Goal: Information Seeking & Learning: Learn about a topic

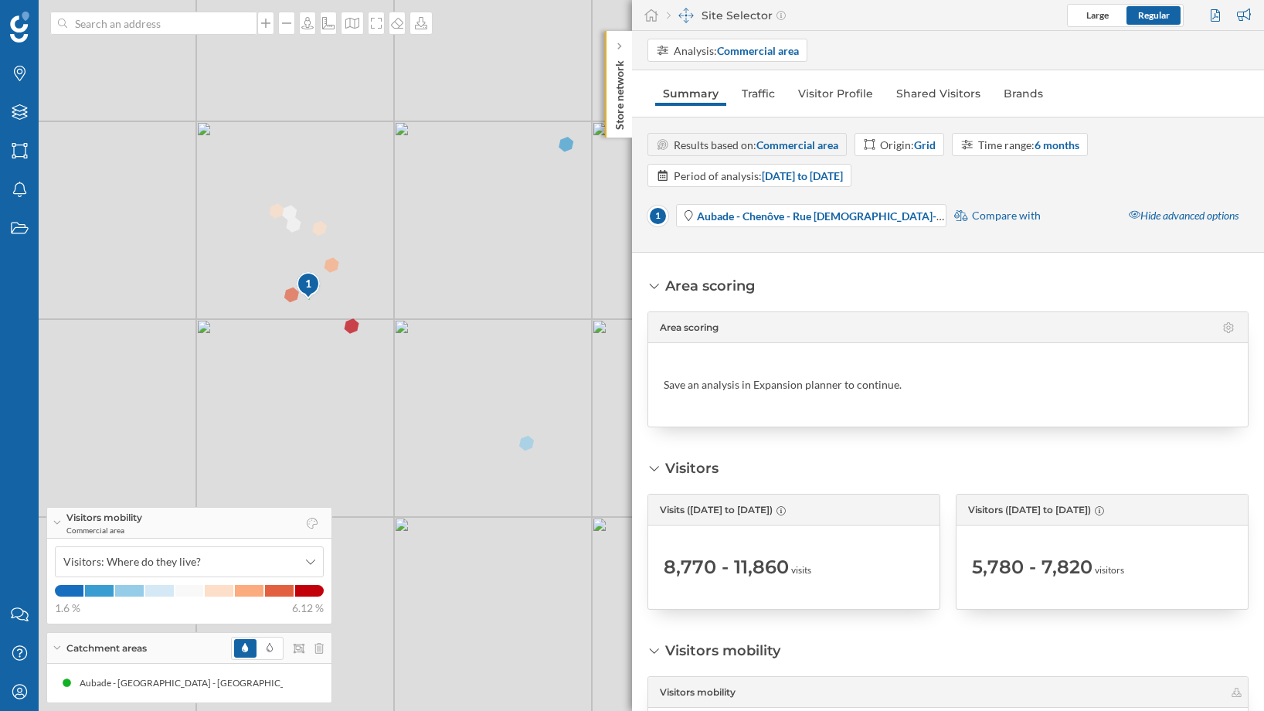
scroll to position [371, 0]
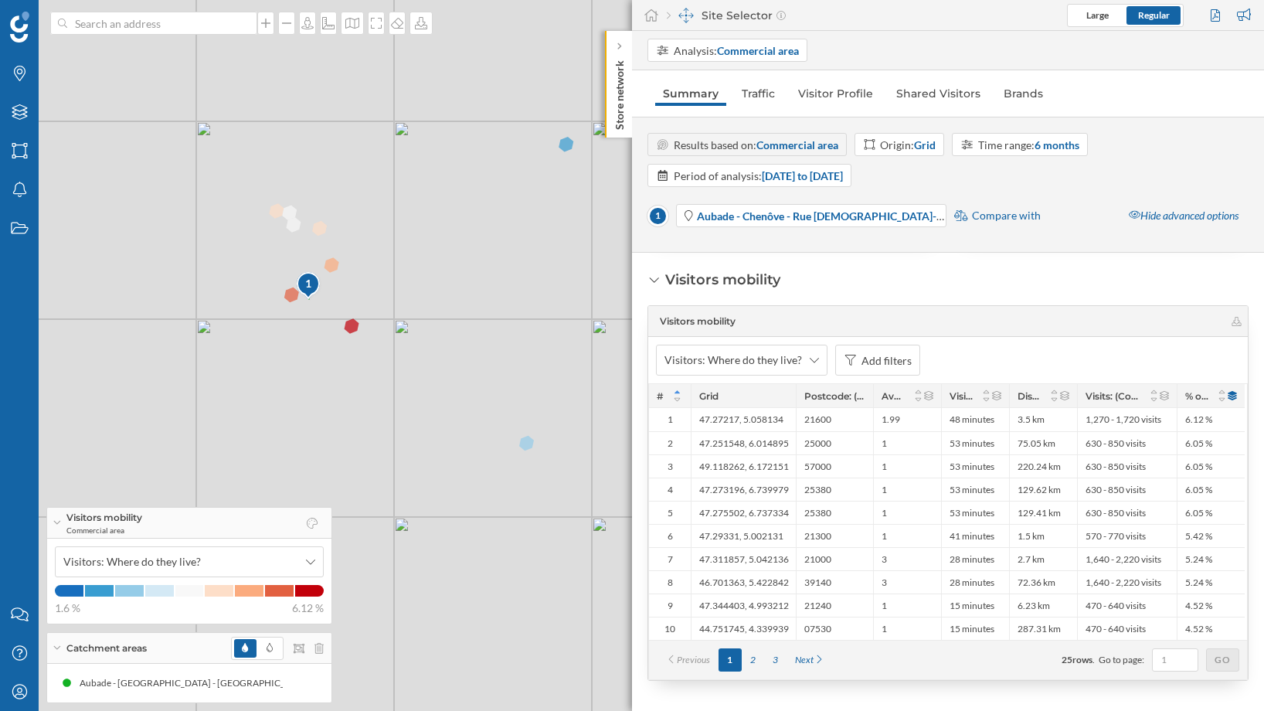
click at [333, 260] on div "1 © Mapbox © OpenStreetMap Improve this map" at bounding box center [632, 355] width 1264 height 711
click at [623, 95] on p "Store network" at bounding box center [619, 92] width 15 height 76
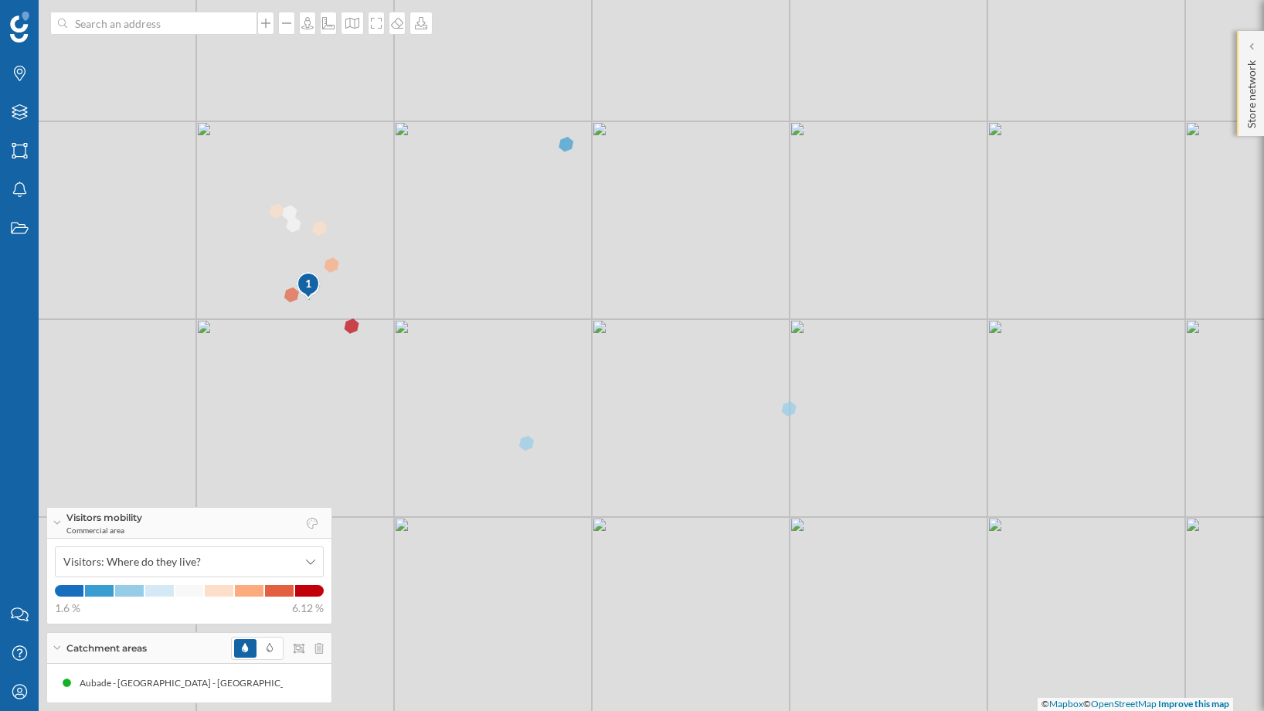
click at [1253, 80] on p "Store network" at bounding box center [1251, 91] width 15 height 74
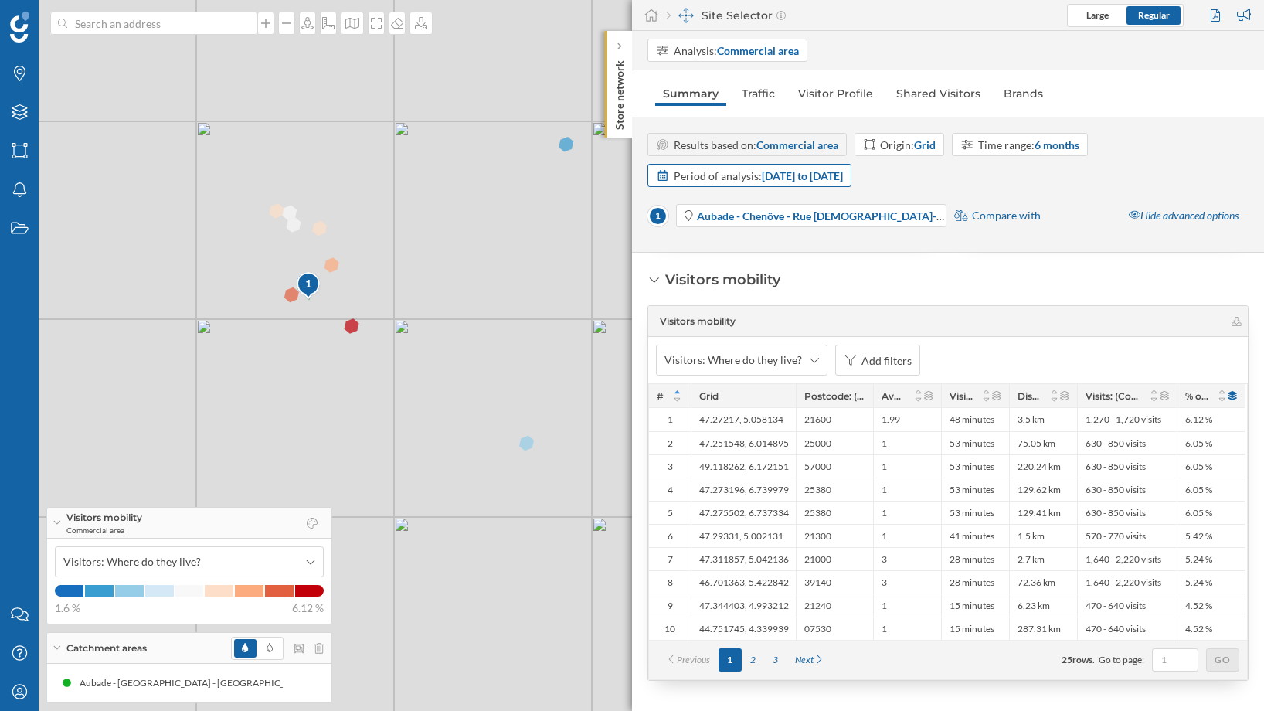
click at [714, 182] on div "Period of analysis: [DATE] to [DATE]" at bounding box center [758, 176] width 169 height 16
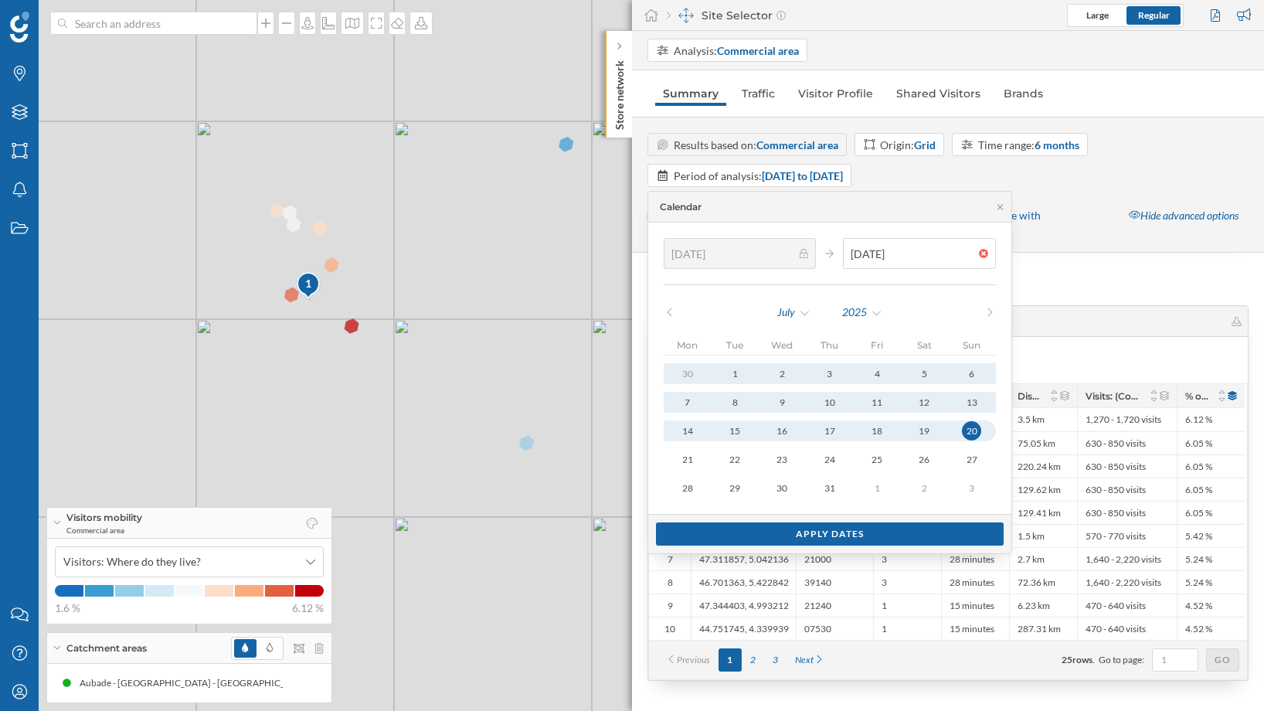
click at [1052, 291] on div "Visitors mobility Visitors mobility Visitors: Where do they live? Add filters #…" at bounding box center [947, 645] width 601 height 751
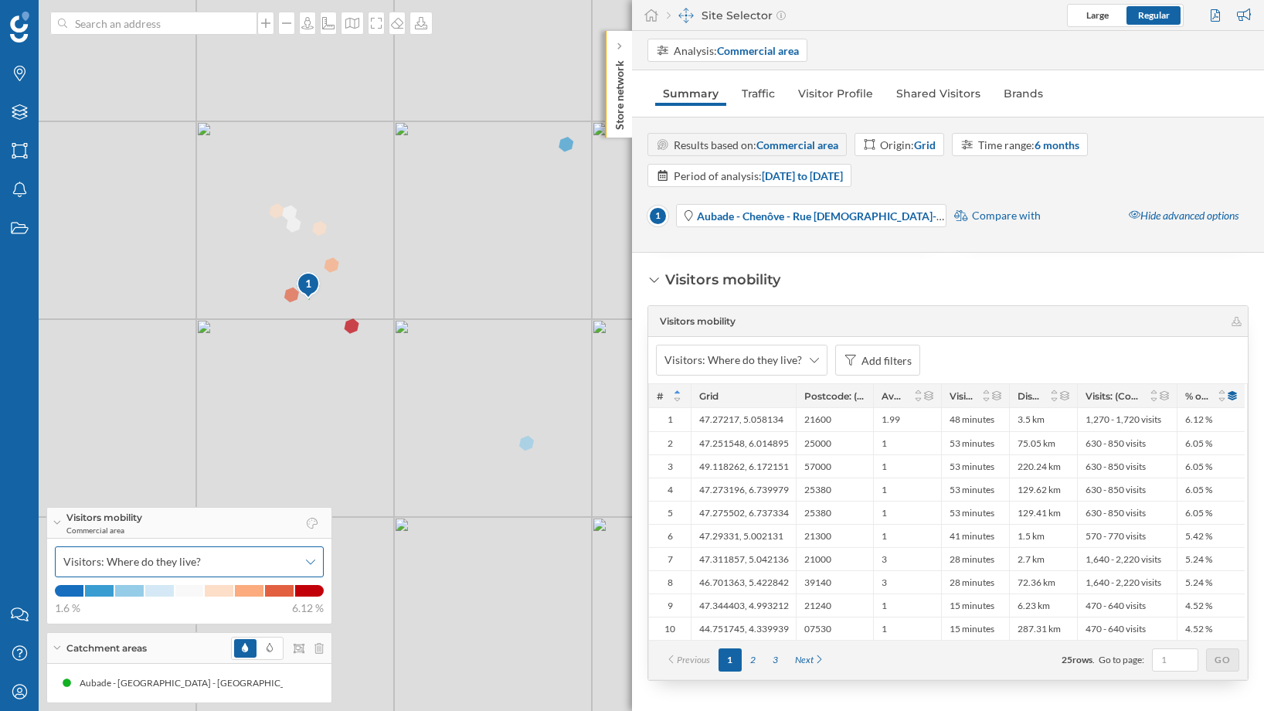
click at [306, 565] on icon at bounding box center [310, 561] width 9 height 11
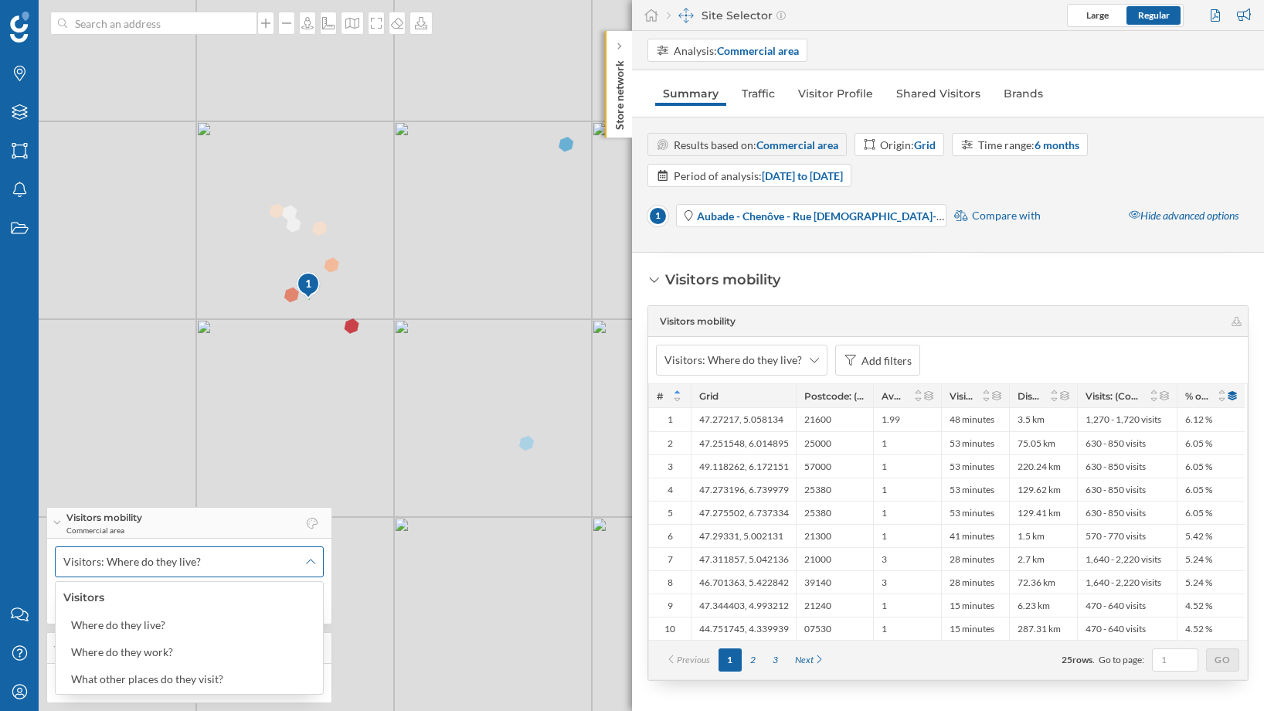
click at [306, 565] on icon at bounding box center [310, 561] width 9 height 11
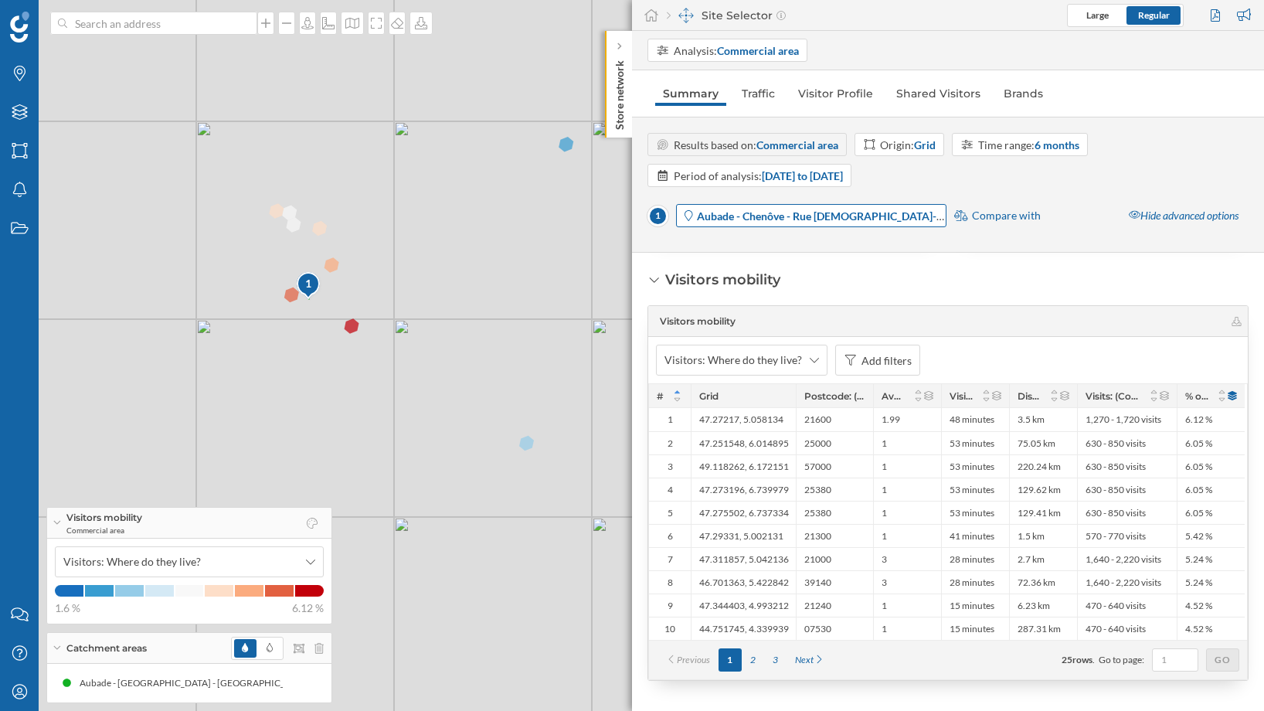
click at [846, 216] on strong "Aubade - Chenôve - Rue [DEMOGRAPHIC_DATA]-Lussac" at bounding box center [832, 215] width 271 height 13
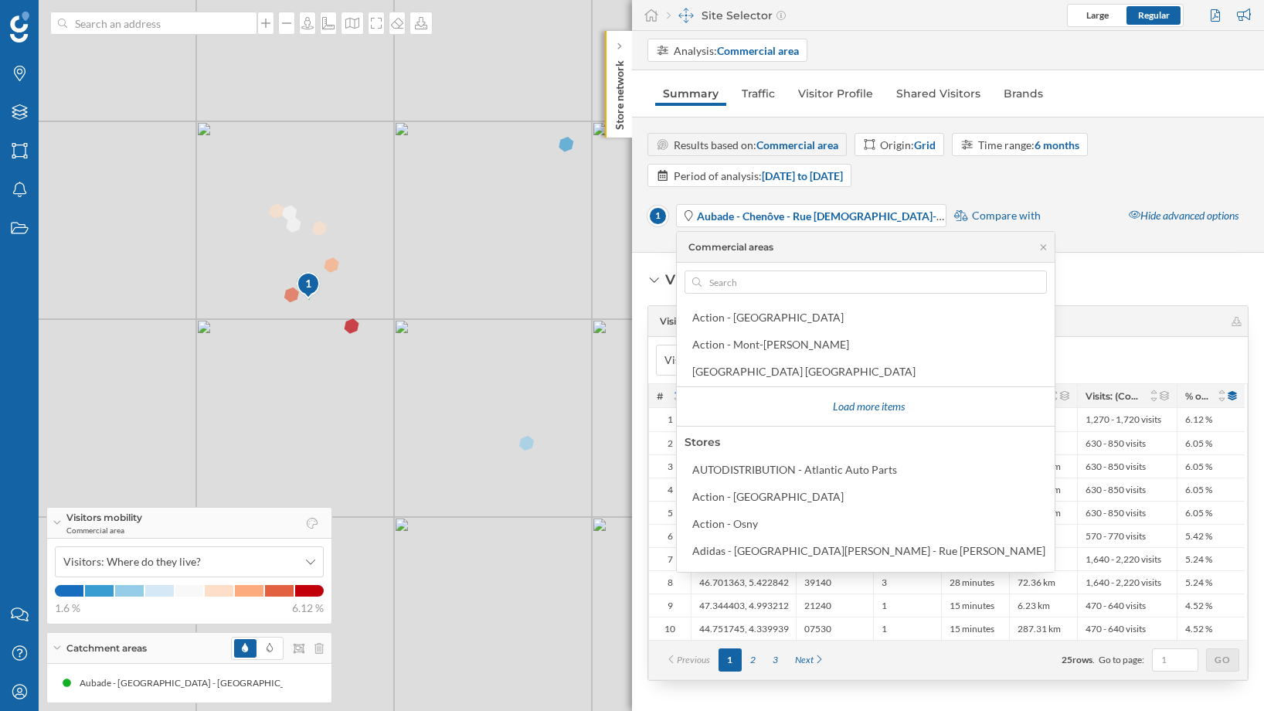
scroll to position [162, 0]
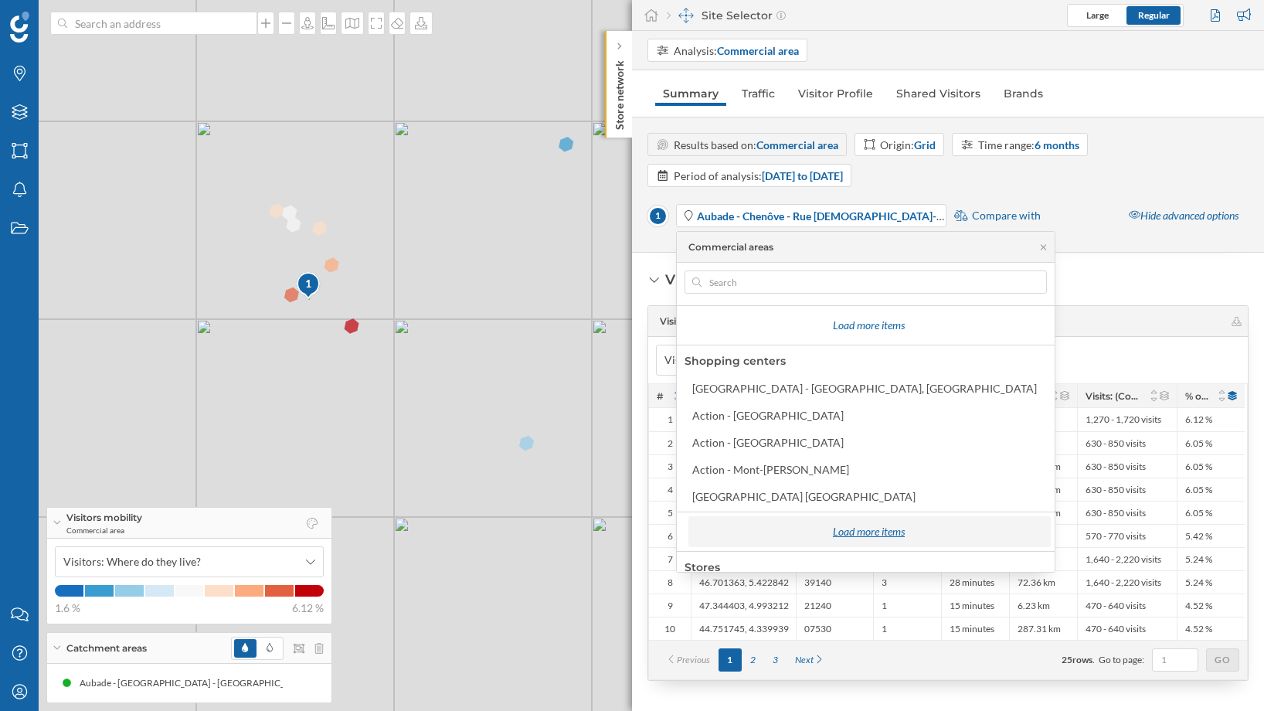
click at [808, 531] on div "Load more items" at bounding box center [868, 531] width 353 height 23
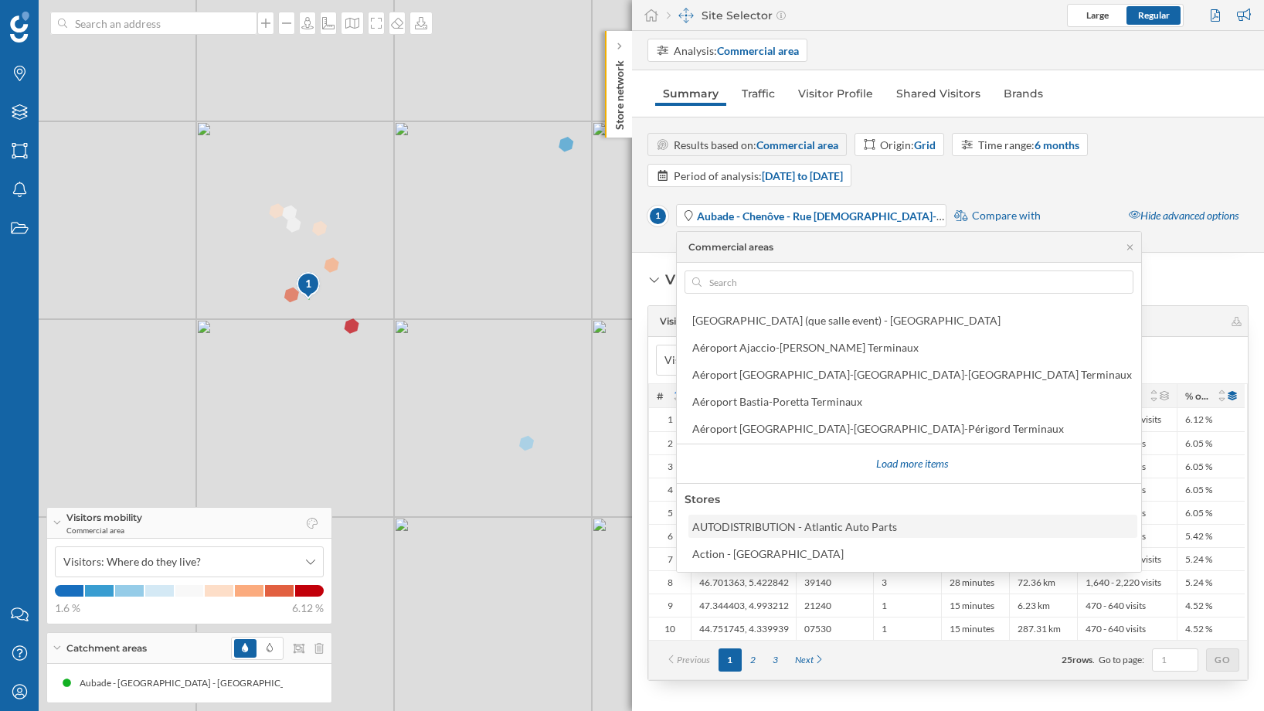
scroll to position [295, 0]
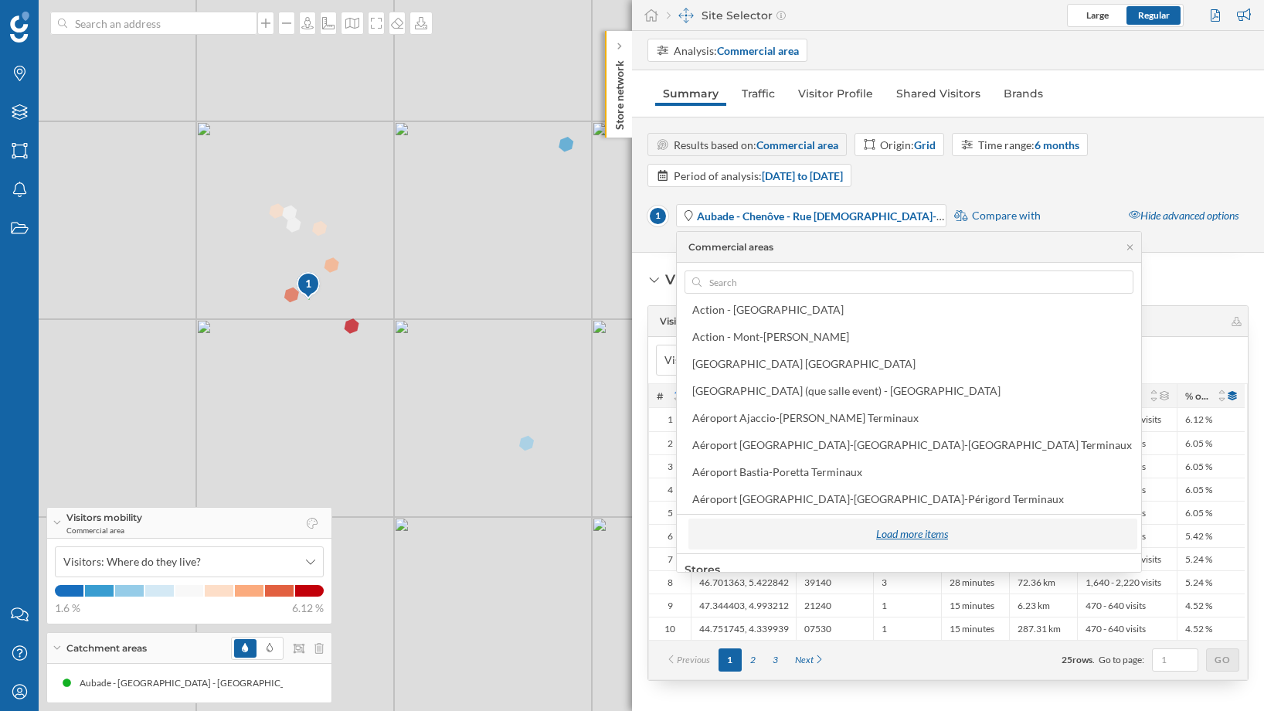
click at [828, 536] on div "Load more items" at bounding box center [912, 533] width 440 height 23
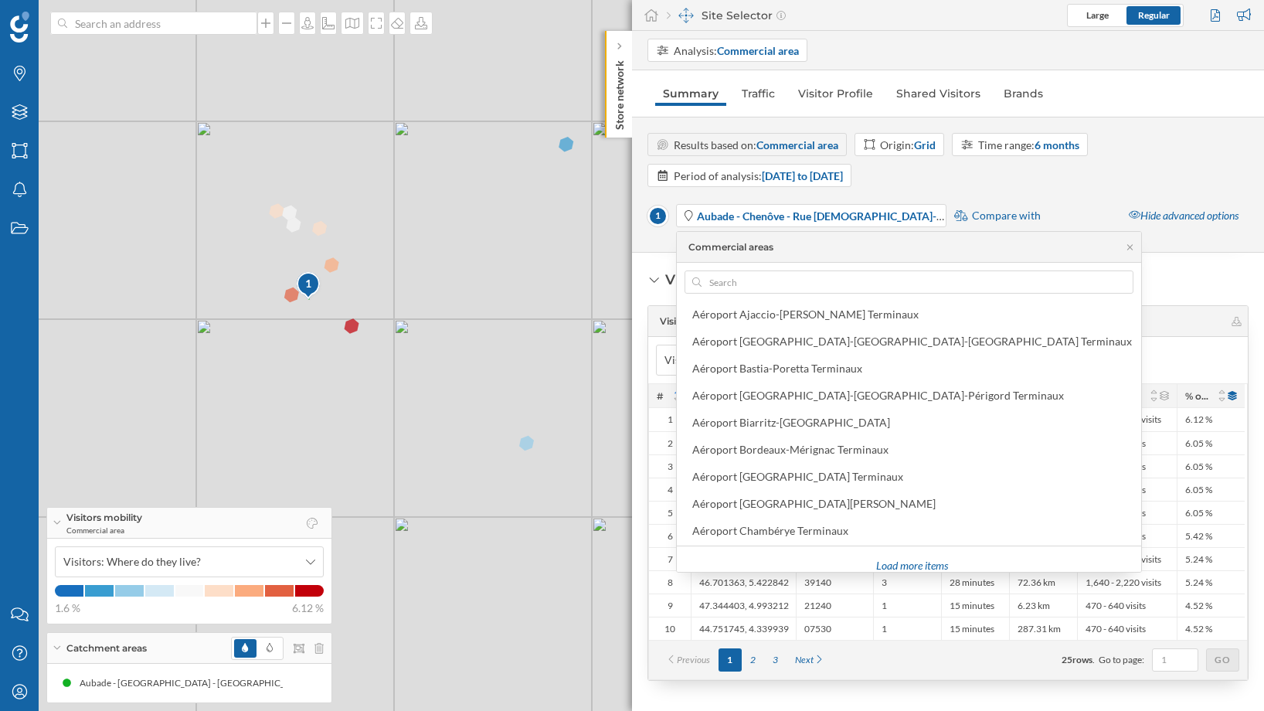
scroll to position [430, 0]
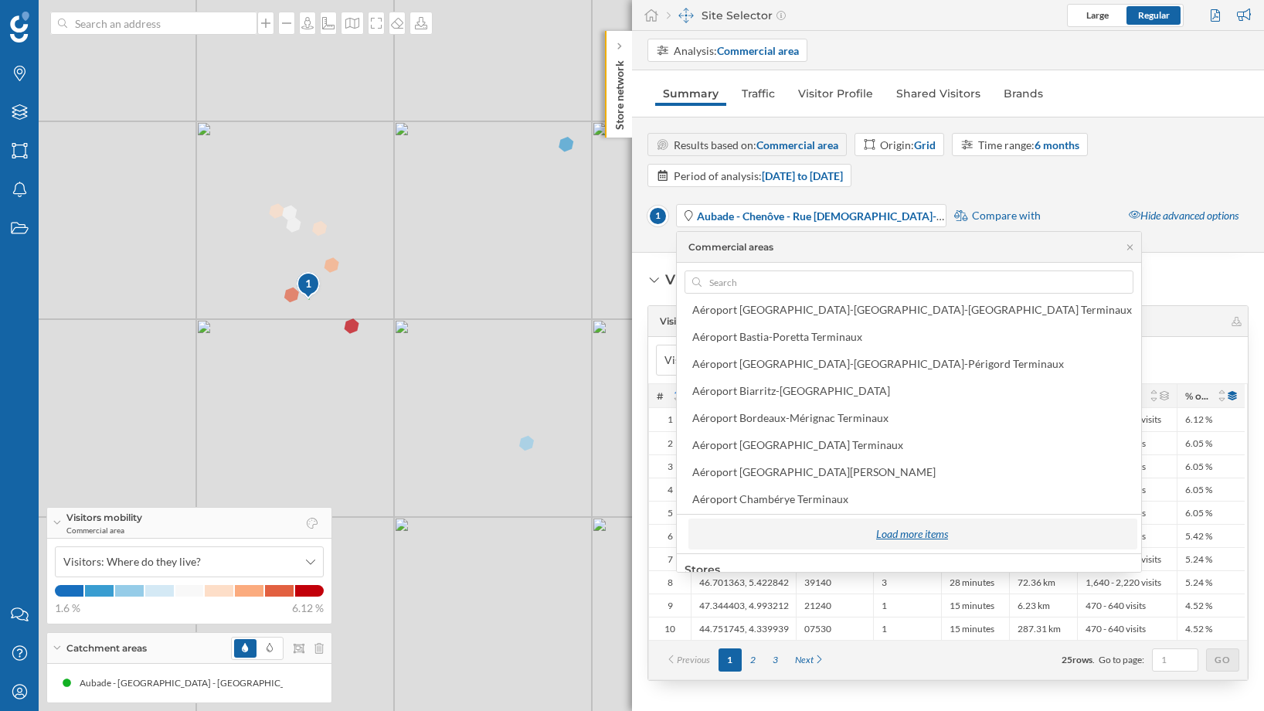
click at [815, 533] on div "Load more items" at bounding box center [912, 533] width 440 height 23
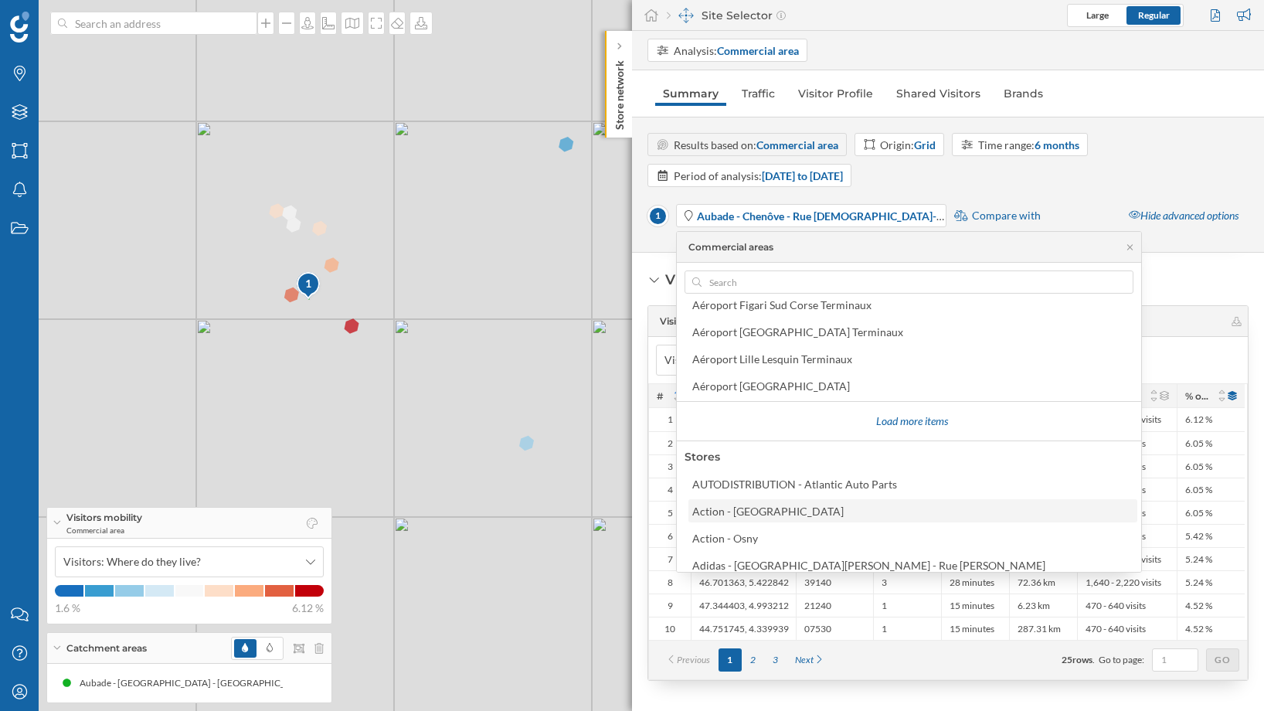
scroll to position [566, 0]
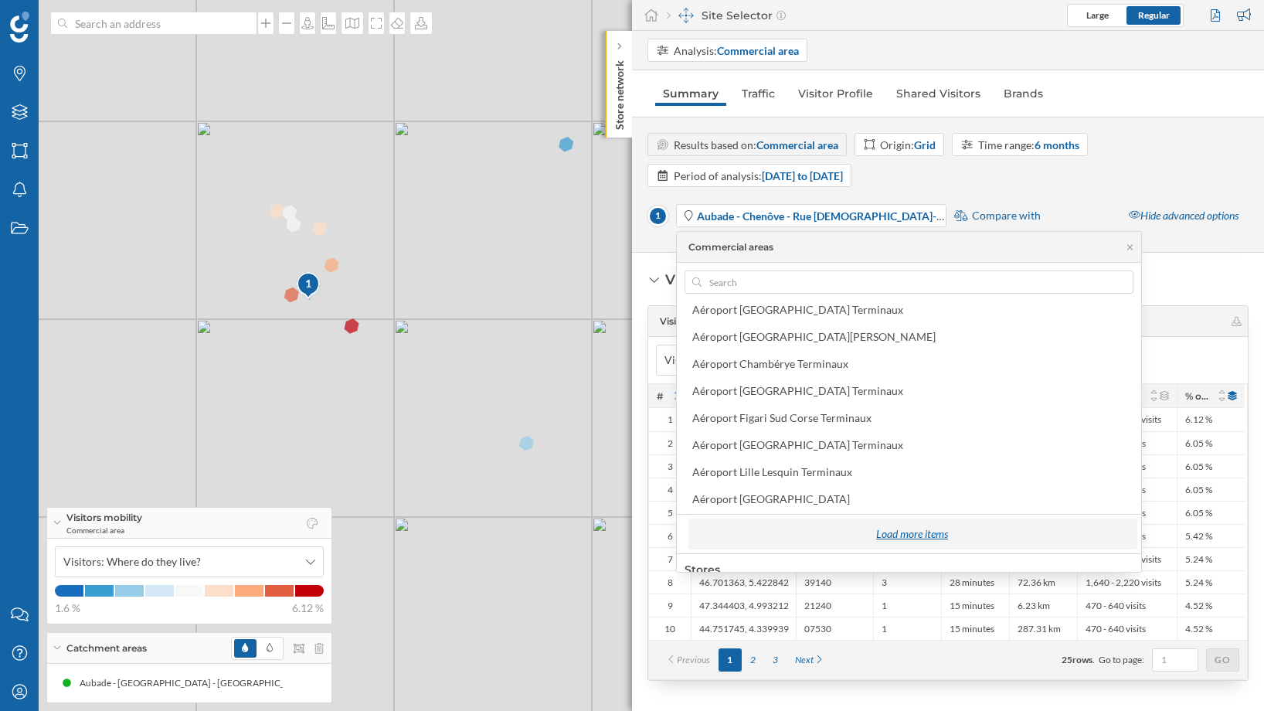
click at [827, 530] on div "Load more items" at bounding box center [912, 533] width 440 height 23
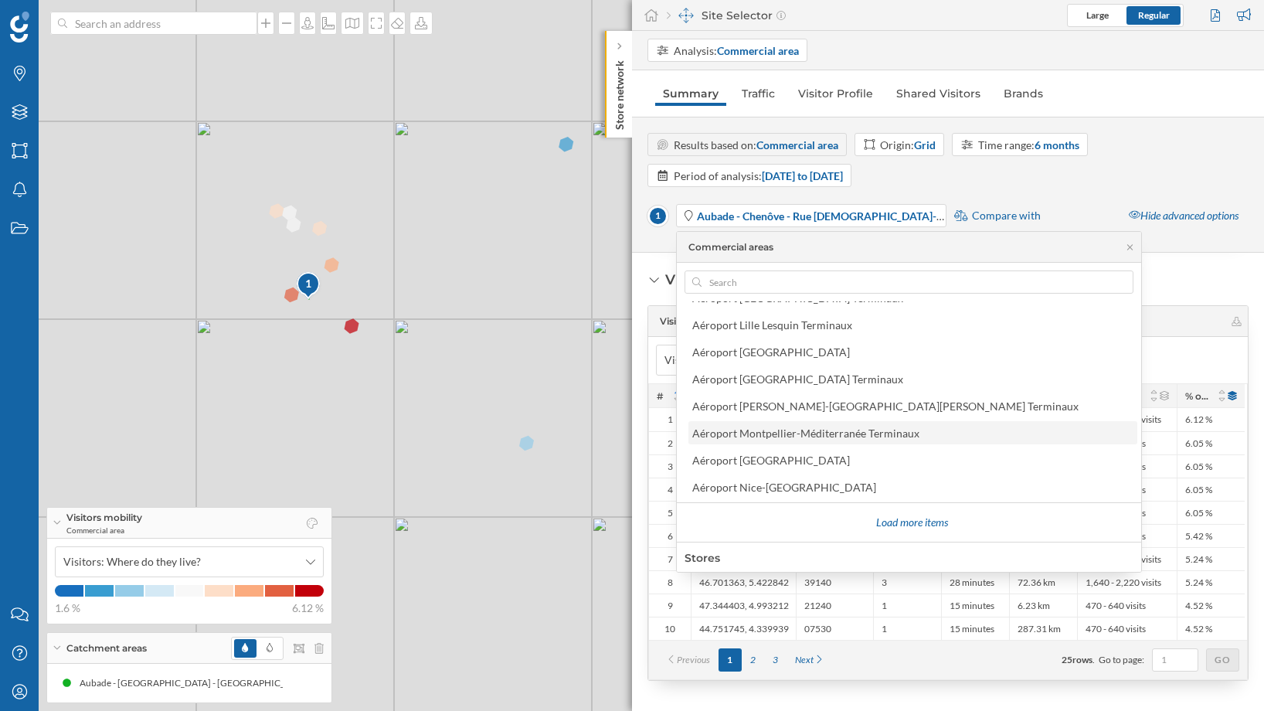
scroll to position [701, 0]
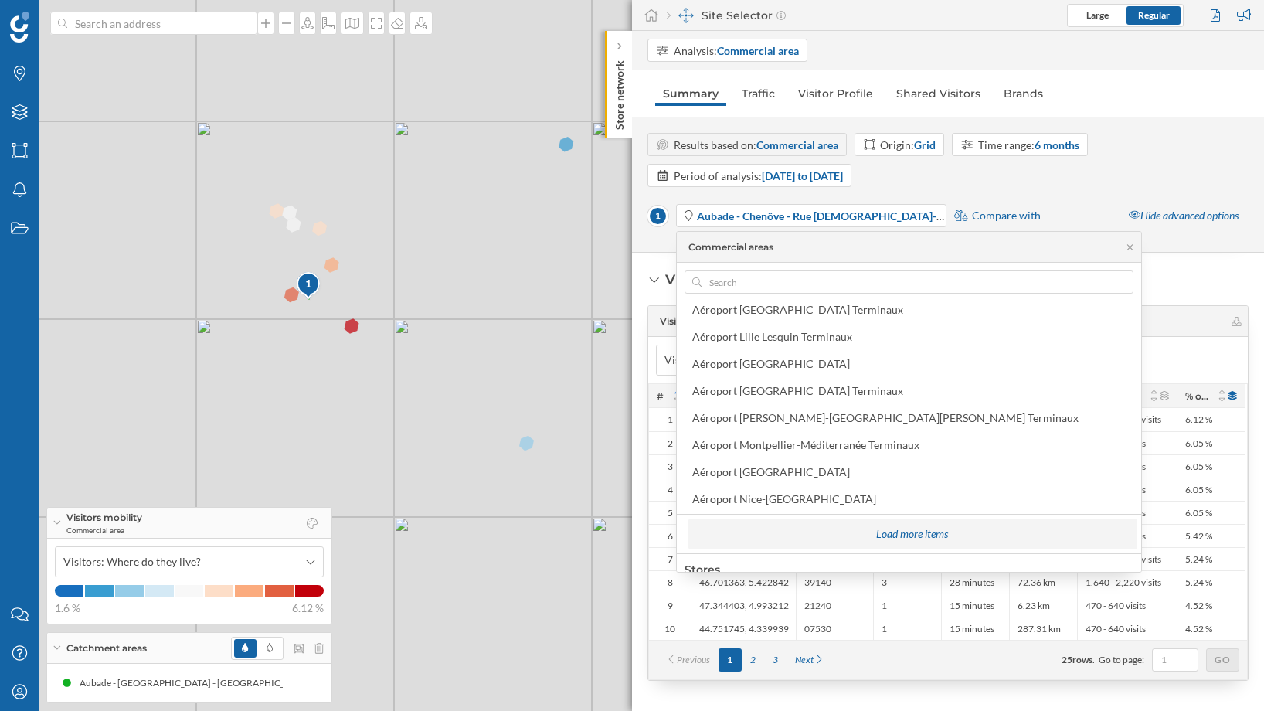
click at [820, 526] on div "Load more items" at bounding box center [912, 533] width 440 height 23
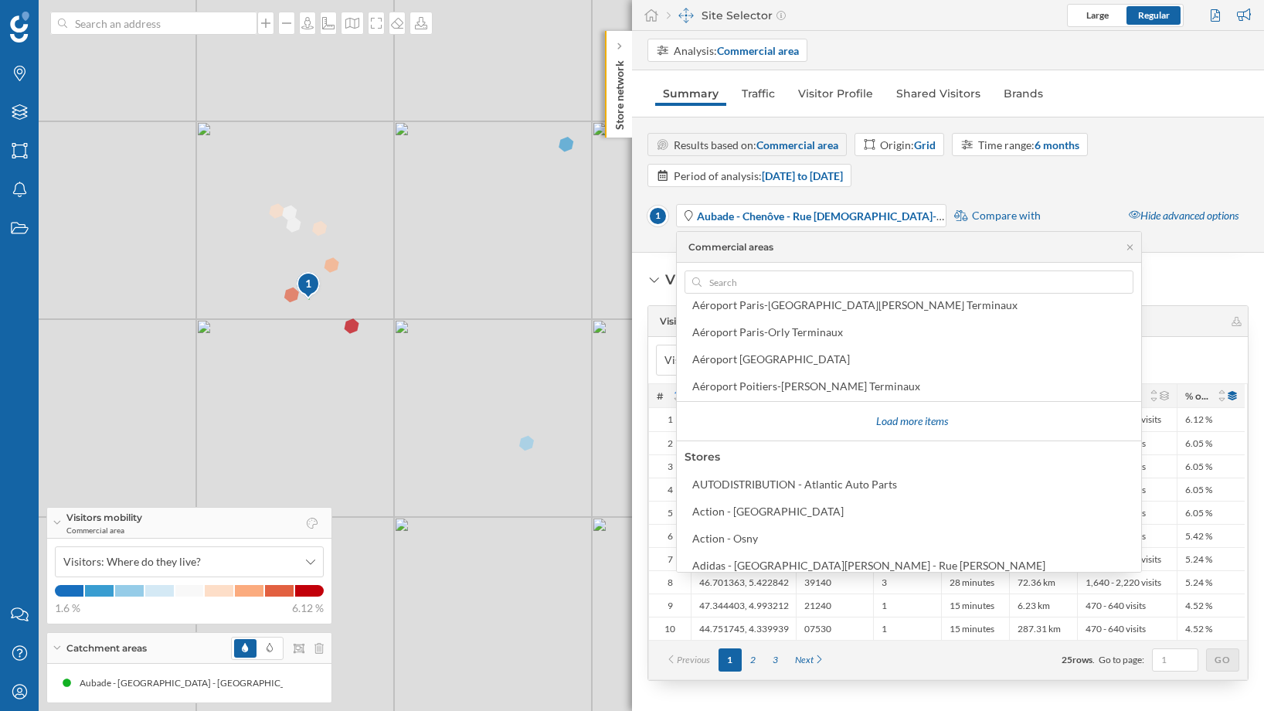
scroll to position [836, 0]
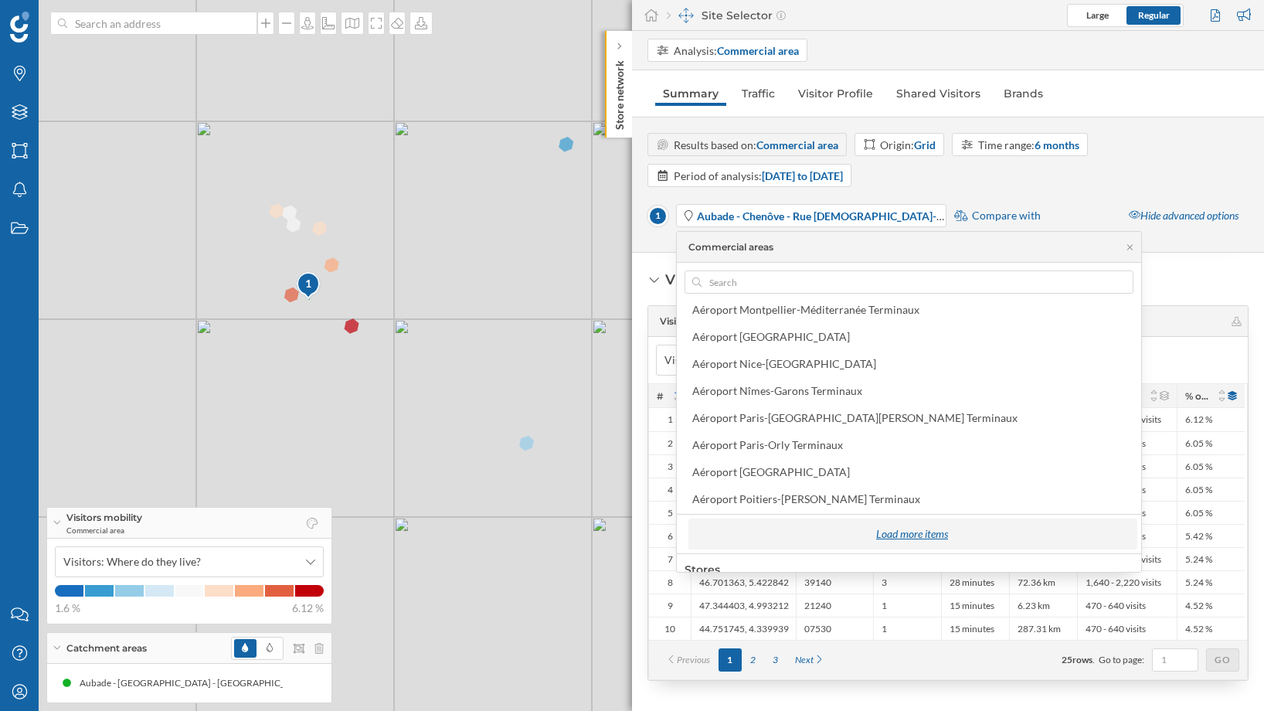
click at [816, 528] on div "Load more items" at bounding box center [912, 533] width 440 height 23
click at [822, 531] on div "Load more items" at bounding box center [912, 533] width 440 height 23
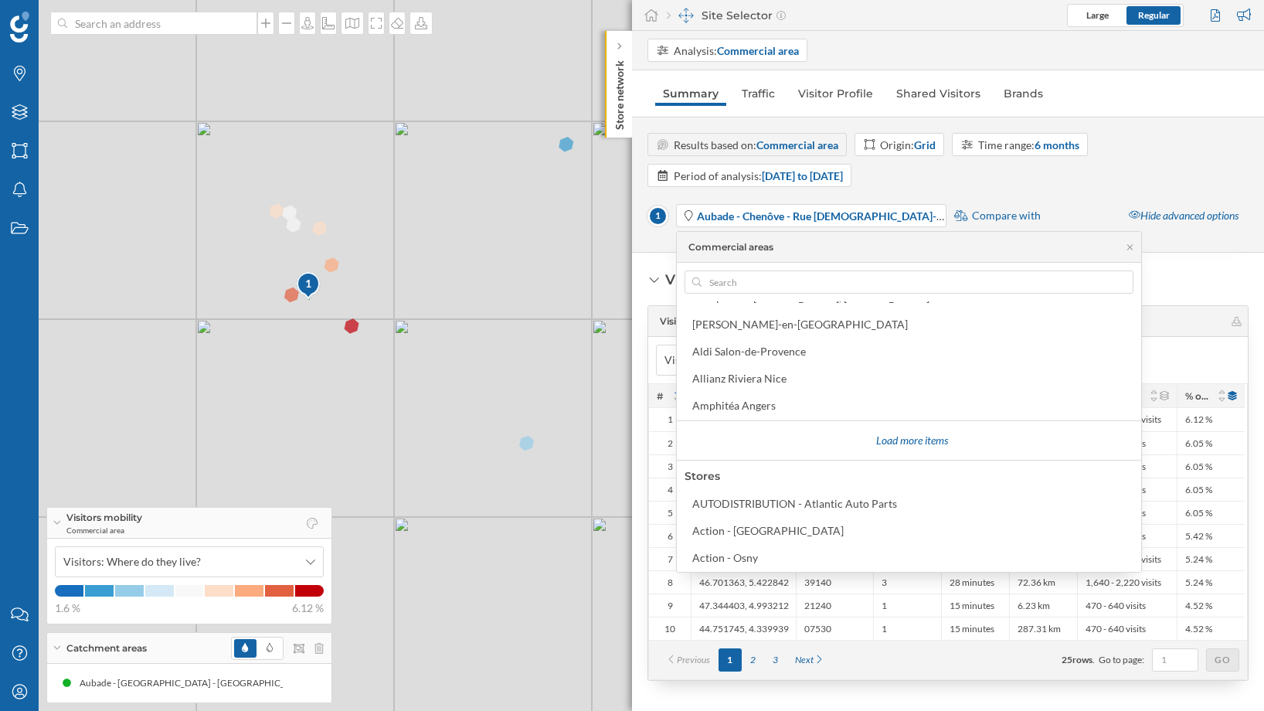
scroll to position [1199, 0]
click at [815, 443] on div "Load more items" at bounding box center [912, 441] width 440 height 23
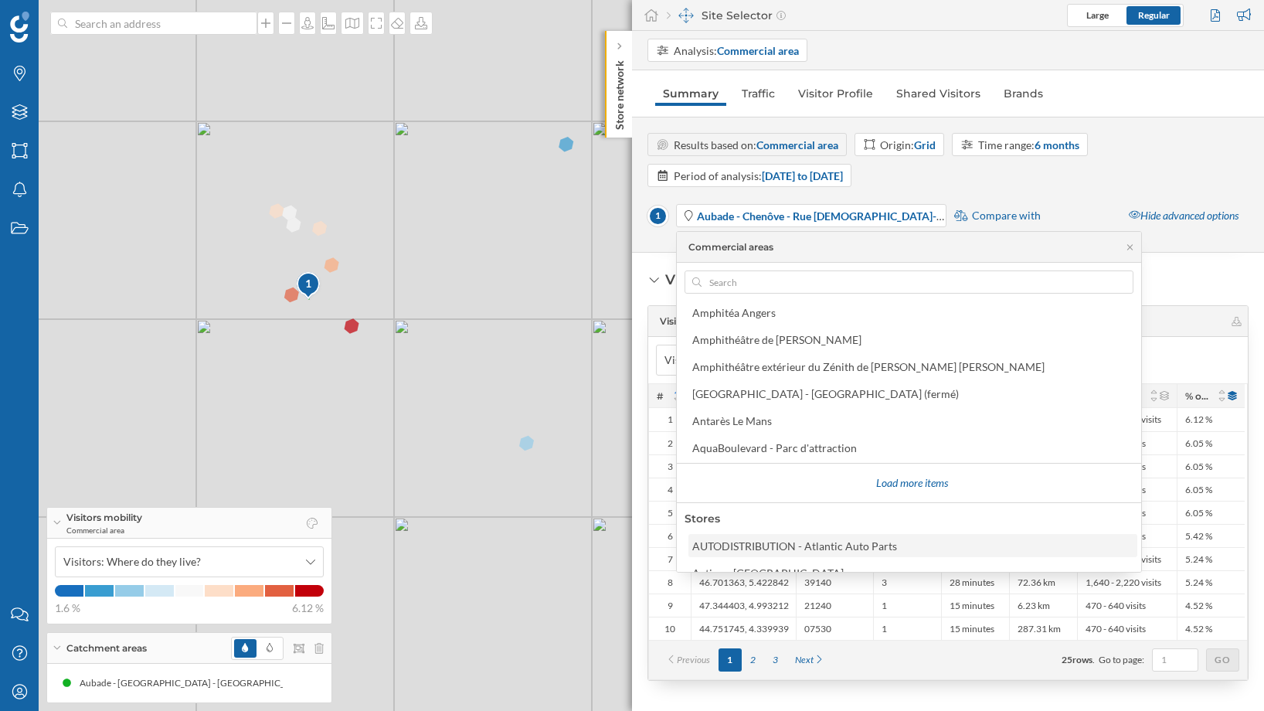
scroll to position [1242, 0]
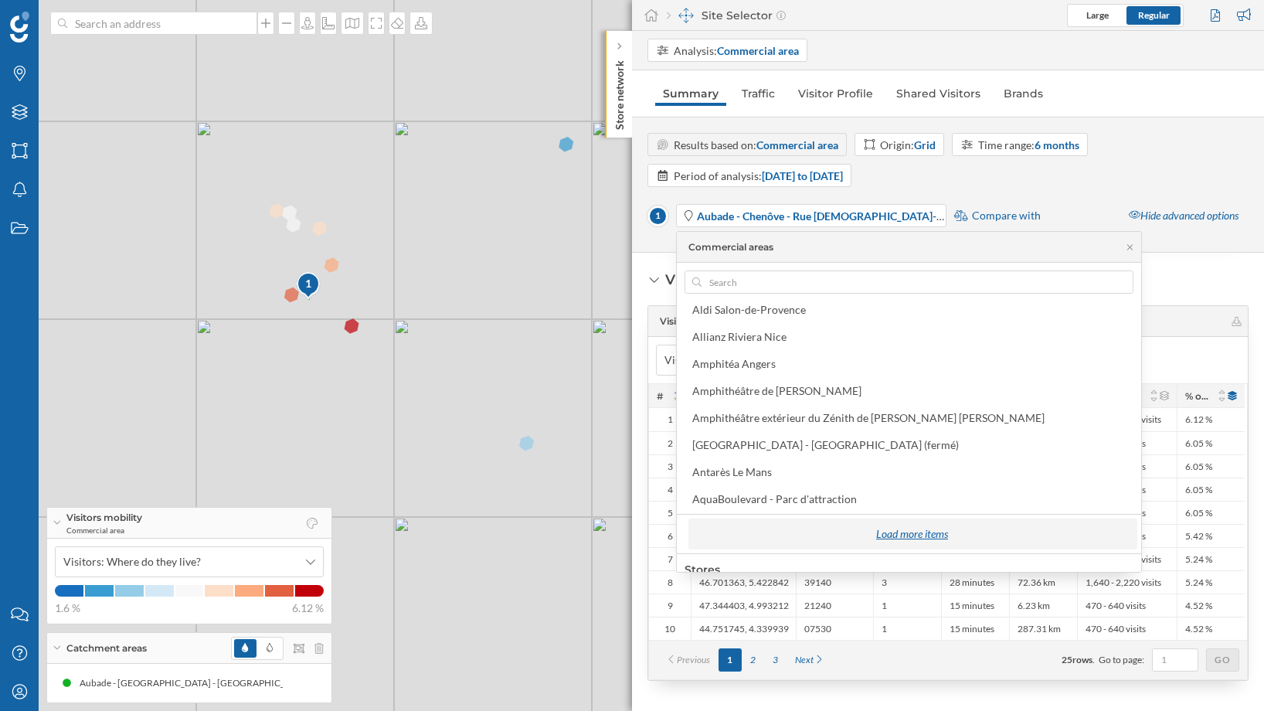
click at [834, 529] on div "Load more items" at bounding box center [912, 533] width 440 height 23
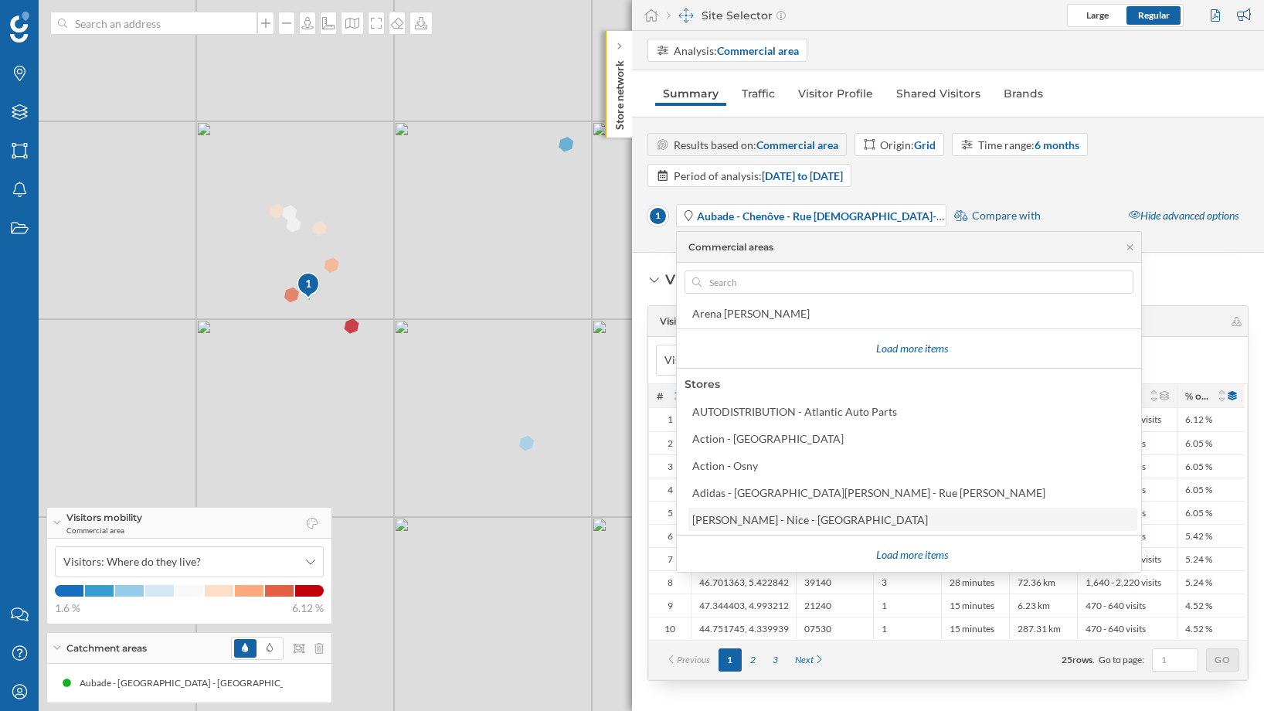
scroll to position [1377, 0]
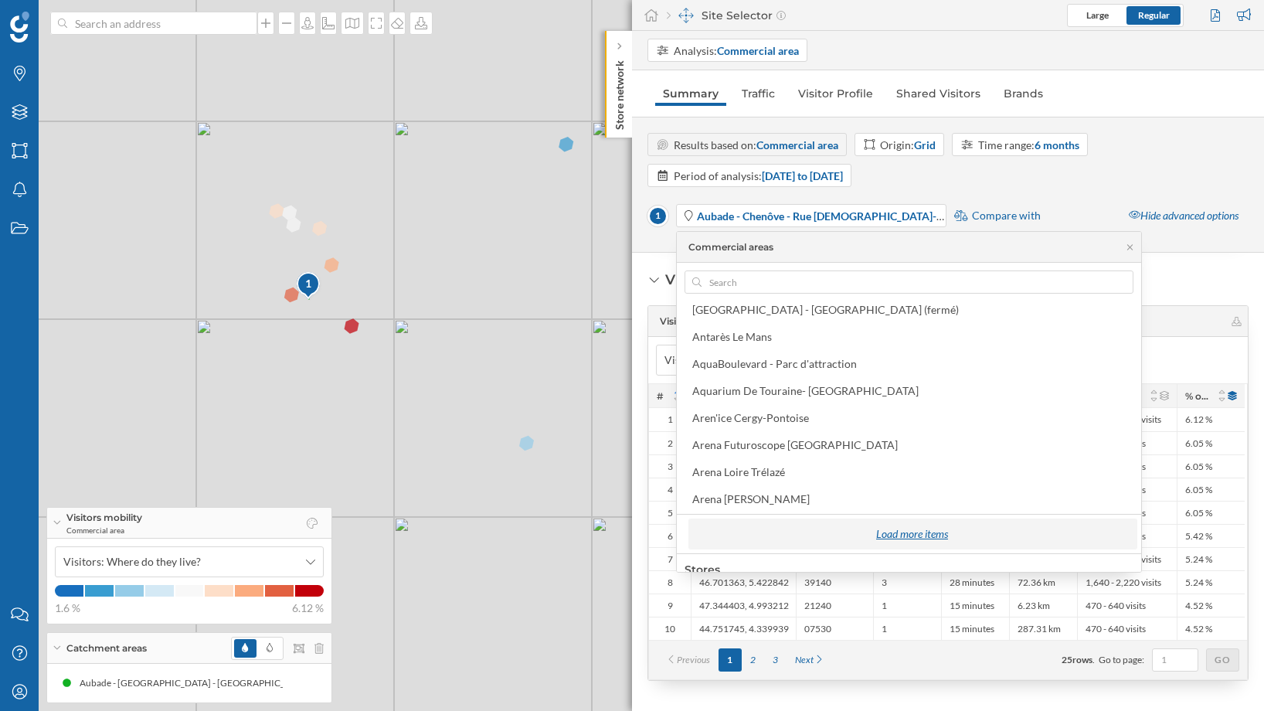
click at [834, 541] on div "Load more items" at bounding box center [912, 533] width 440 height 23
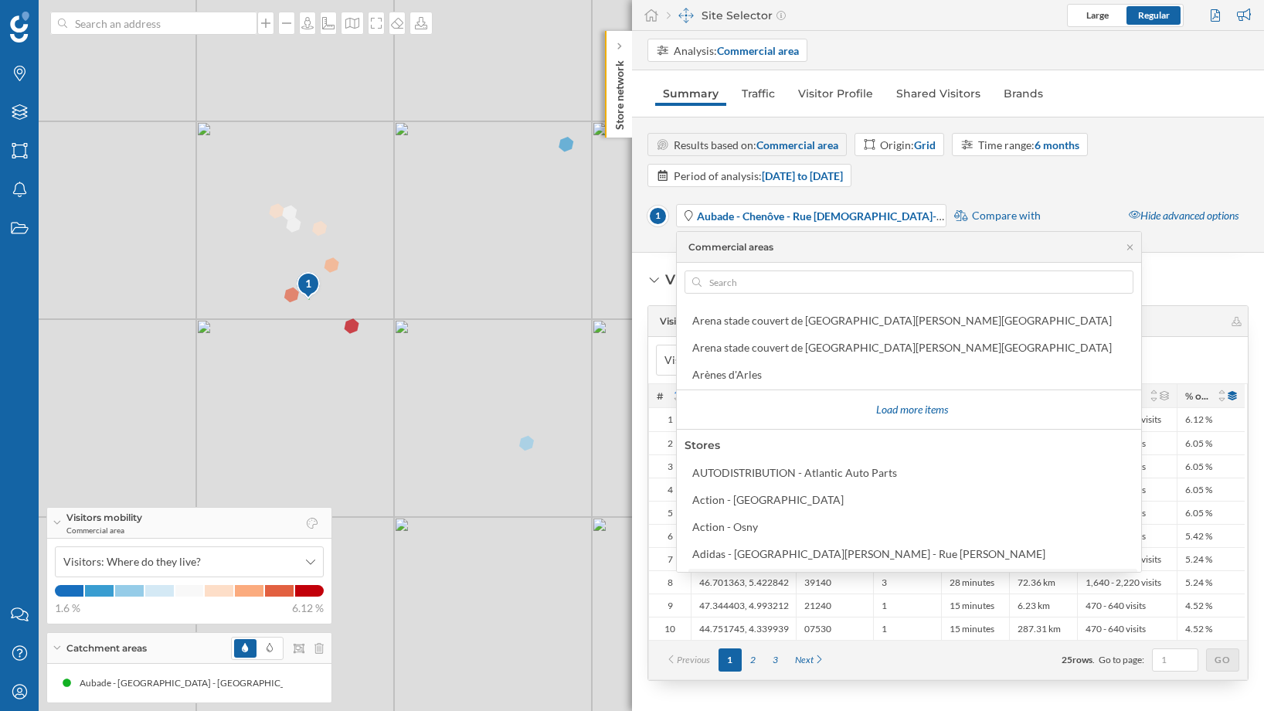
scroll to position [1605, 0]
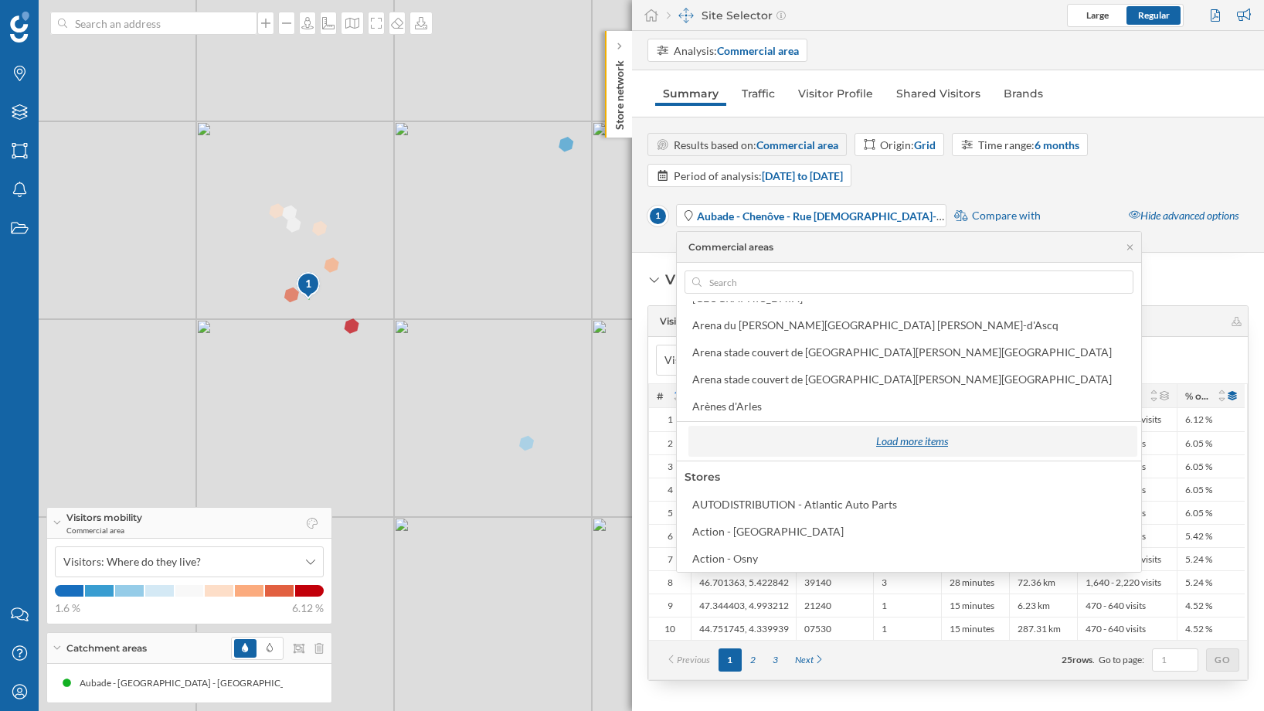
click at [820, 447] on div "Load more items" at bounding box center [912, 441] width 440 height 23
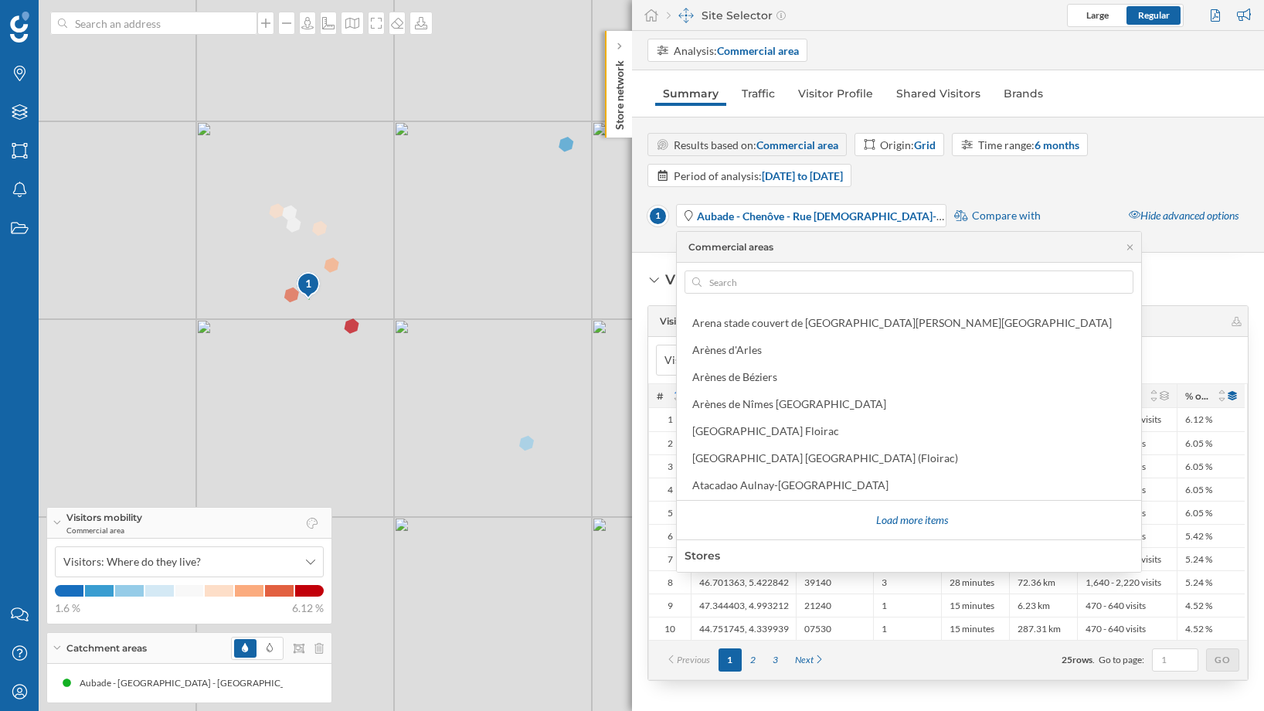
scroll to position [1649, 0]
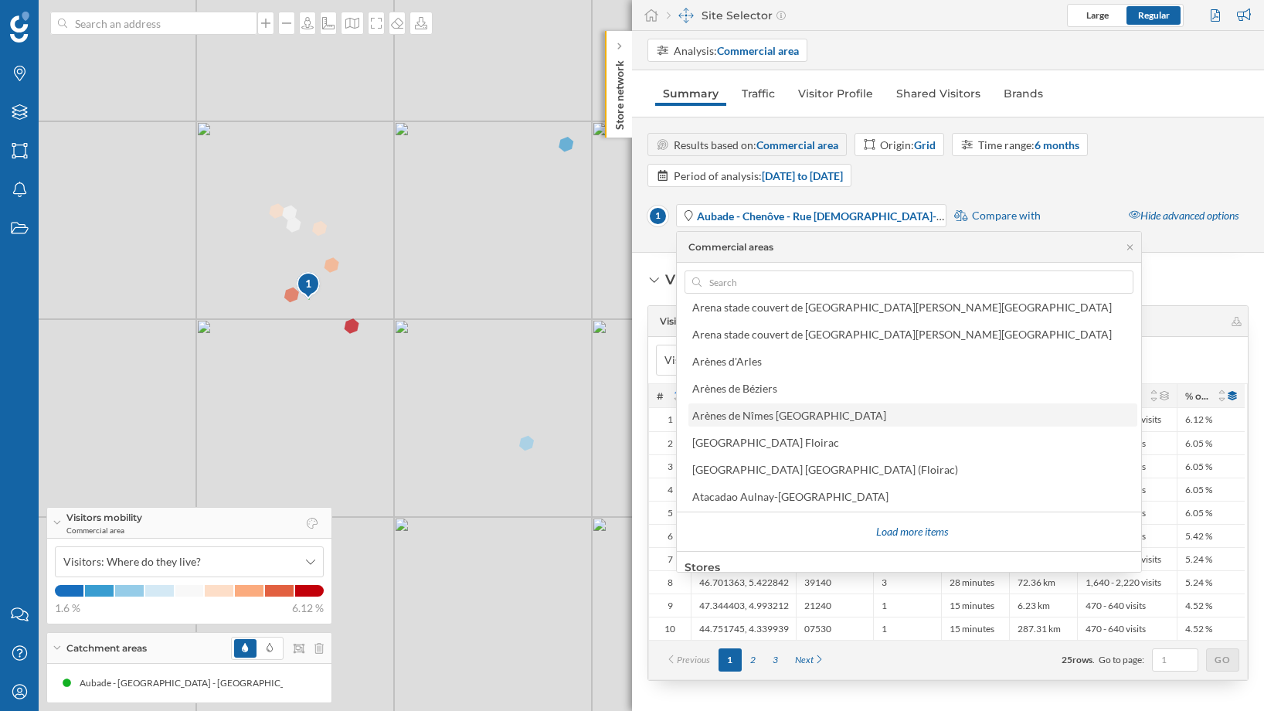
click at [786, 424] on div "Arènes de Nîmes [GEOGRAPHIC_DATA]" at bounding box center [912, 414] width 449 height 23
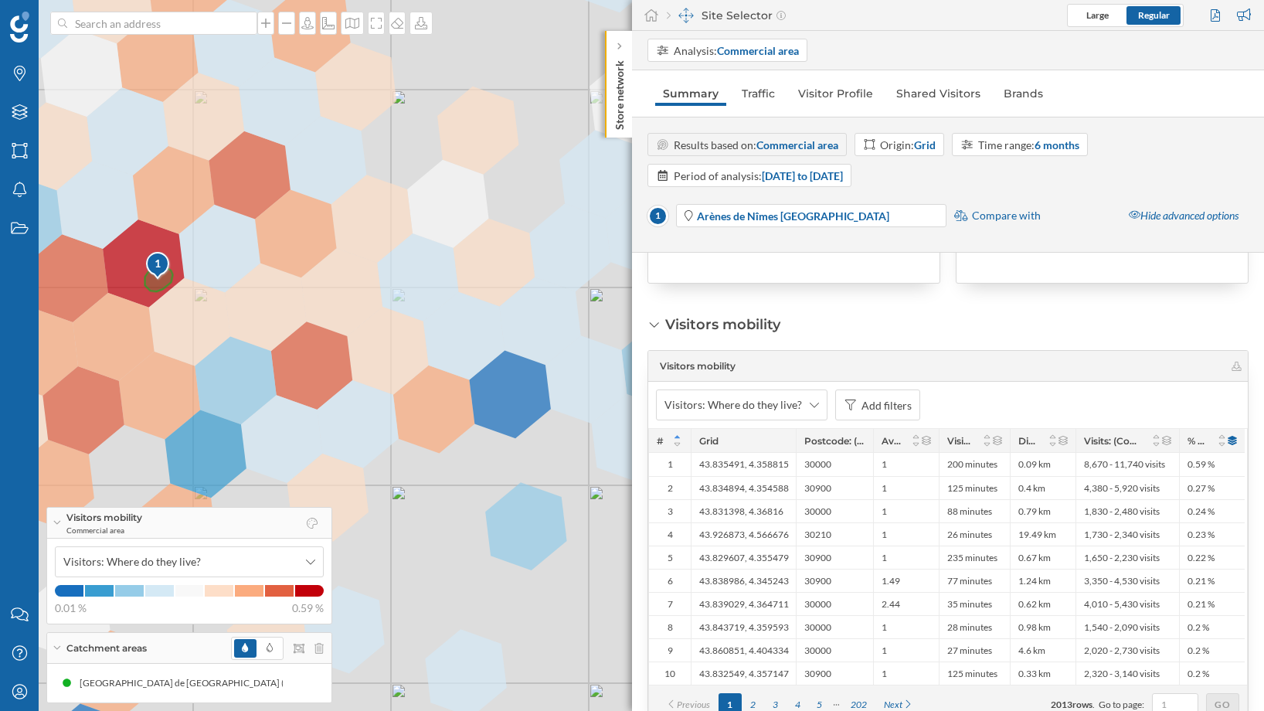
scroll to position [371, 0]
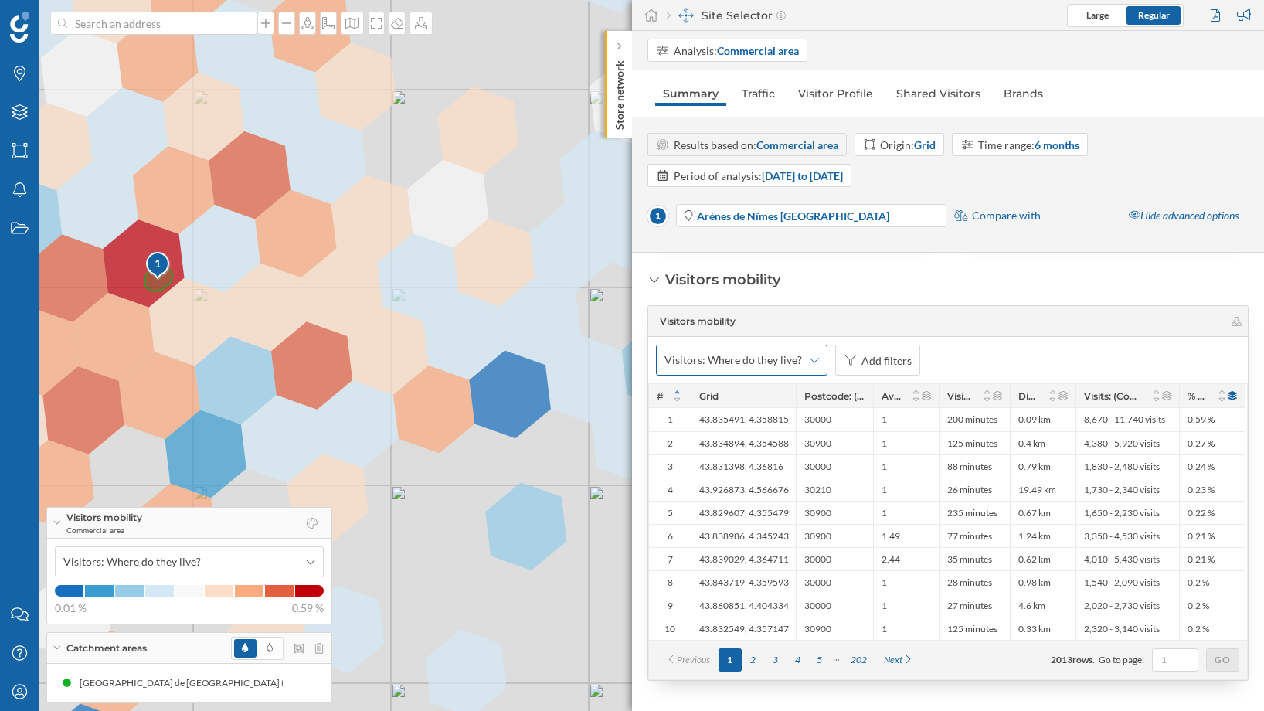
click at [801, 362] on div "Visitors: Where do they live?" at bounding box center [742, 360] width 172 height 31
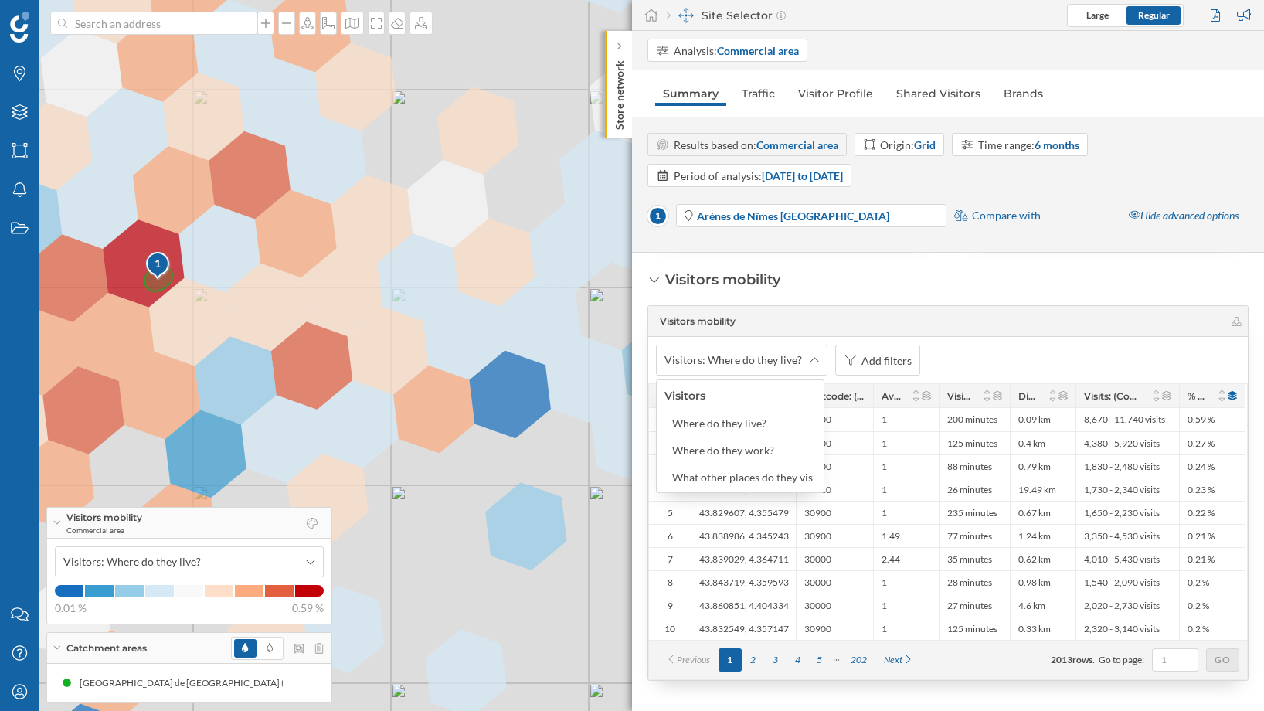
click at [886, 315] on span "Visitors mobility" at bounding box center [941, 321] width 563 height 14
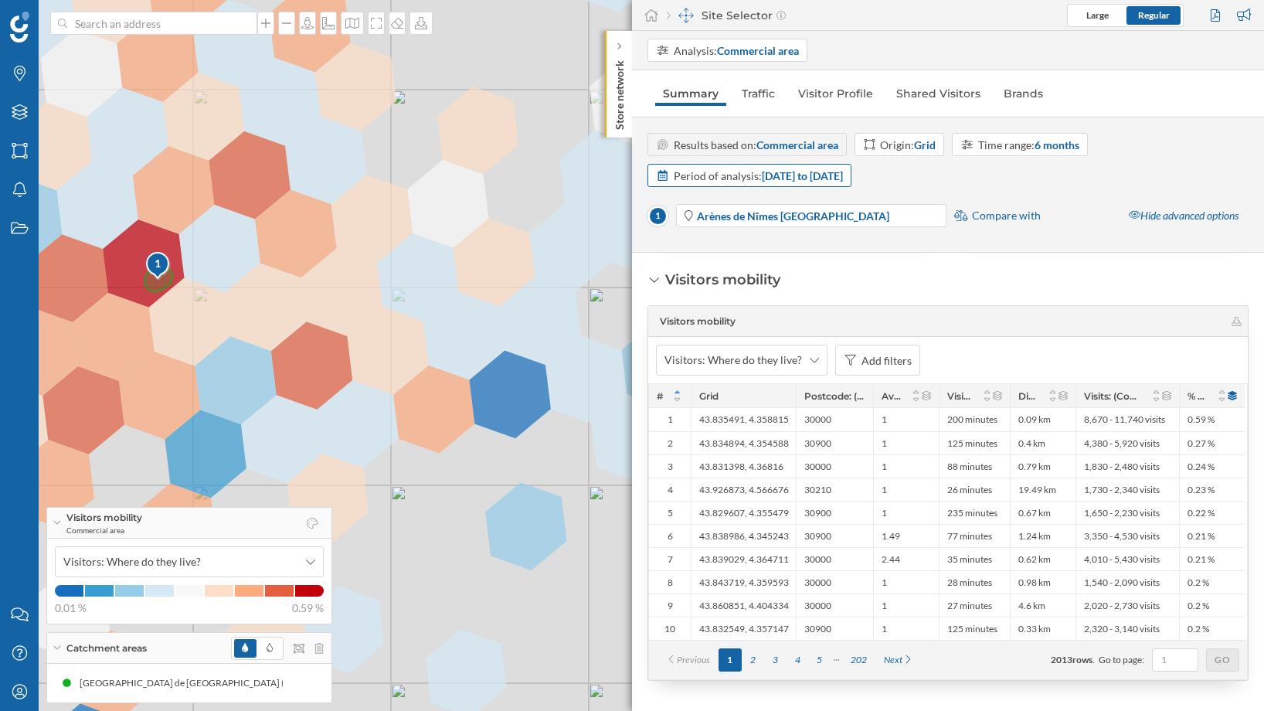
click at [843, 178] on strong "[DATE] to [DATE]" at bounding box center [802, 175] width 81 height 13
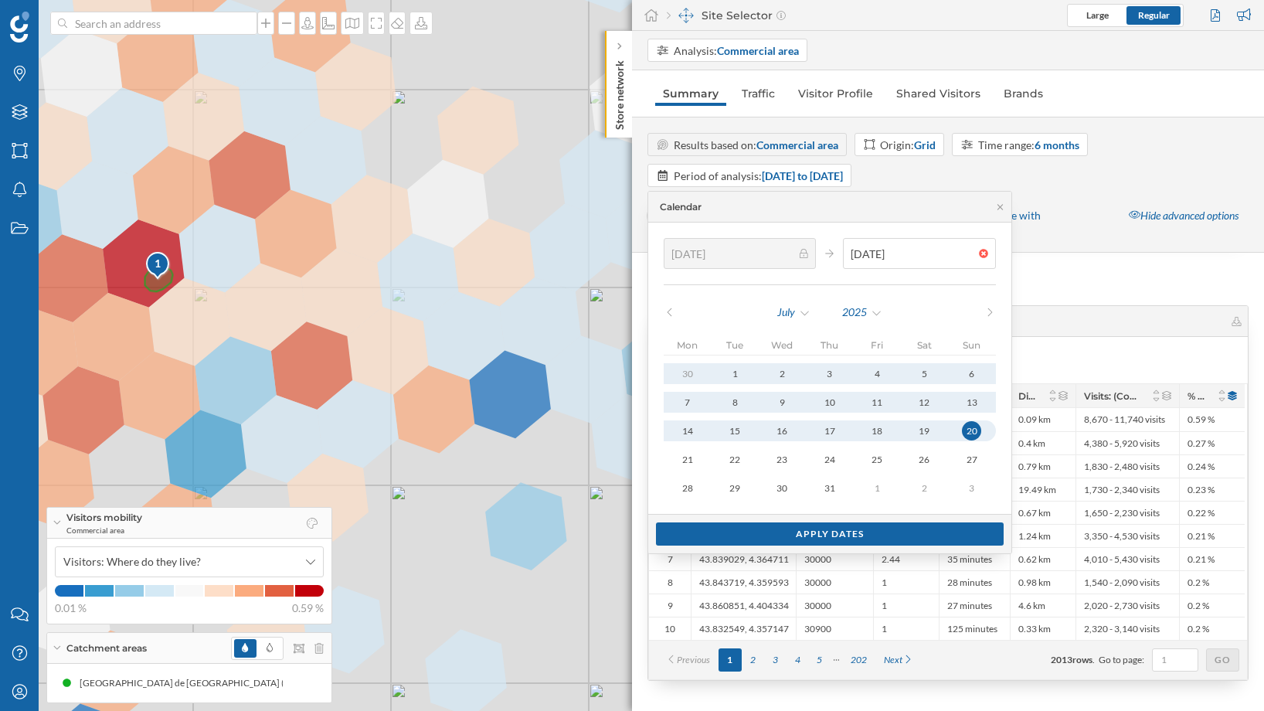
click at [1098, 330] on div "Visitors mobility" at bounding box center [948, 321] width 600 height 31
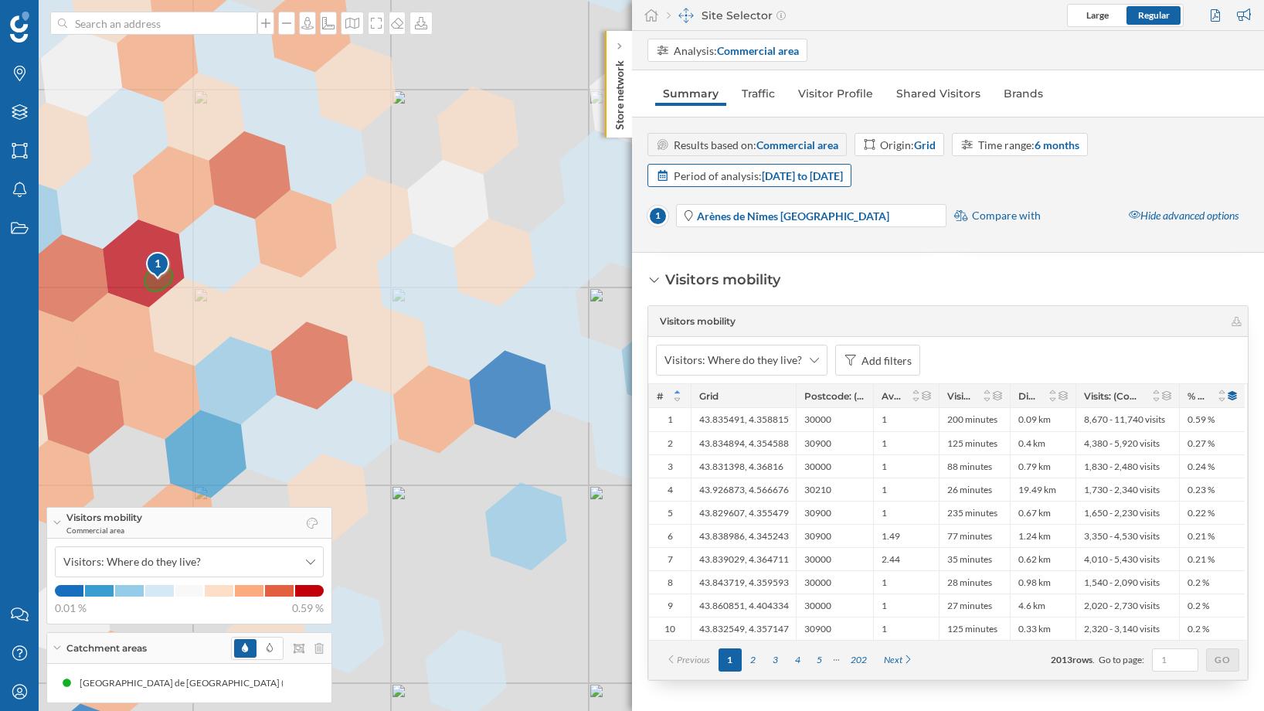
click at [812, 170] on strong "[DATE] to [DATE]" at bounding box center [802, 175] width 81 height 13
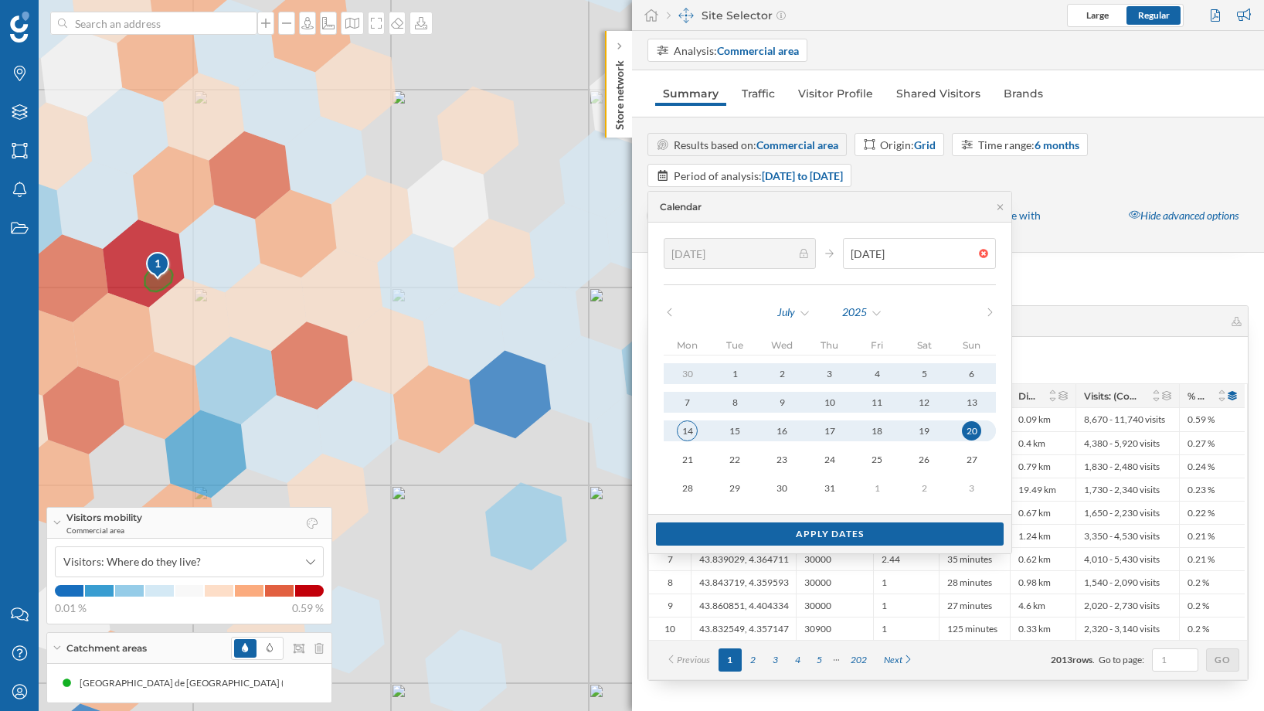
click at [686, 426] on div "14" at bounding box center [687, 430] width 21 height 21
click at [696, 426] on div "14" at bounding box center [687, 430] width 21 height 21
click at [695, 426] on div "14" at bounding box center [687, 430] width 21 height 21
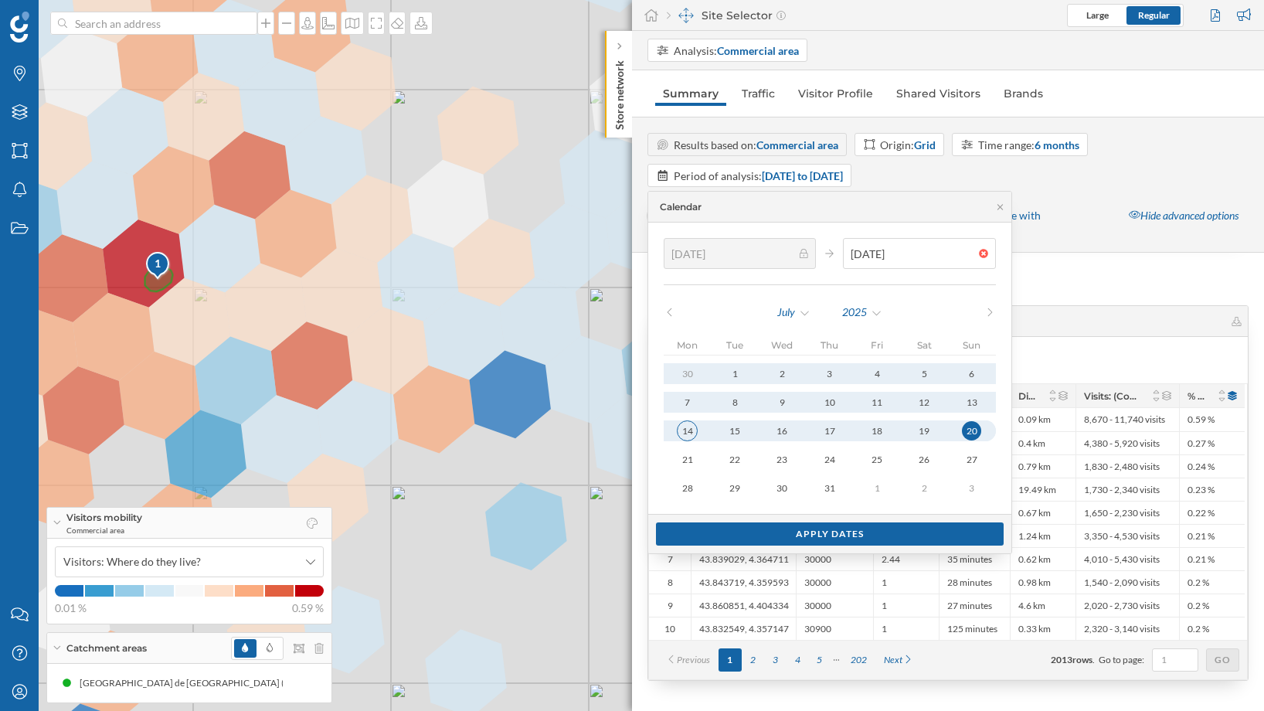
click at [695, 426] on div "14" at bounding box center [687, 430] width 21 height 21
click at [882, 435] on div "18" at bounding box center [877, 430] width 21 height 21
click at [871, 433] on div "18" at bounding box center [877, 430] width 21 height 21
click at [971, 430] on div "20" at bounding box center [971, 430] width 19 height 19
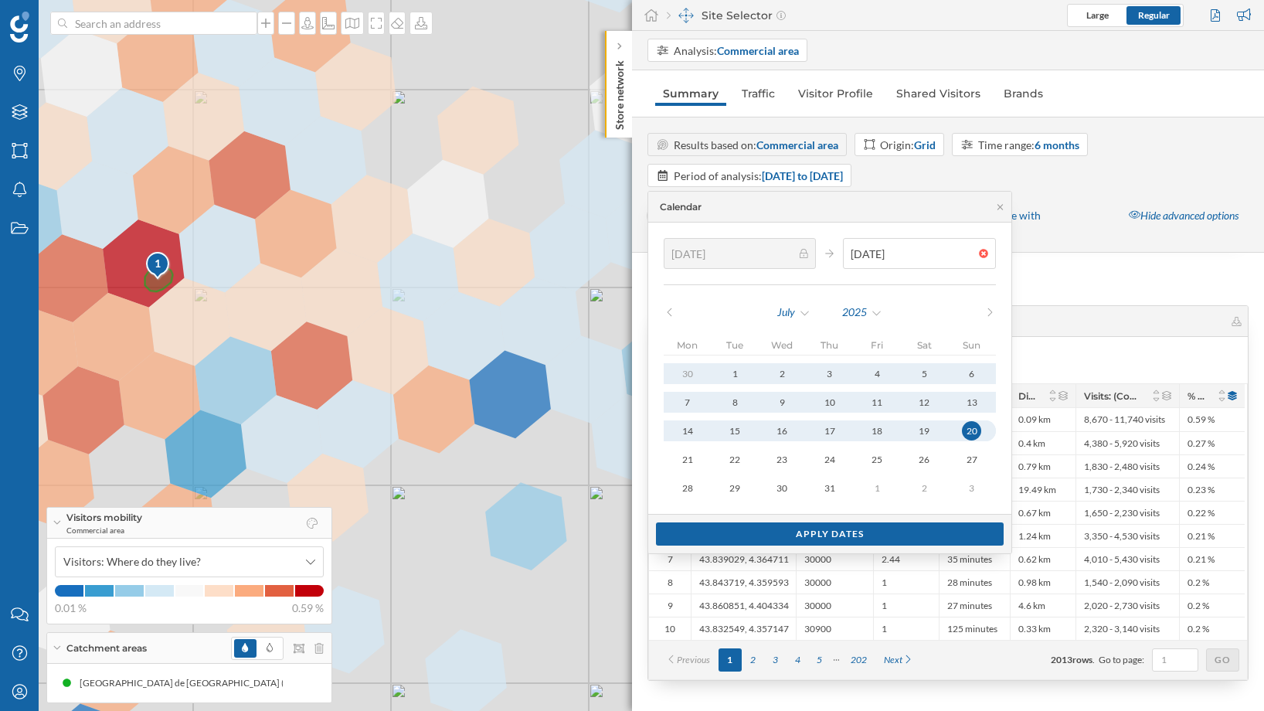
click at [971, 430] on div "20" at bounding box center [971, 430] width 19 height 19
click at [1067, 297] on div "Visitors mobility Visitors mobility Visitors: Where do they live? Add filters #…" at bounding box center [947, 645] width 601 height 751
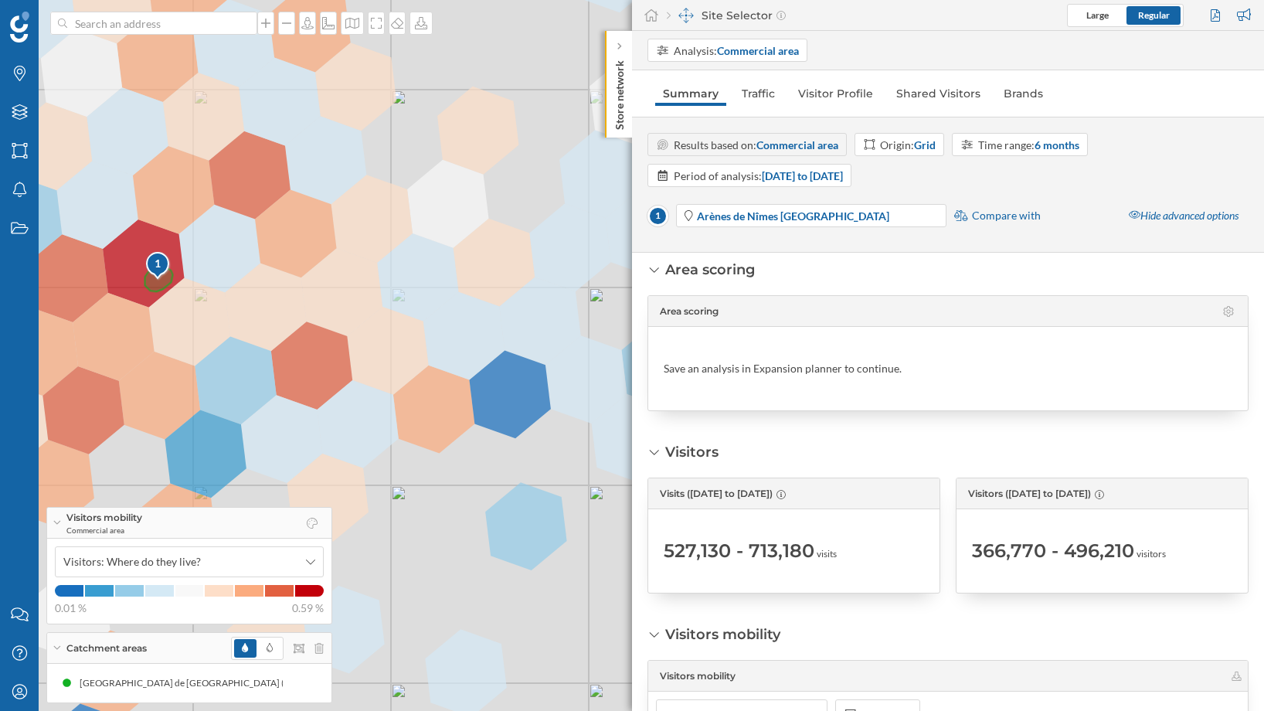
scroll to position [0, 0]
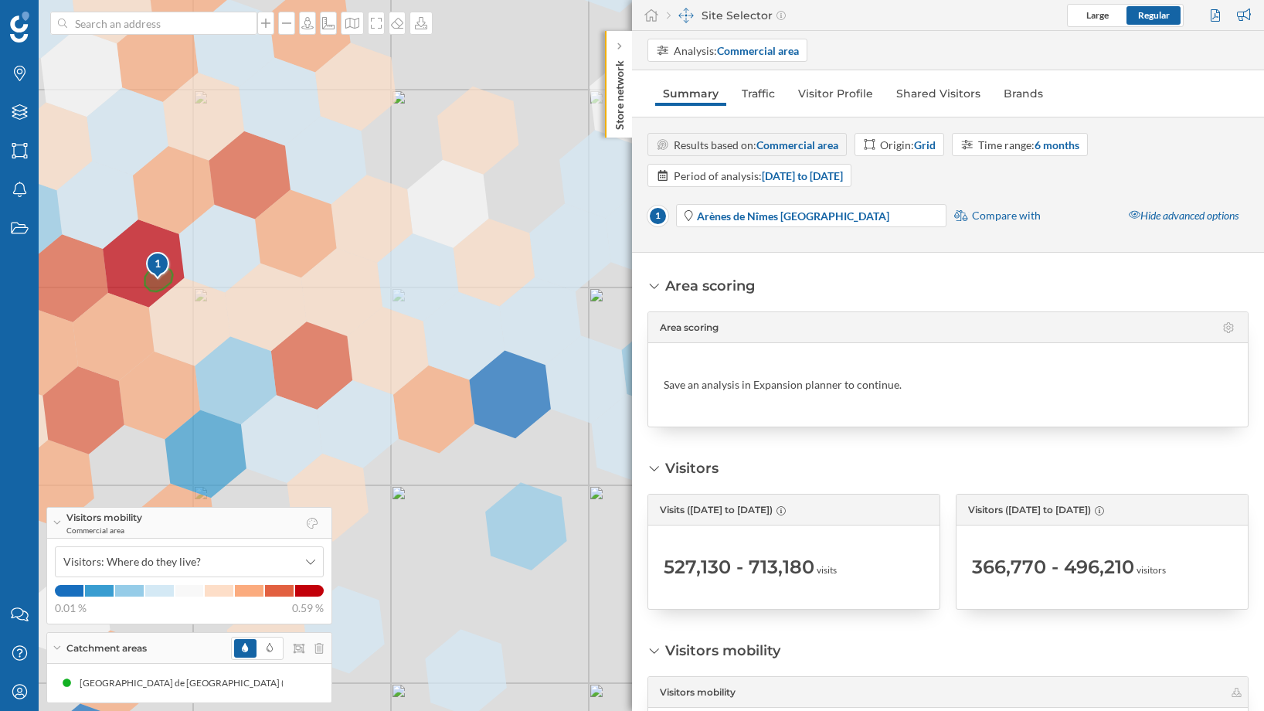
click at [669, 566] on span "527,130 - 713,180" at bounding box center [739, 567] width 151 height 25
drag, startPoint x: 971, startPoint y: 563, endPoint x: 1142, endPoint y: 562, distance: 170.7
click at [1142, 562] on div "366,770 - 496,210 visitors" at bounding box center [1069, 567] width 194 height 25
drag, startPoint x: 675, startPoint y: 565, endPoint x: 817, endPoint y: 569, distance: 141.4
click at [817, 569] on div "527,130 - 713,180 visits" at bounding box center [750, 567] width 173 height 25
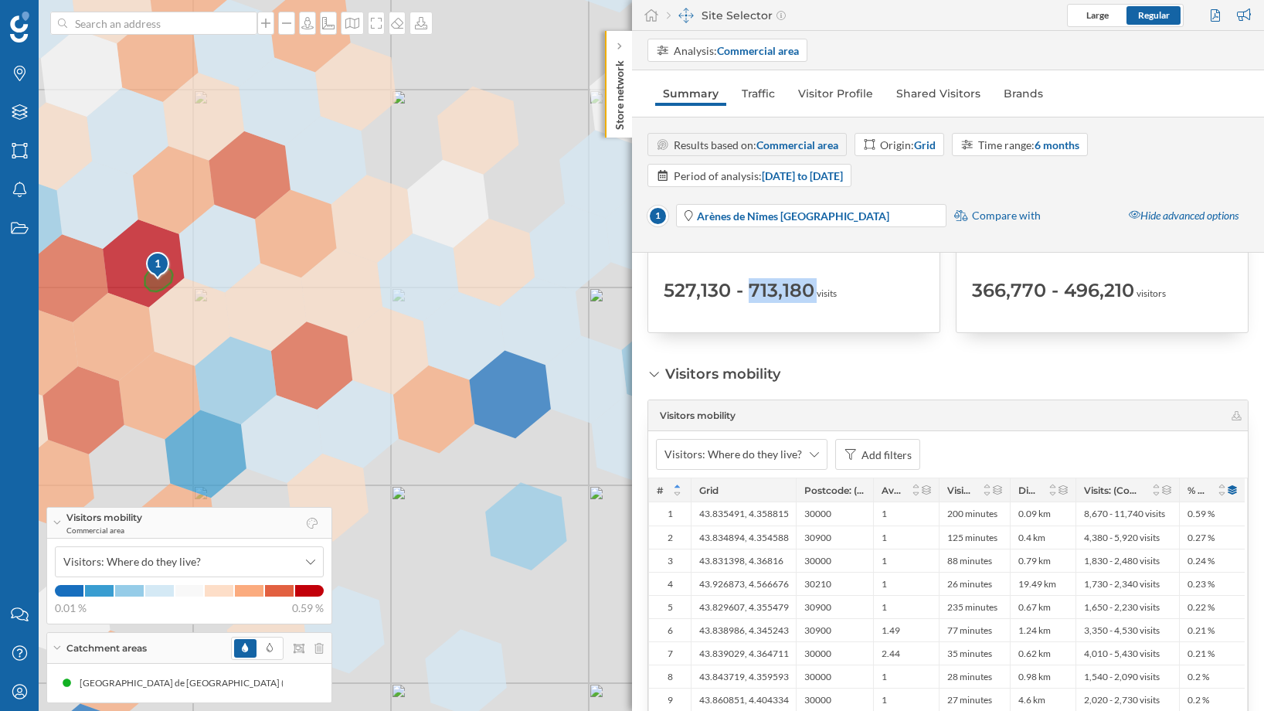
scroll to position [185, 0]
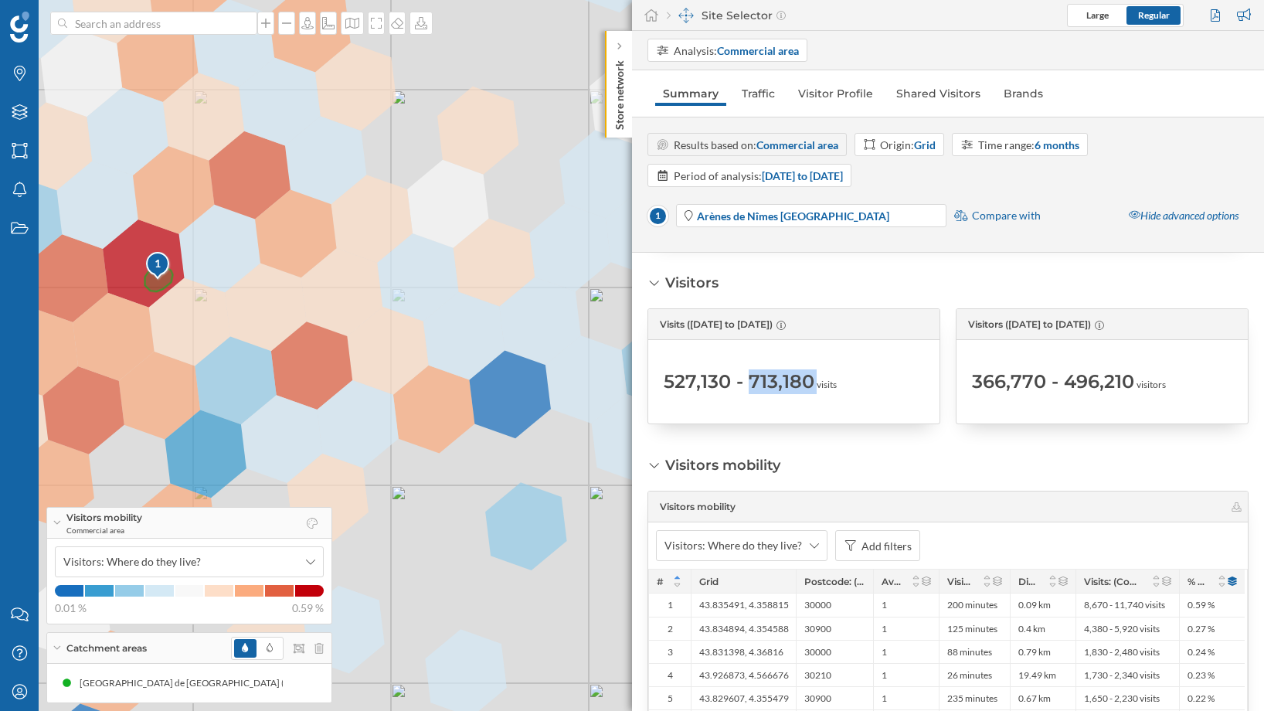
click at [708, 379] on span "527,130 - 713,180" at bounding box center [739, 381] width 151 height 25
click at [1004, 378] on span "366,770 - 496,210" at bounding box center [1053, 381] width 162 height 25
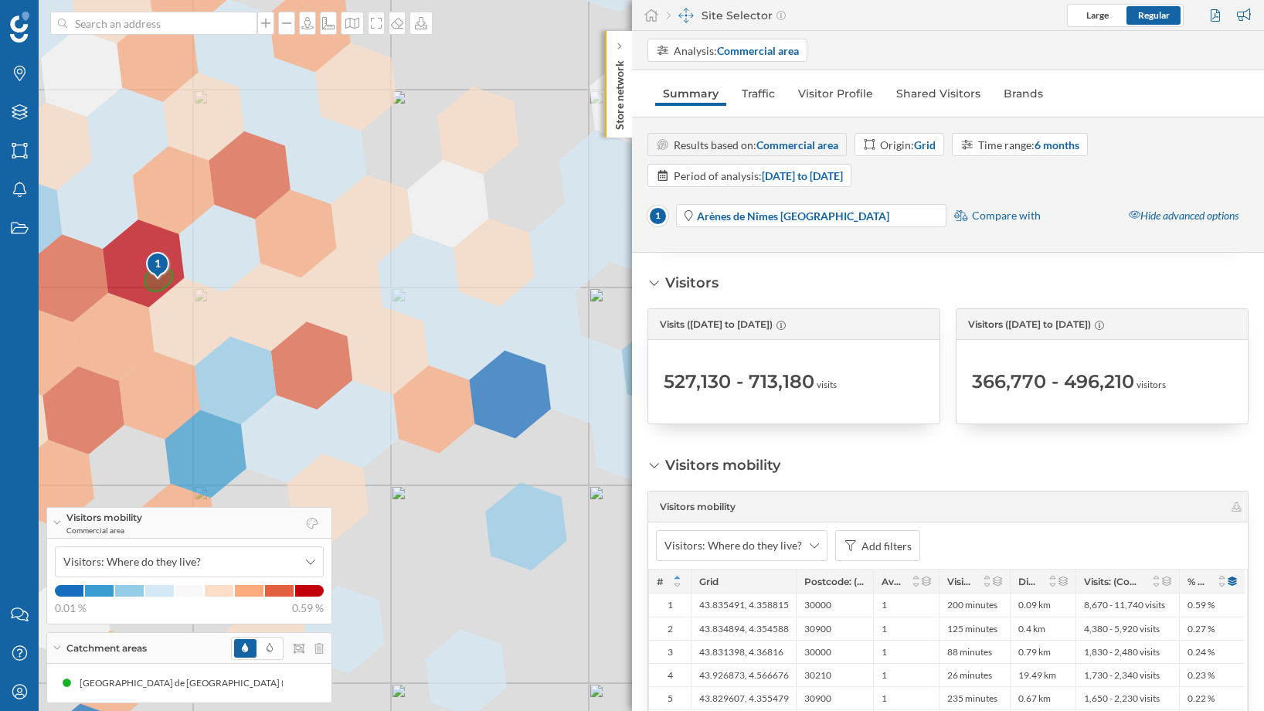
click at [834, 389] on span "visits" at bounding box center [827, 385] width 20 height 14
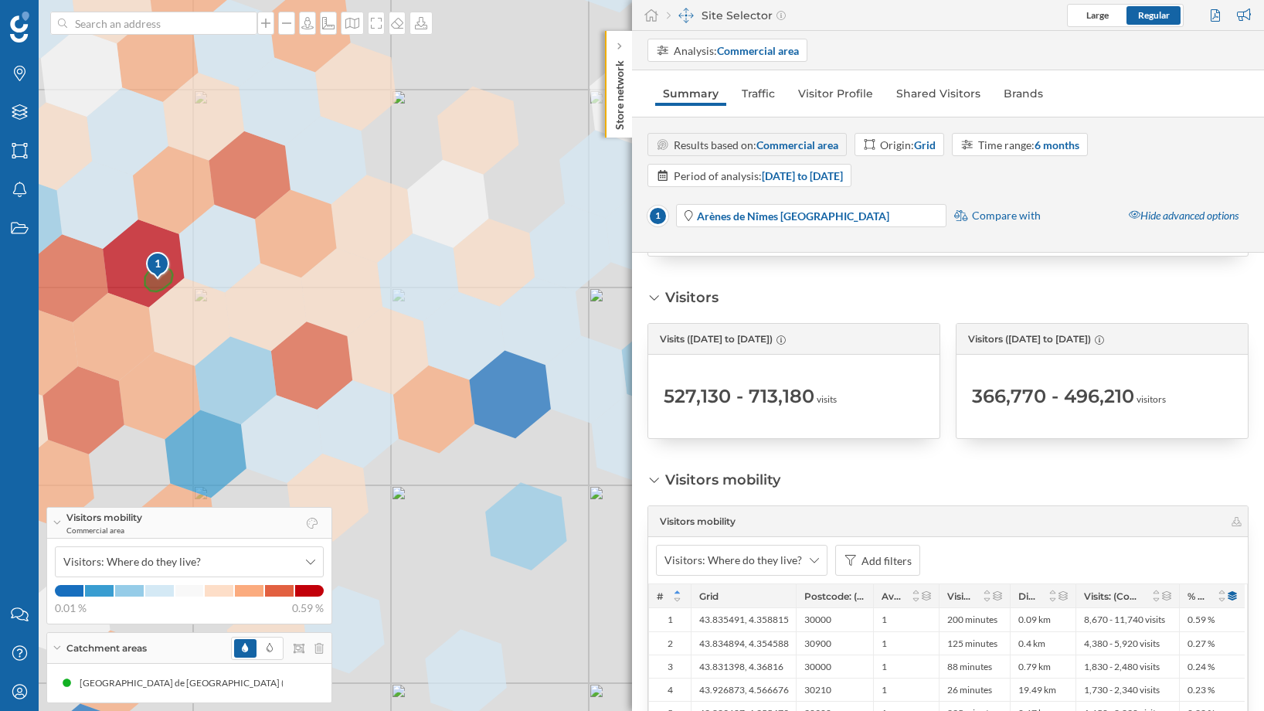
scroll to position [93, 0]
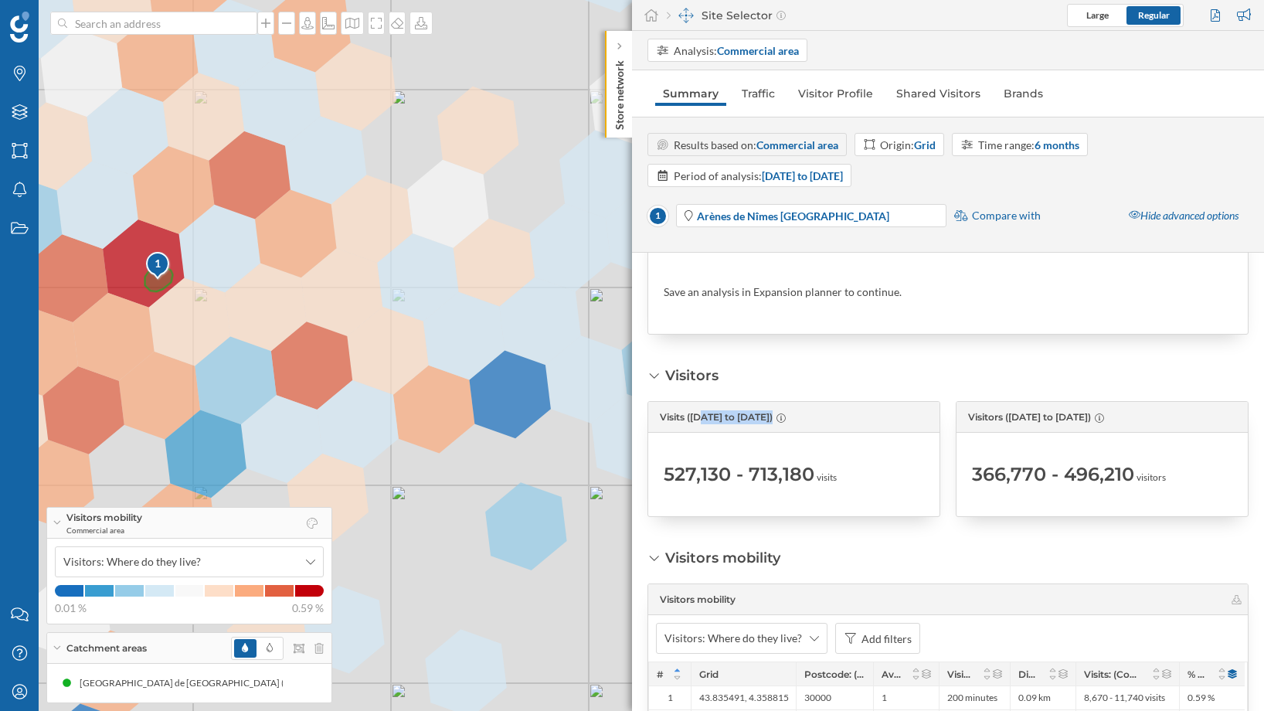
drag, startPoint x: 665, startPoint y: 415, endPoint x: 735, endPoint y: 418, distance: 69.6
click at [735, 418] on span "Visits ([DATE] to [DATE])" at bounding box center [716, 417] width 113 height 14
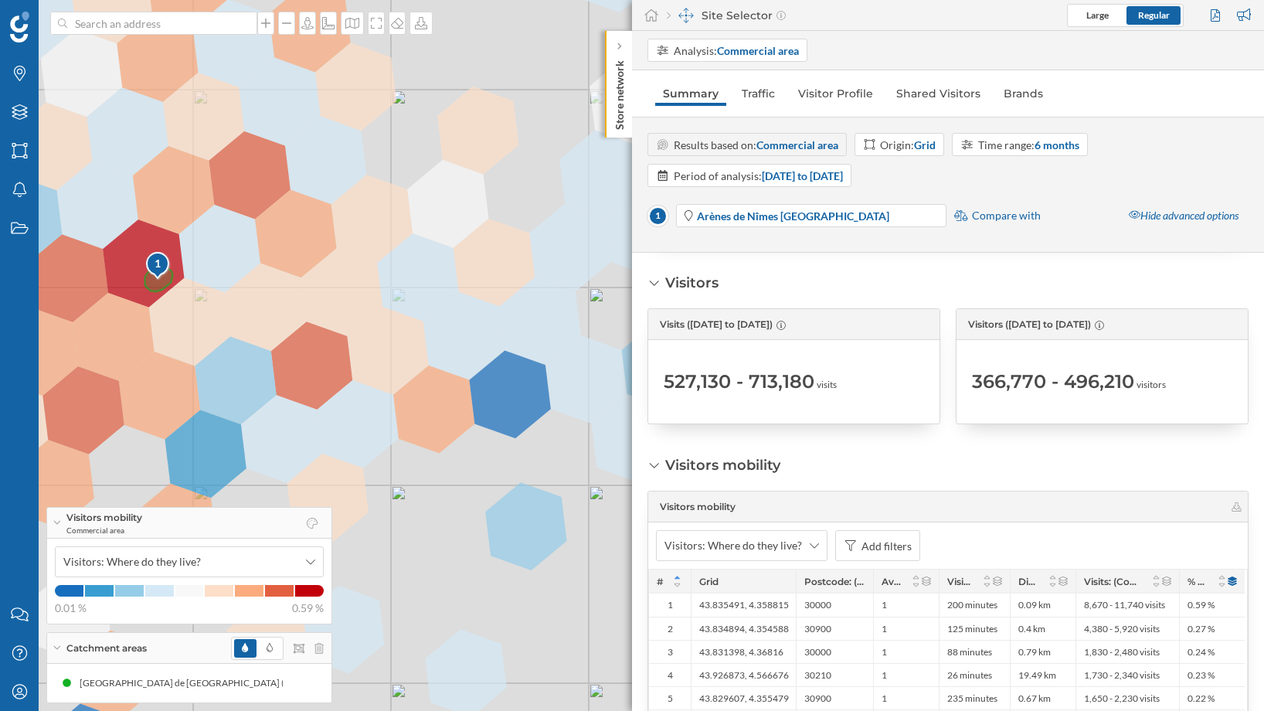
scroll to position [278, 0]
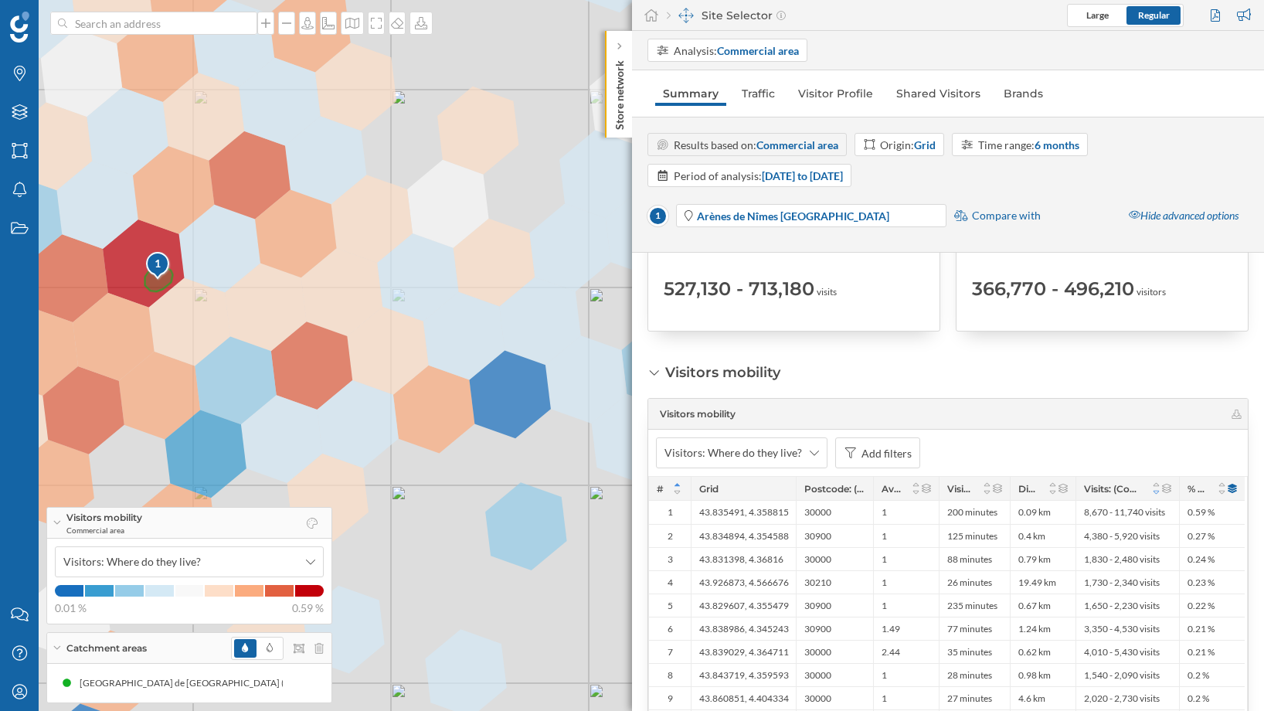
click at [1157, 491] on icon at bounding box center [1156, 491] width 12 height 9
click at [776, 456] on span "Visitors: Where do they live?" at bounding box center [733, 452] width 138 height 15
click at [773, 571] on div "What other places do they visit?" at bounding box center [739, 569] width 152 height 13
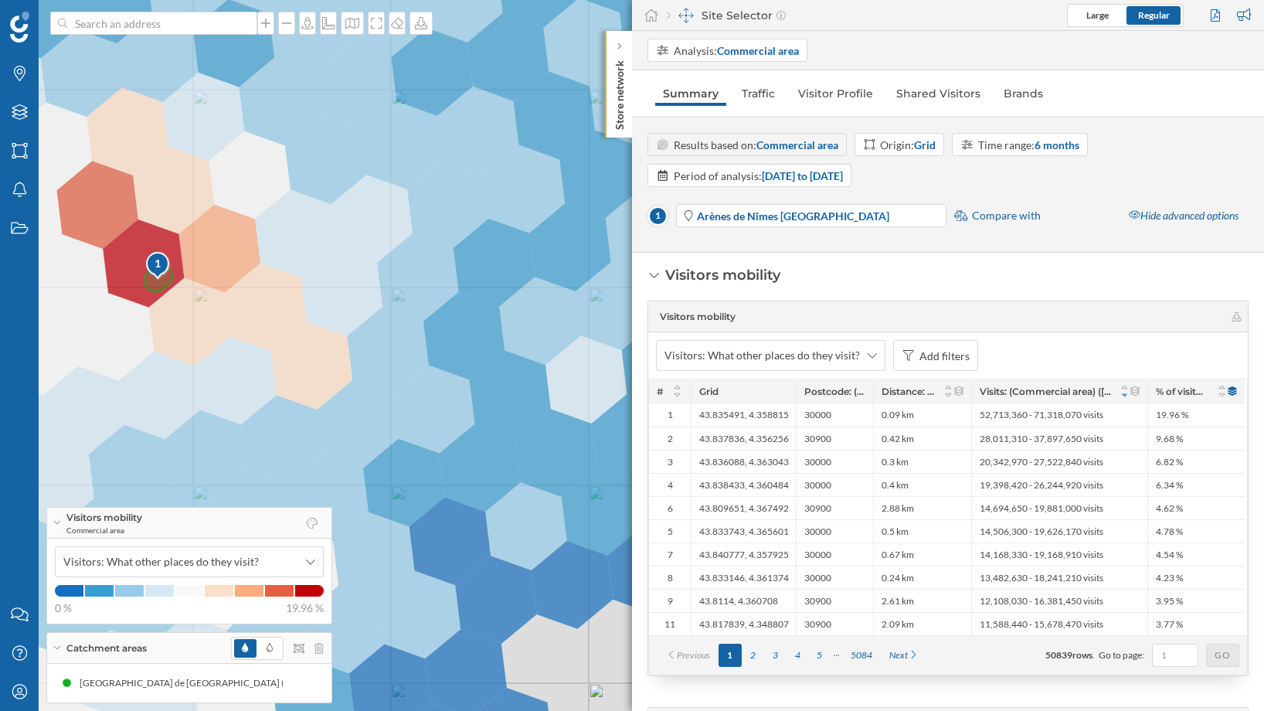
scroll to position [371, 0]
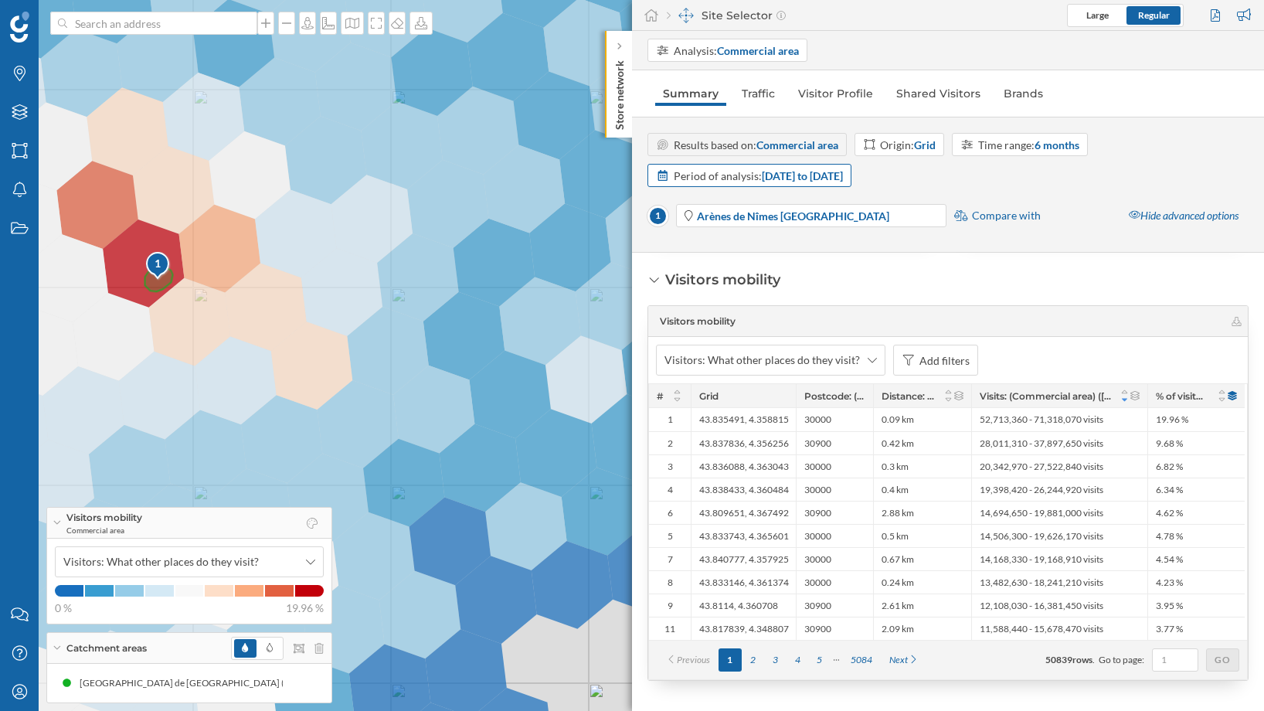
click at [843, 182] on div "Period of analysis: [DATE] to [DATE]" at bounding box center [758, 176] width 169 height 16
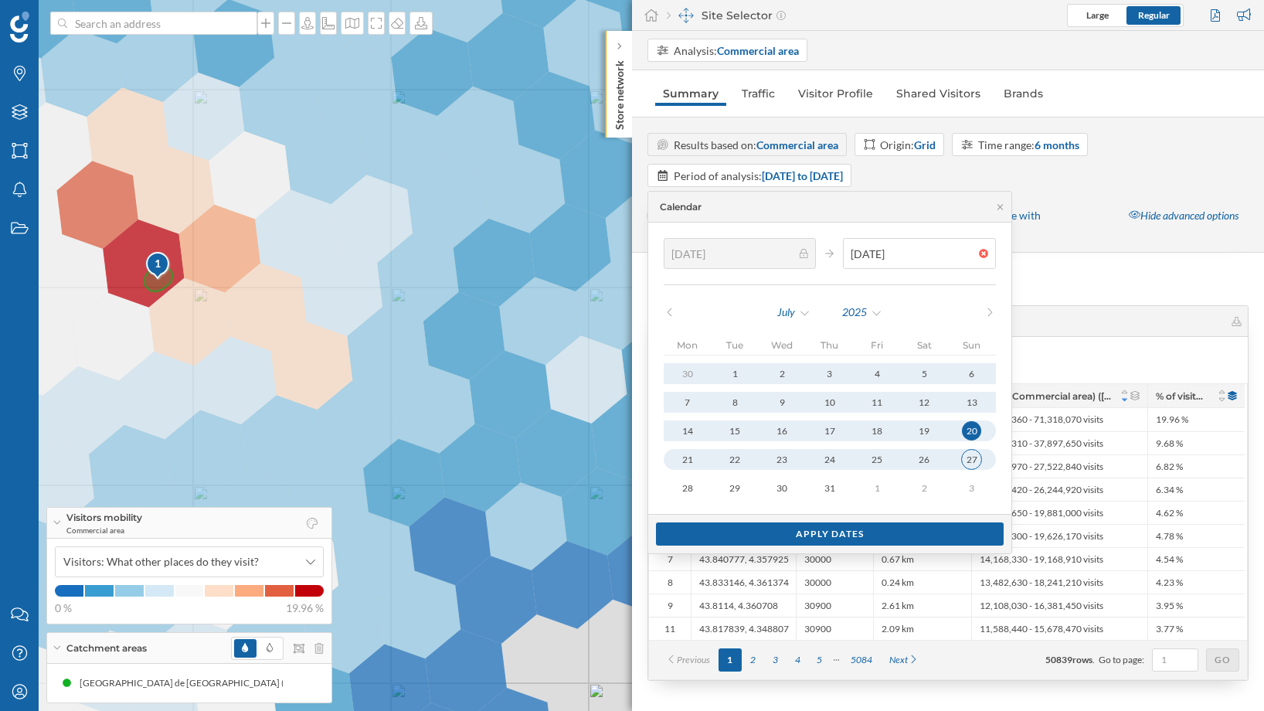
type input "[DATE]"
click at [972, 463] on div "27" at bounding box center [971, 459] width 19 height 19
click at [926, 528] on div "Apply dates" at bounding box center [830, 532] width 348 height 23
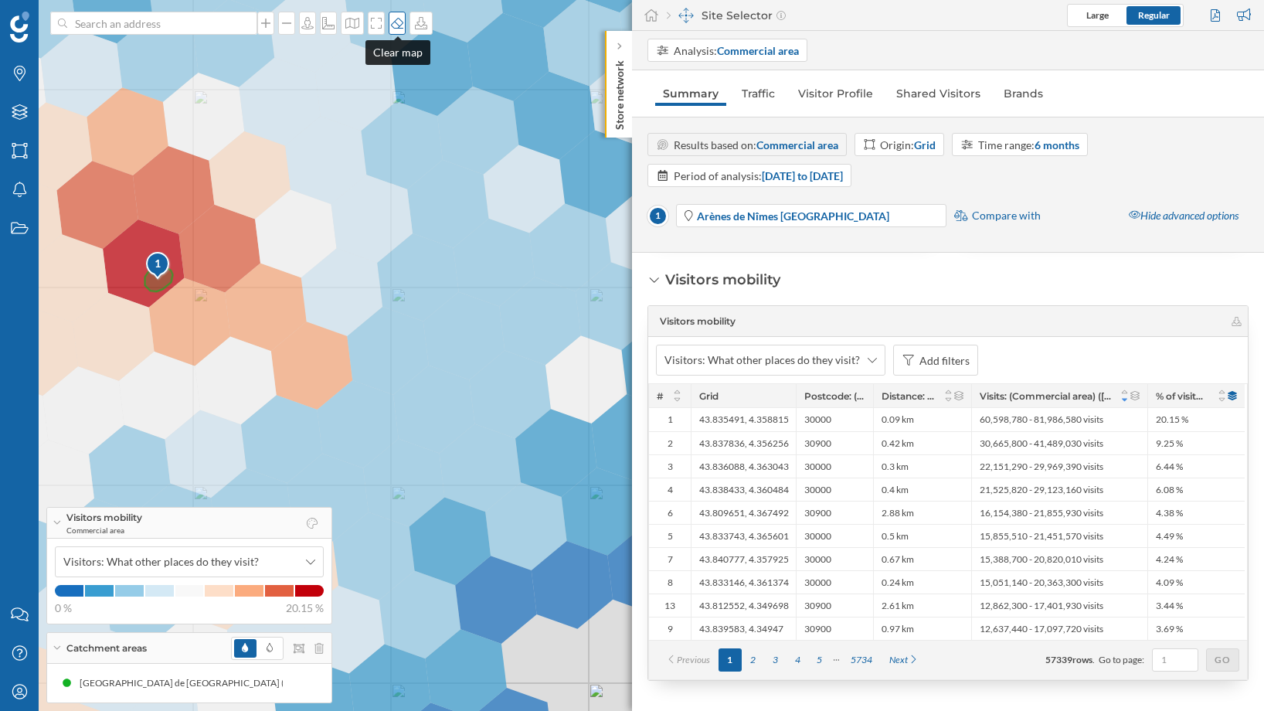
click at [396, 22] on icon at bounding box center [396, 23] width 15 height 12
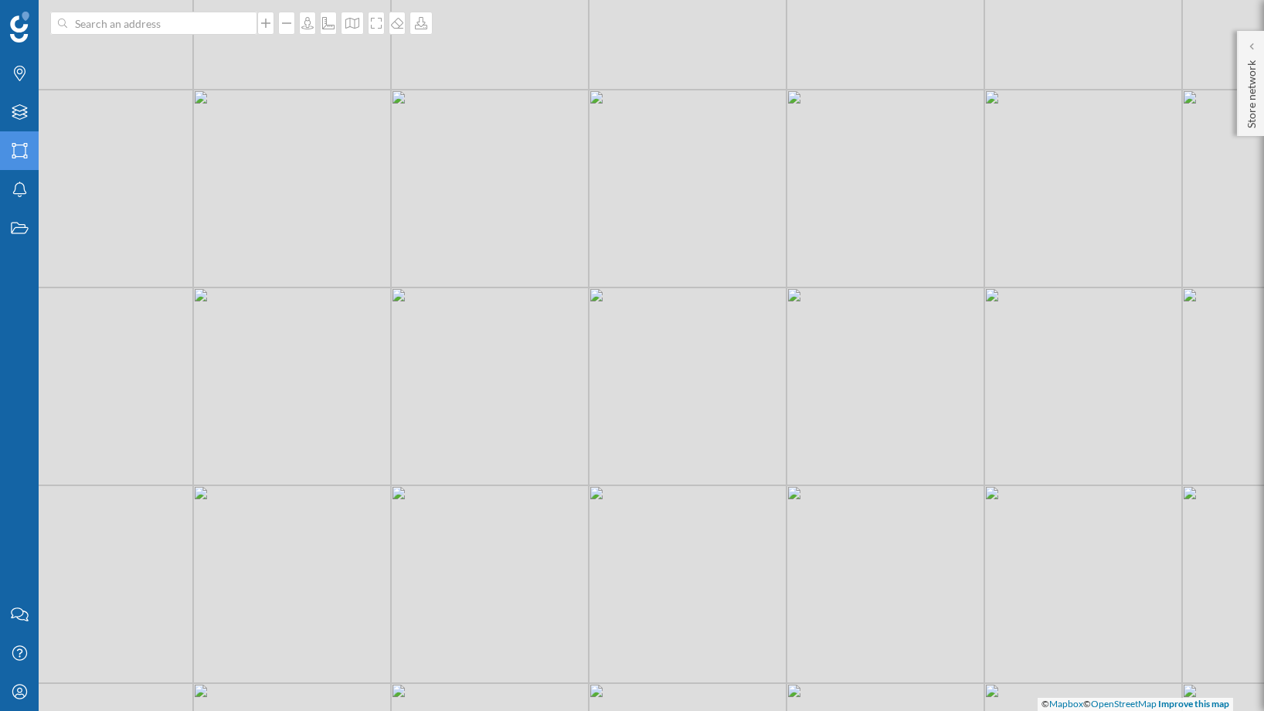
click at [16, 150] on icon "Areas" at bounding box center [19, 150] width 19 height 15
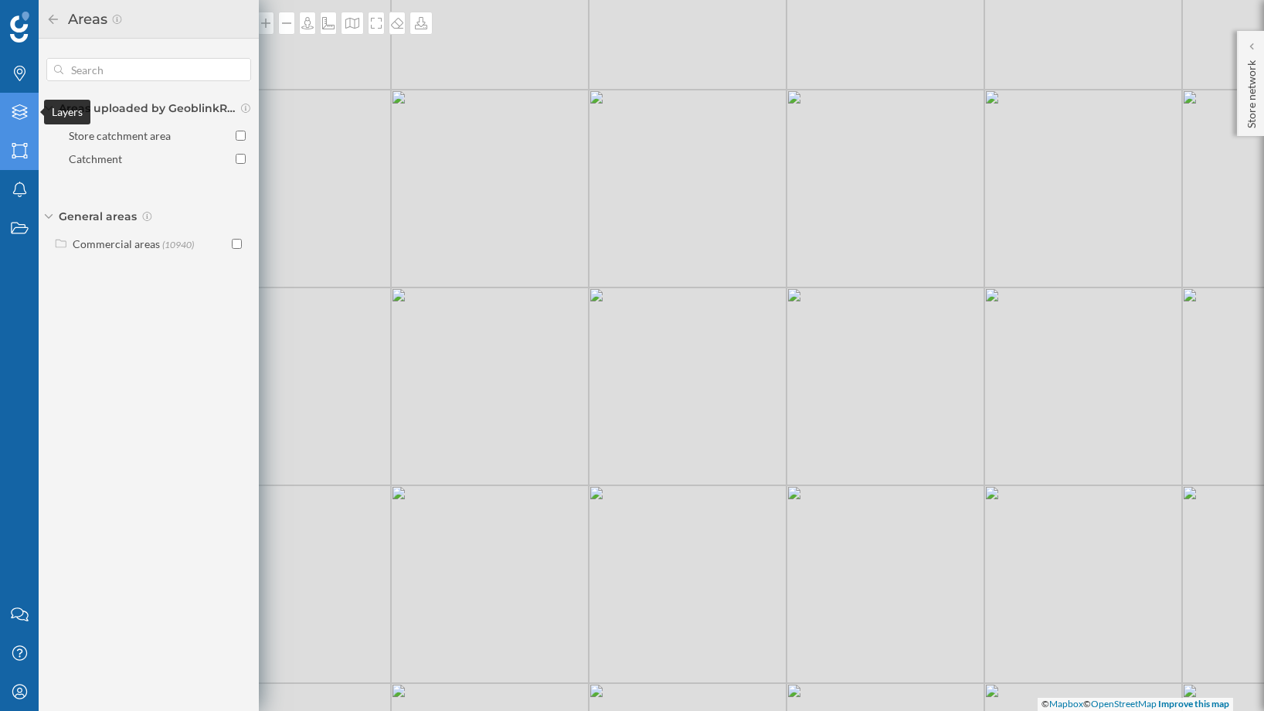
click at [12, 126] on div "Layers" at bounding box center [19, 112] width 39 height 39
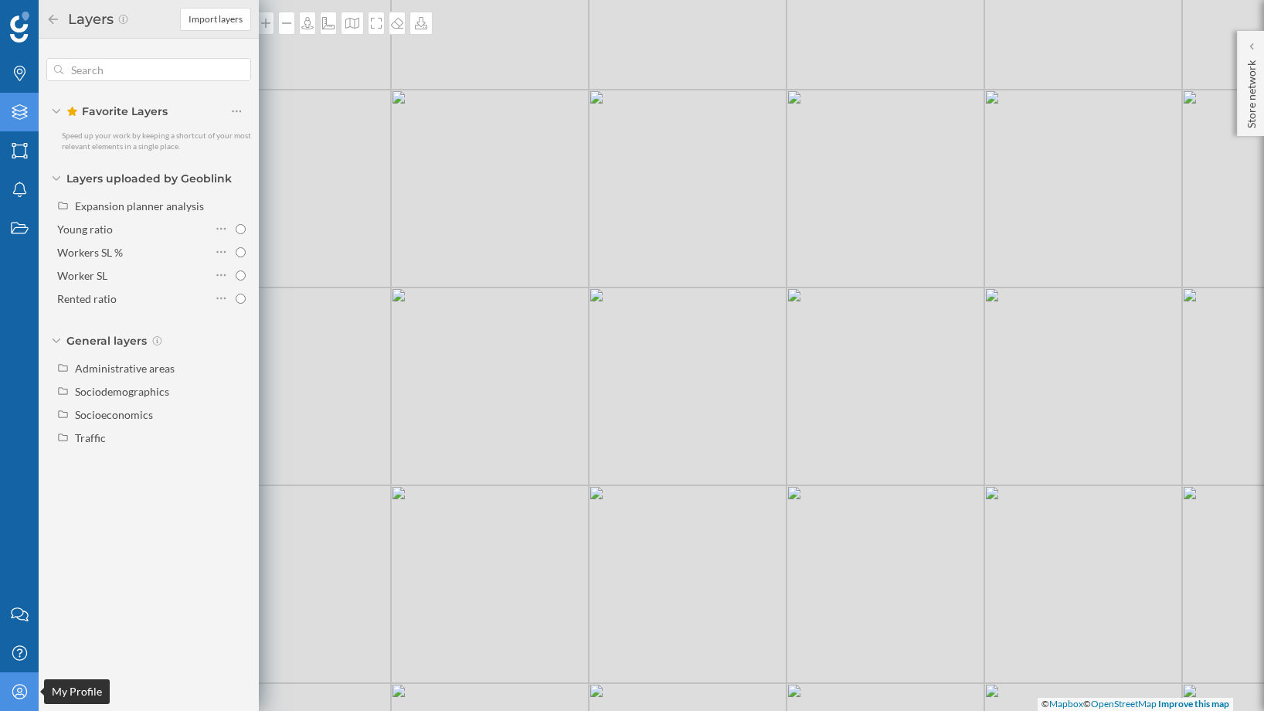
click at [23, 692] on icon "My Profile" at bounding box center [19, 691] width 19 height 15
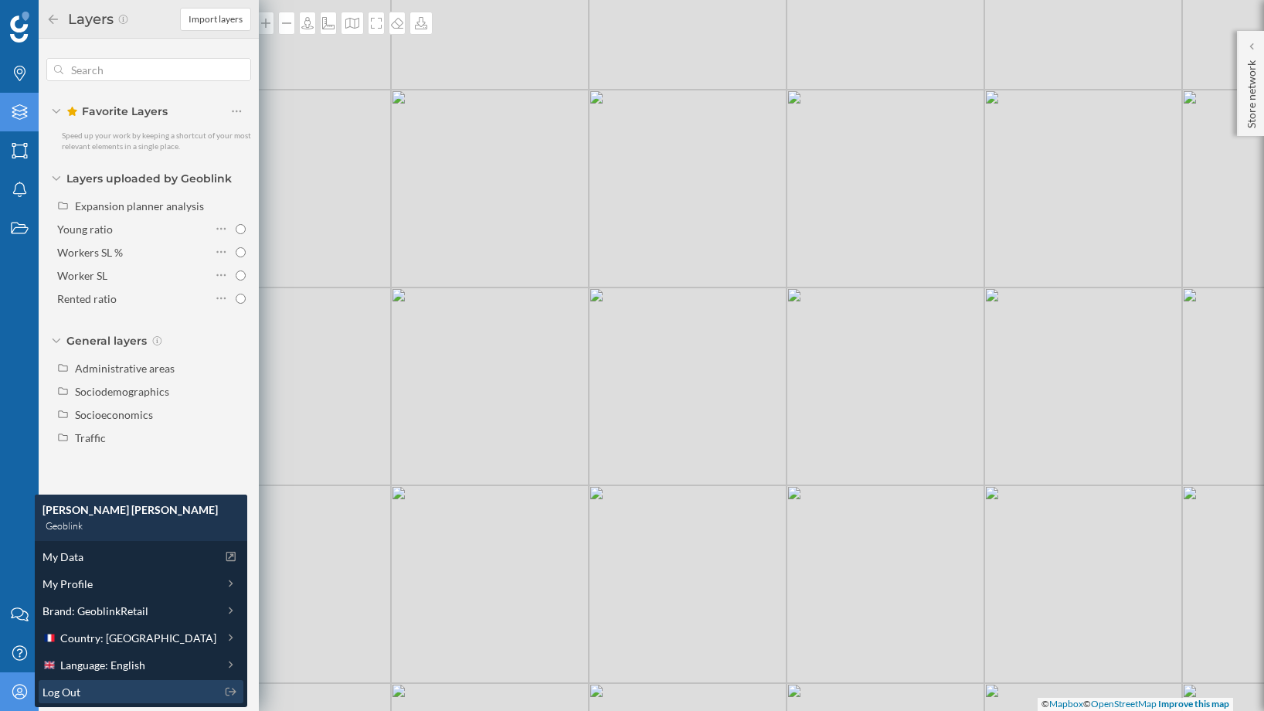
click at [86, 693] on div "Log Out" at bounding box center [129, 692] width 174 height 16
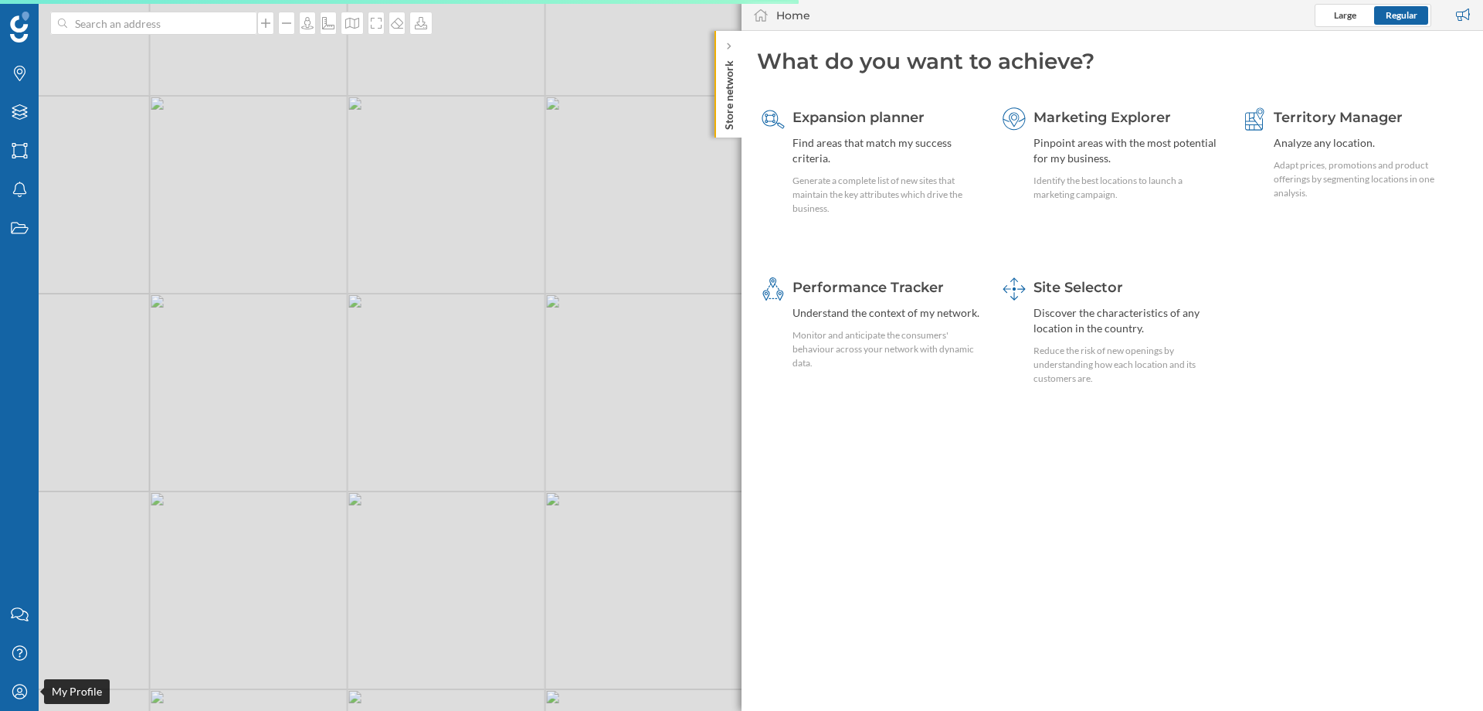
click at [18, 693] on icon "My Profile" at bounding box center [19, 691] width 19 height 15
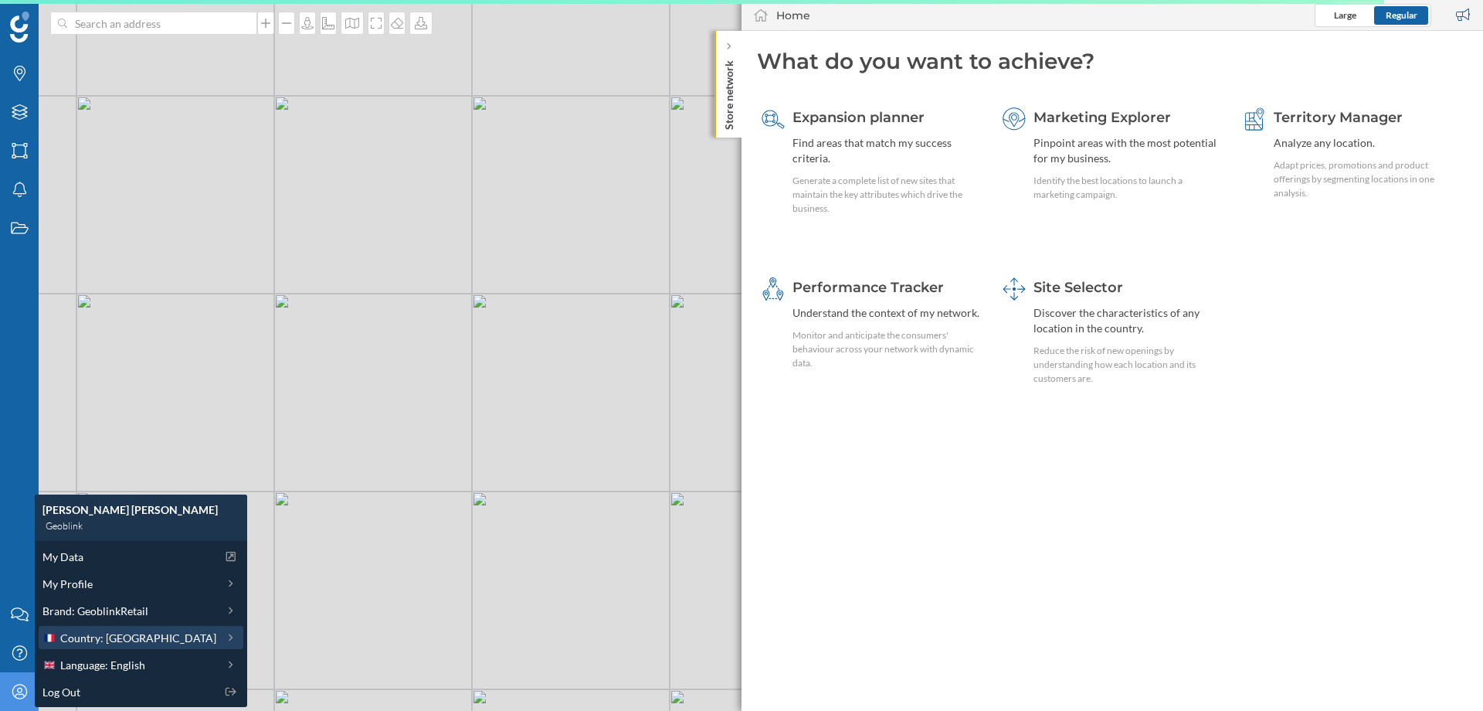
click at [92, 634] on span "Country: [GEOGRAPHIC_DATA]" at bounding box center [138, 638] width 156 height 16
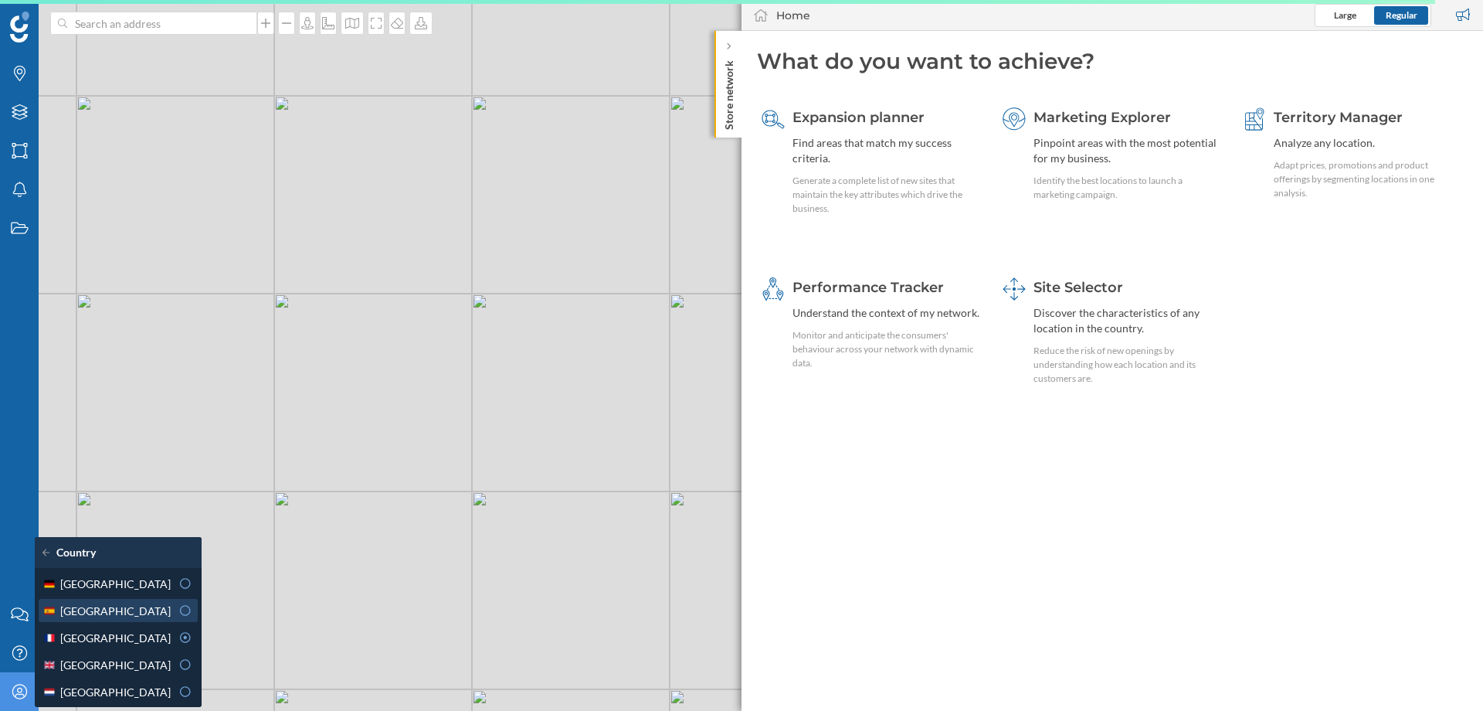
click at [92, 613] on div "[GEOGRAPHIC_DATA]" at bounding box center [106, 611] width 128 height 16
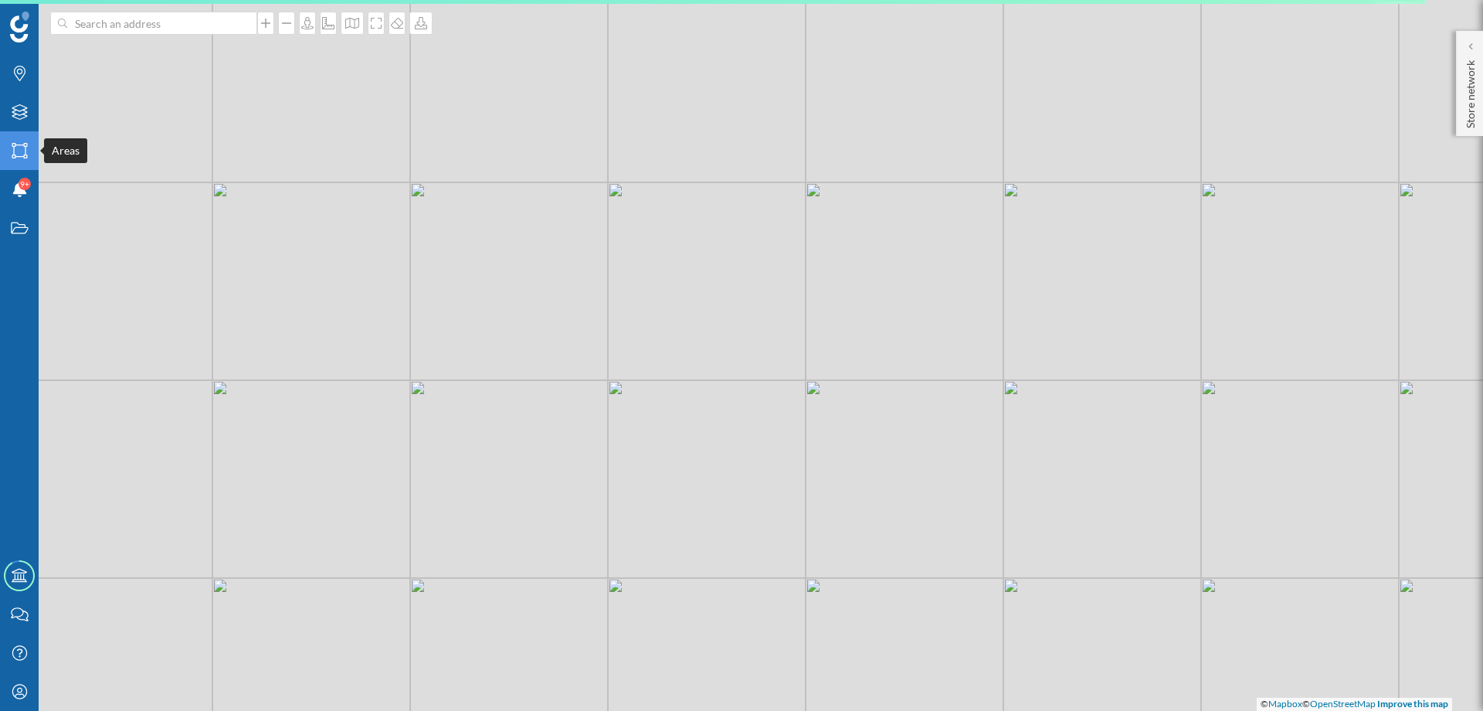
click at [22, 155] on icon "Areas" at bounding box center [19, 150] width 19 height 15
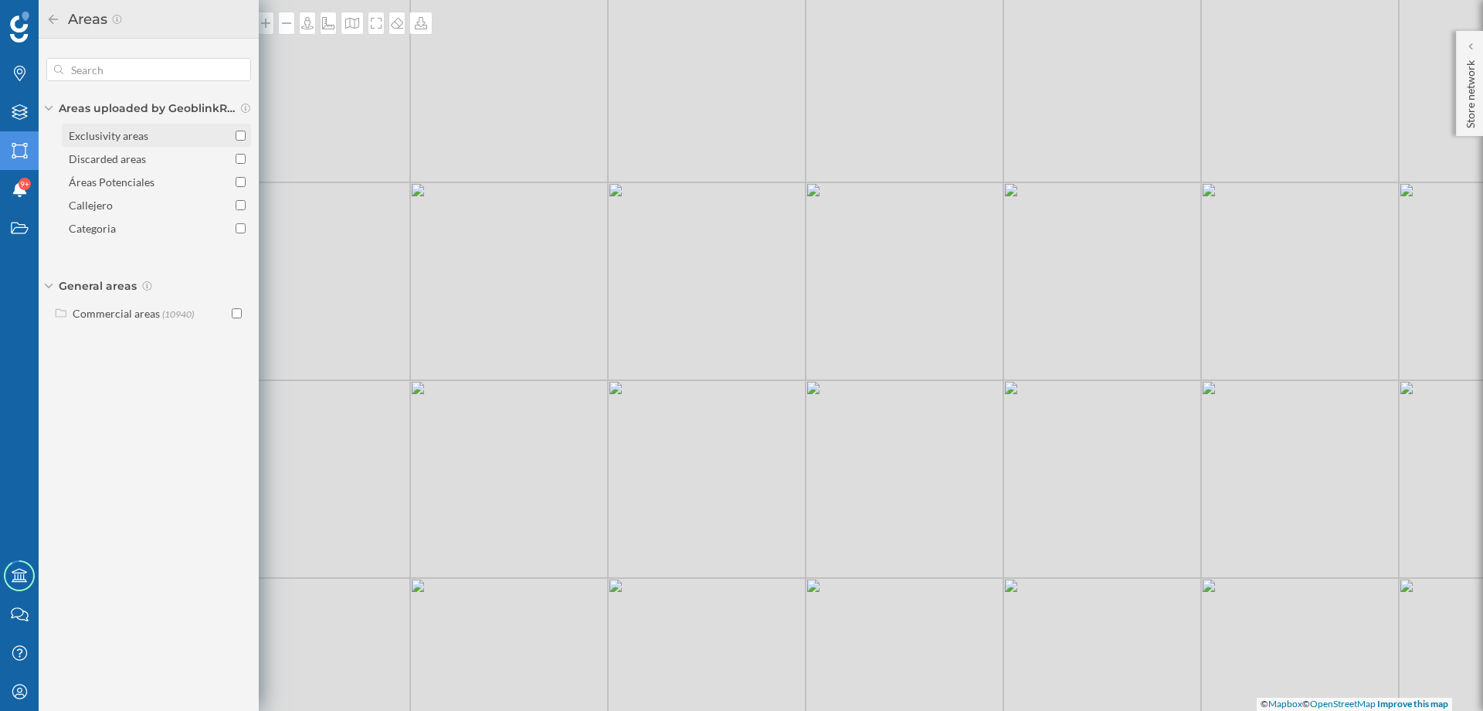
click at [249, 138] on label "Exclusivity areas" at bounding box center [156, 135] width 189 height 23
click at [246, 138] on input "Exclusivity areas" at bounding box center [241, 136] width 10 height 10
checkbox input "true"
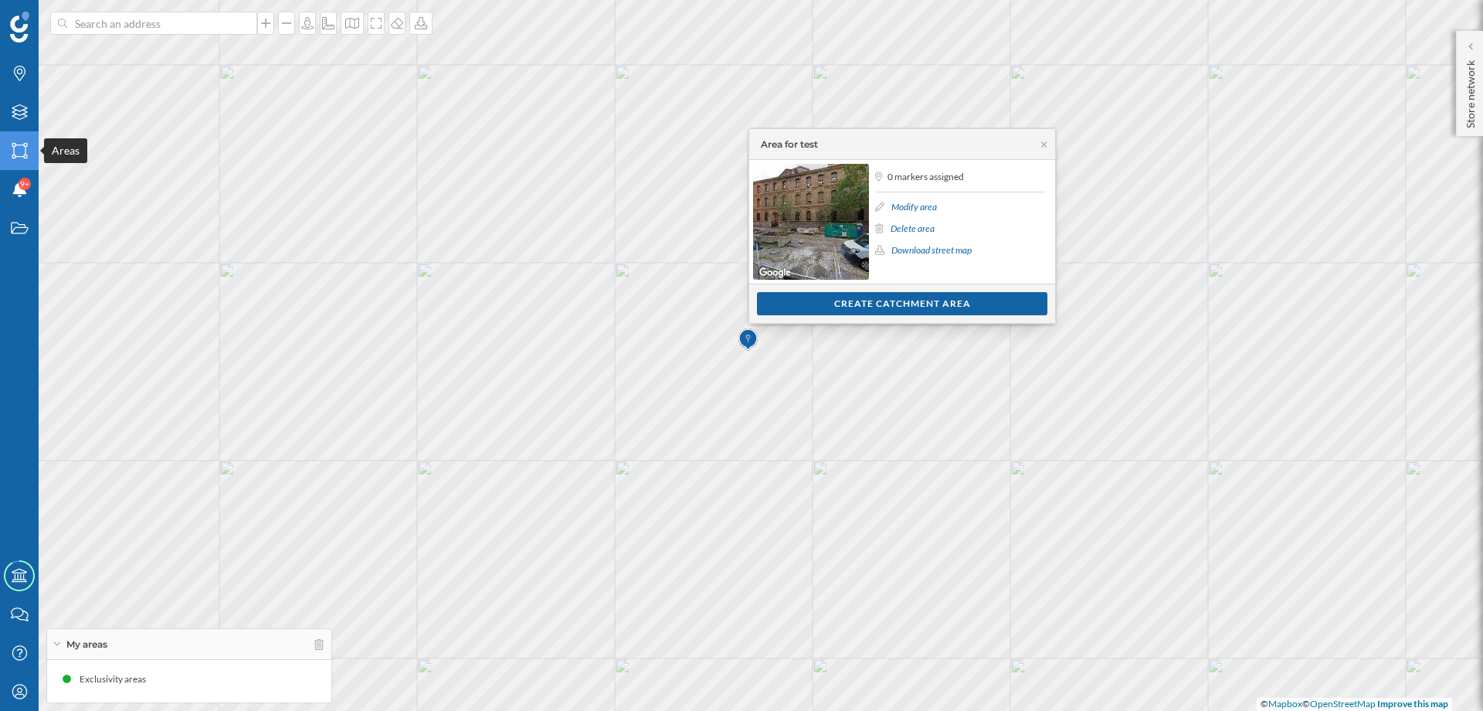
click at [22, 154] on icon "Areas" at bounding box center [19, 150] width 19 height 15
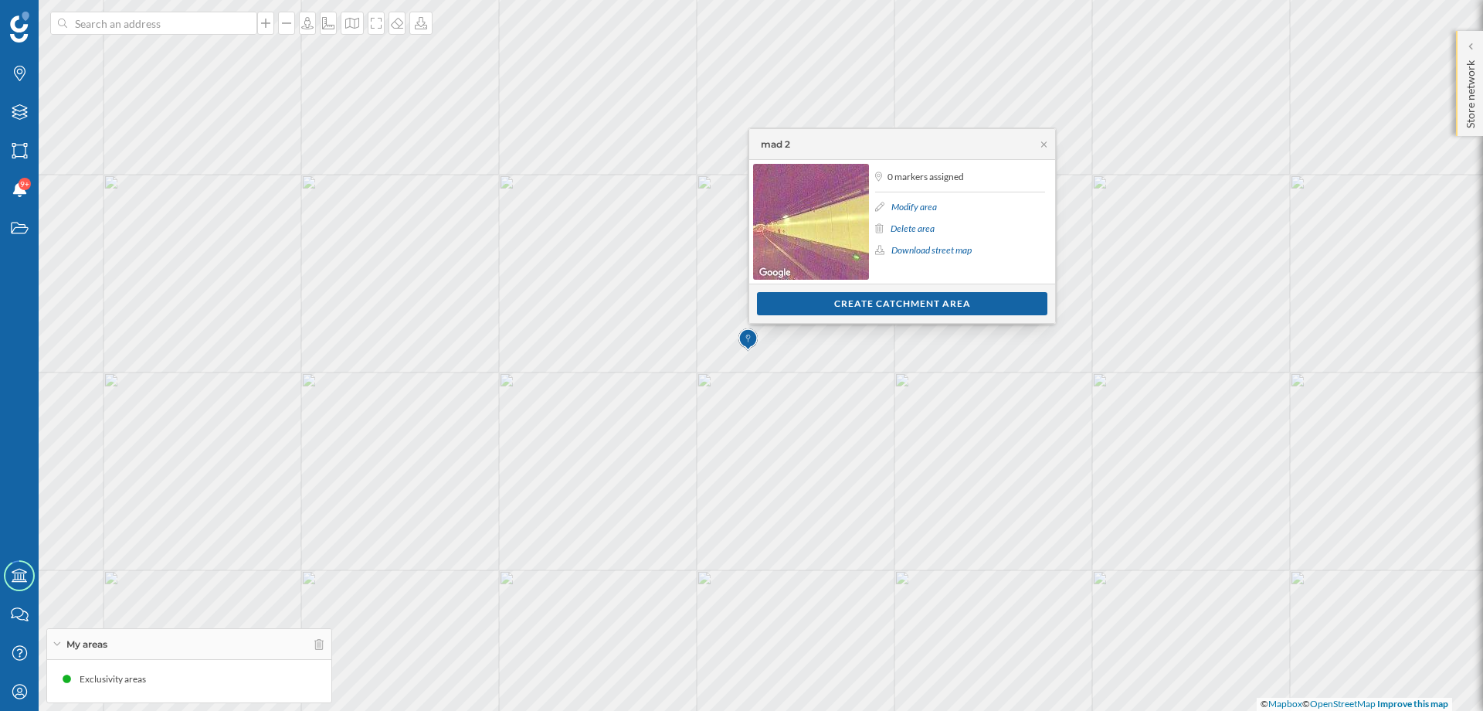
click at [1469, 74] on p "Store network" at bounding box center [1470, 91] width 15 height 74
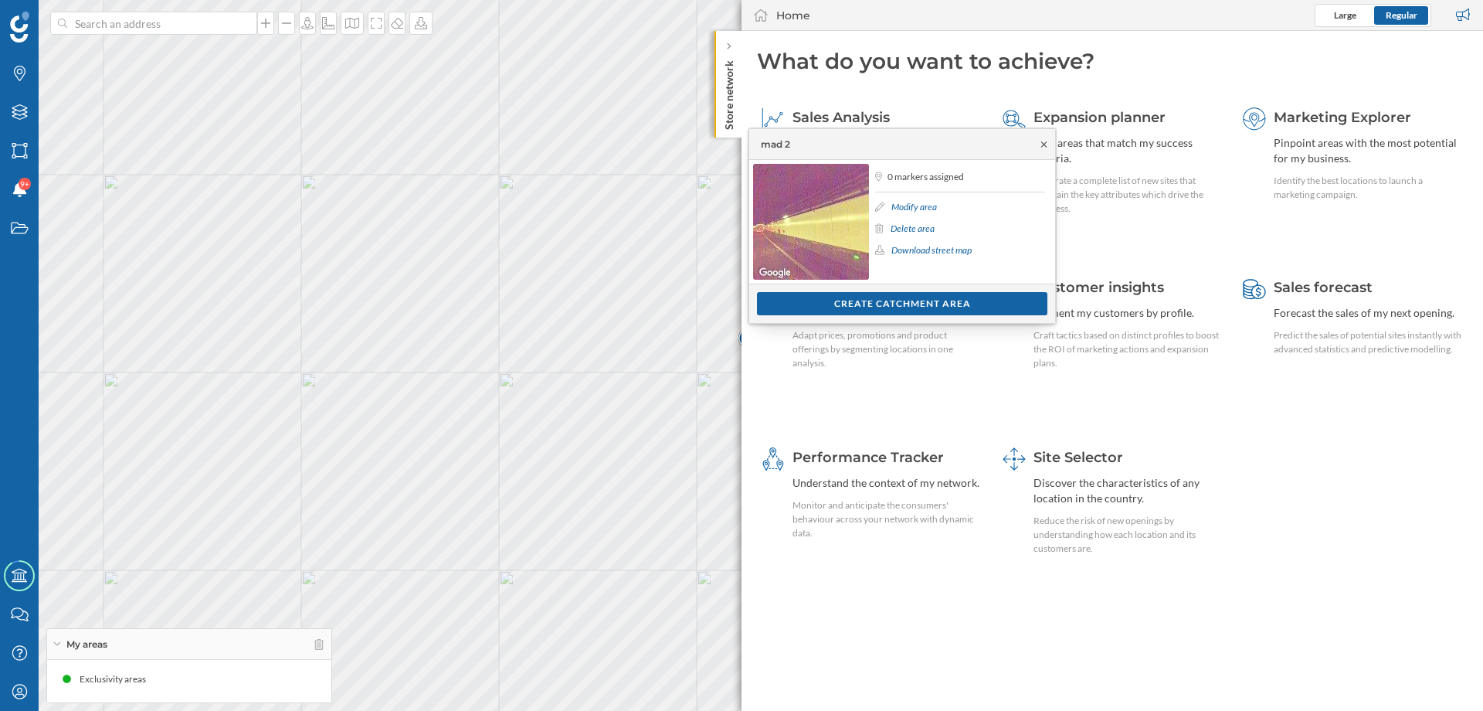
click at [1044, 142] on icon at bounding box center [1044, 144] width 12 height 9
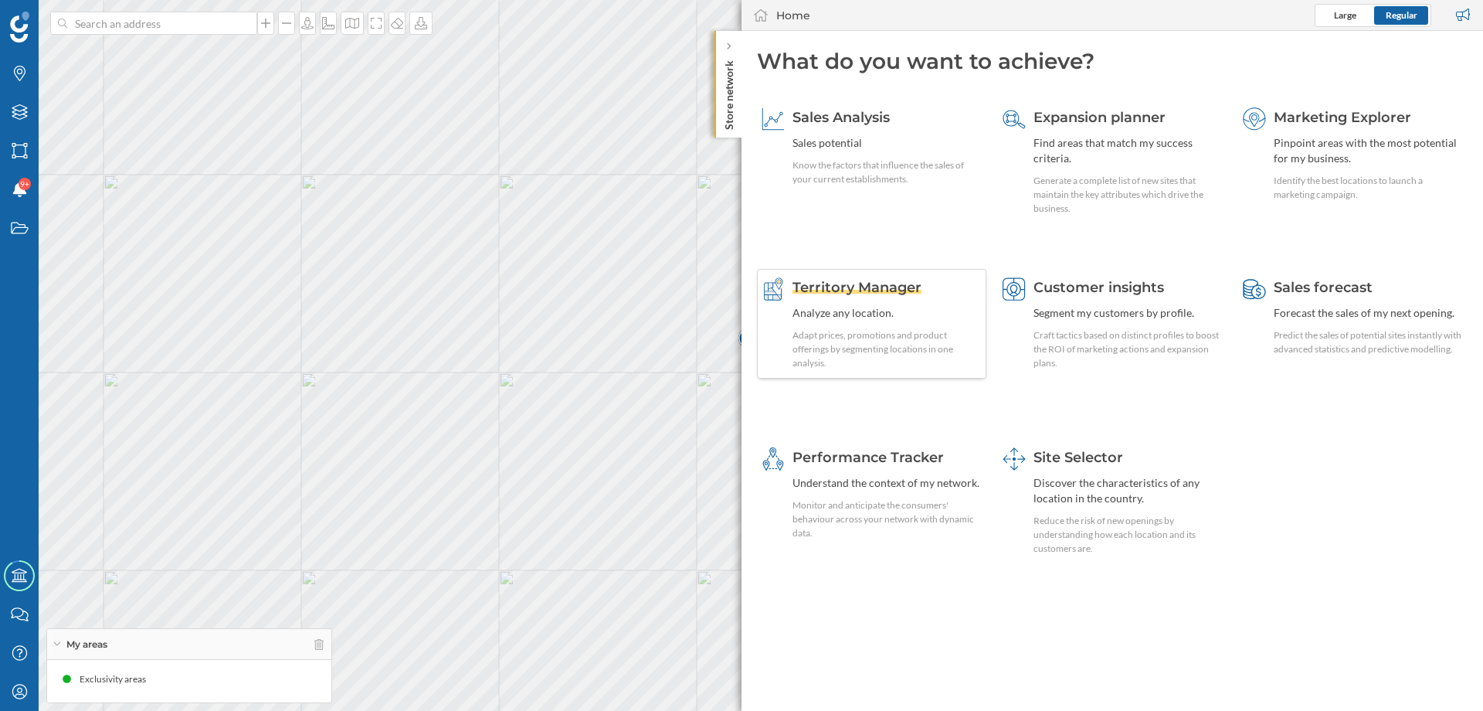
click at [881, 297] on div "Territory Manager" at bounding box center [887, 287] width 189 height 20
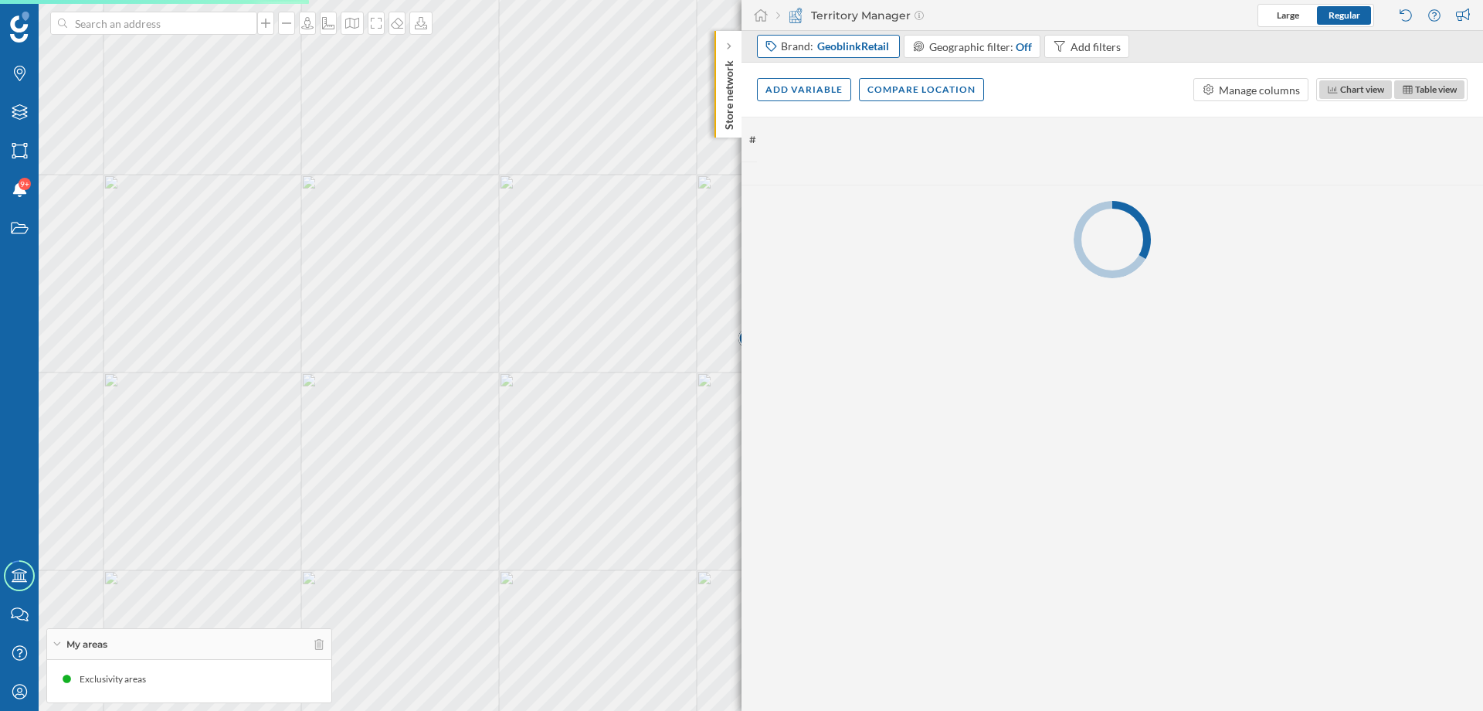
click at [872, 50] on span "GeoblinkRetail" at bounding box center [853, 46] width 72 height 15
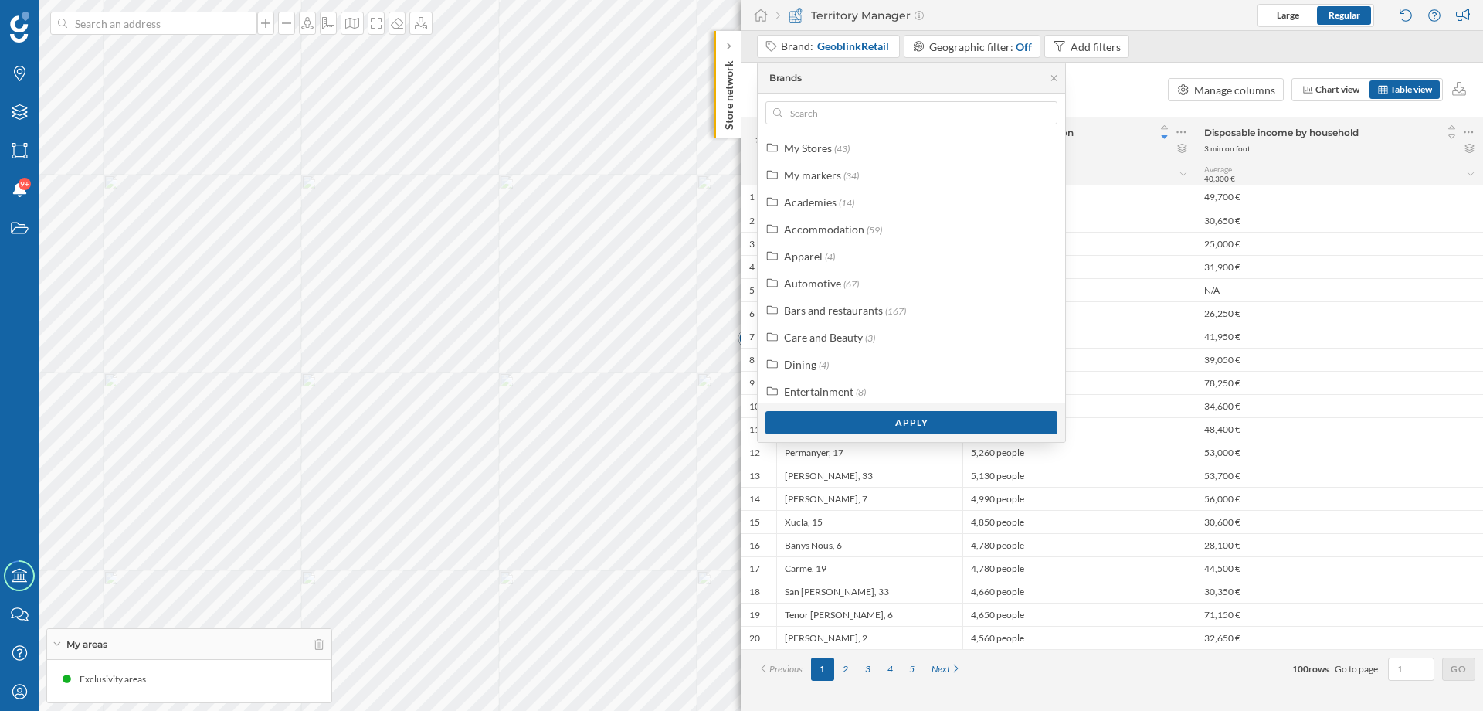
click at [1110, 70] on div "Add variable Compare location Manage columns Chart view Table view" at bounding box center [1113, 90] width 742 height 54
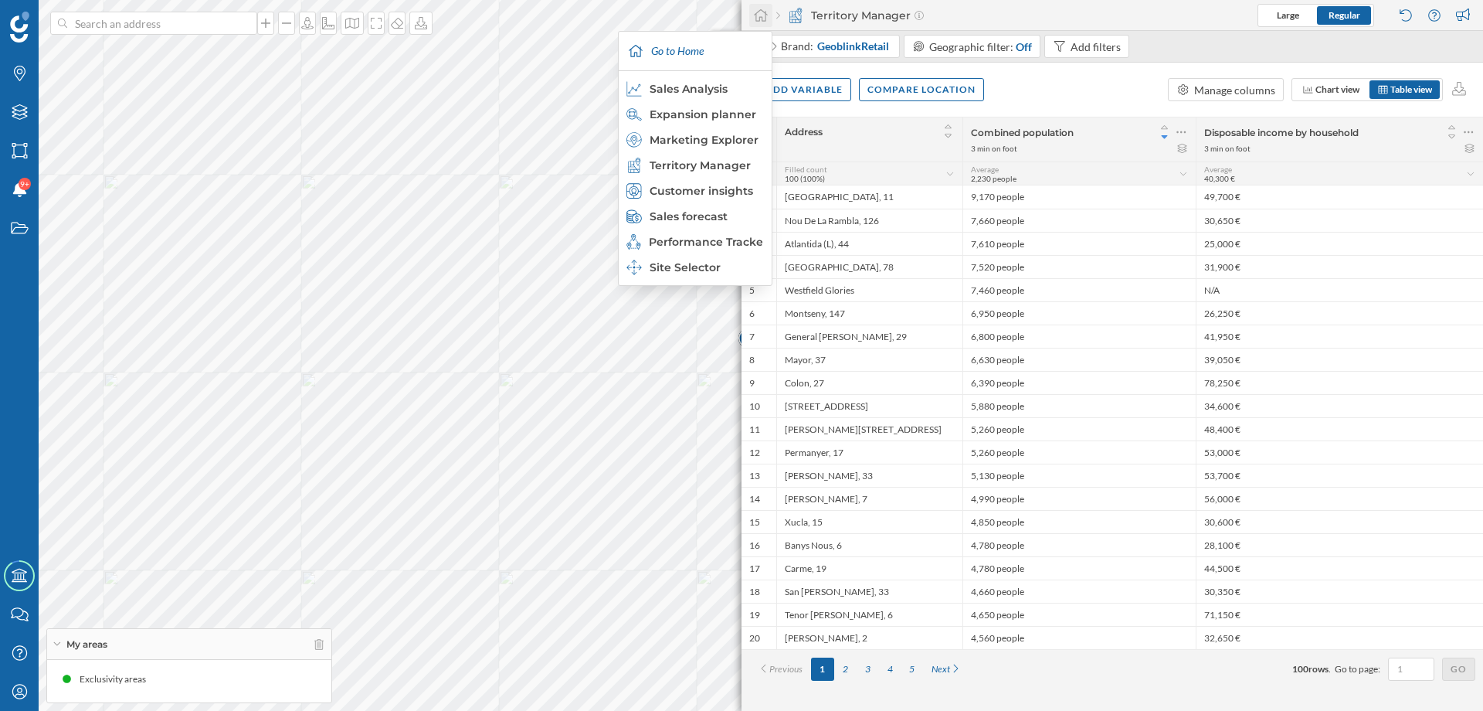
click at [765, 16] on icon at bounding box center [760, 15] width 15 height 14
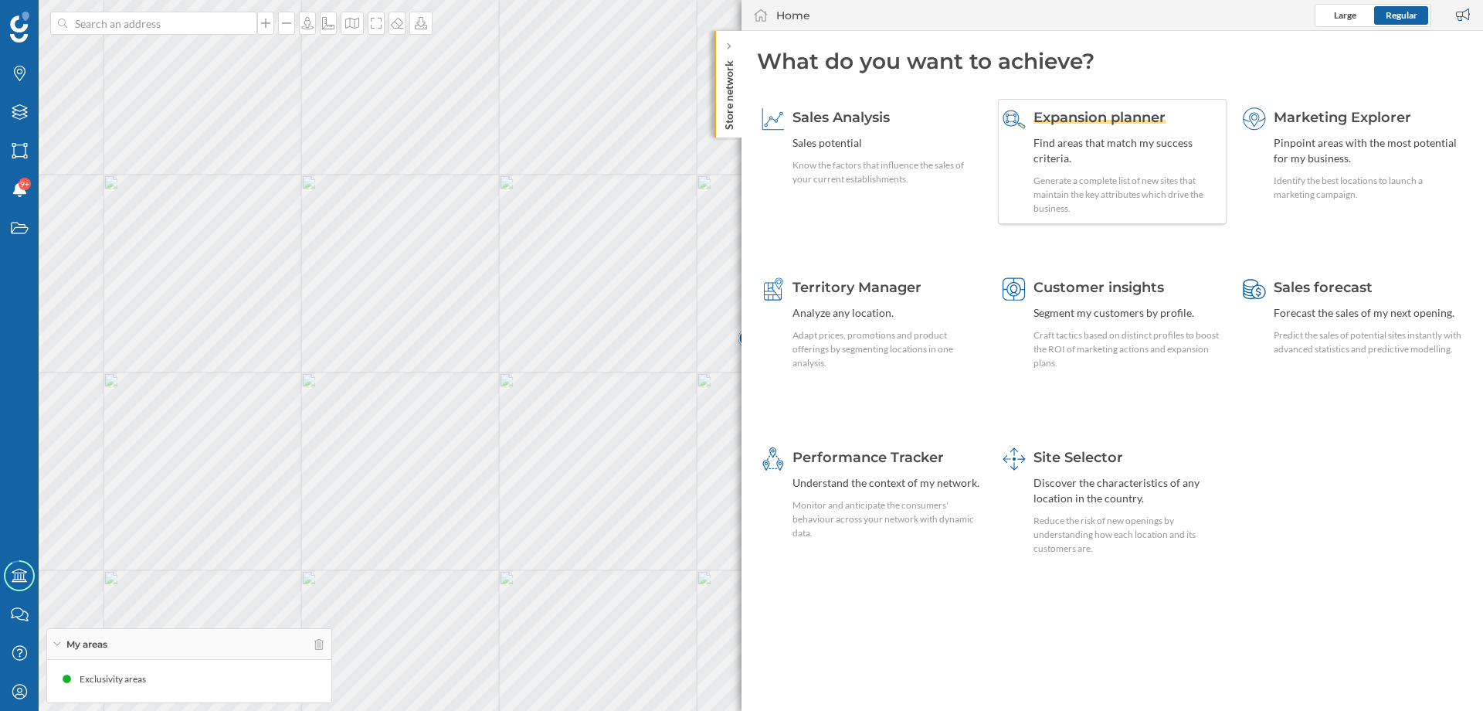
click at [1092, 117] on span "Expansion planner" at bounding box center [1100, 117] width 132 height 17
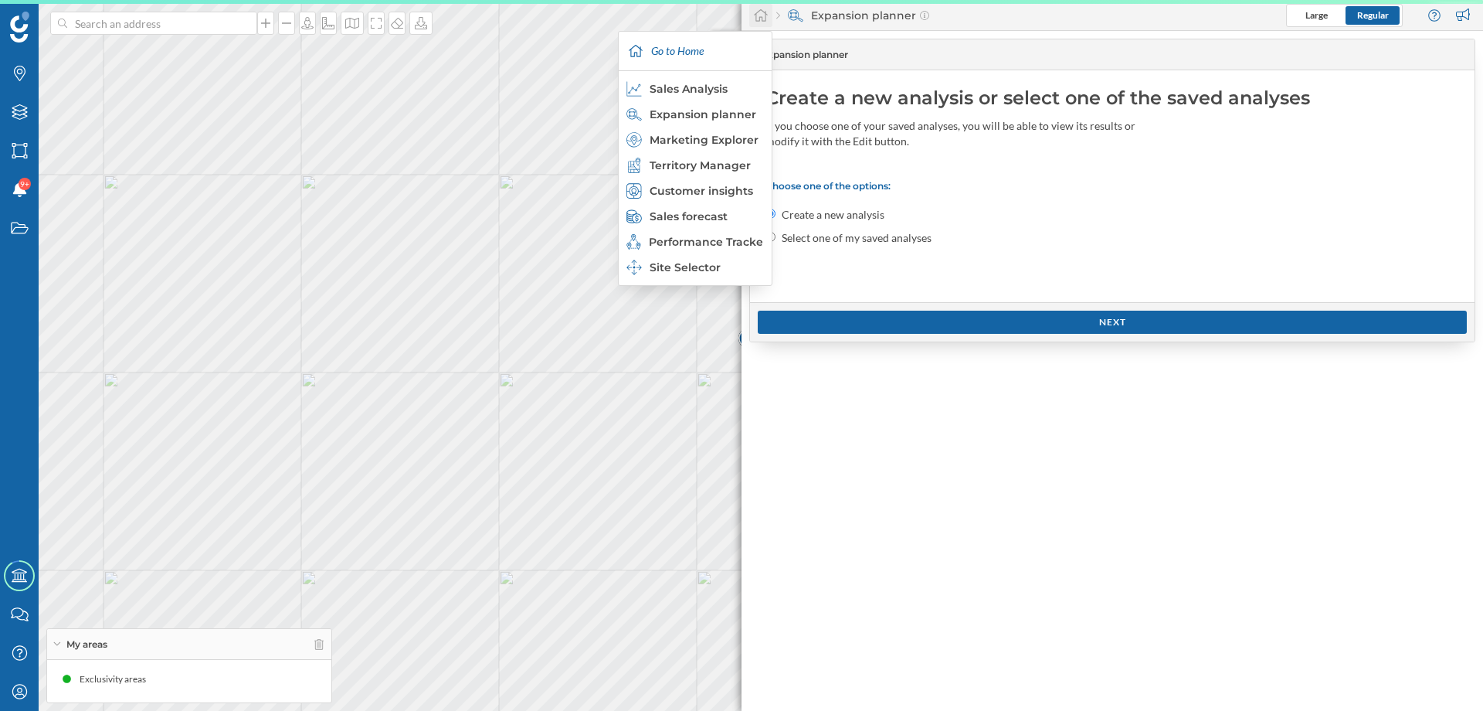
click at [756, 22] on div at bounding box center [760, 15] width 23 height 23
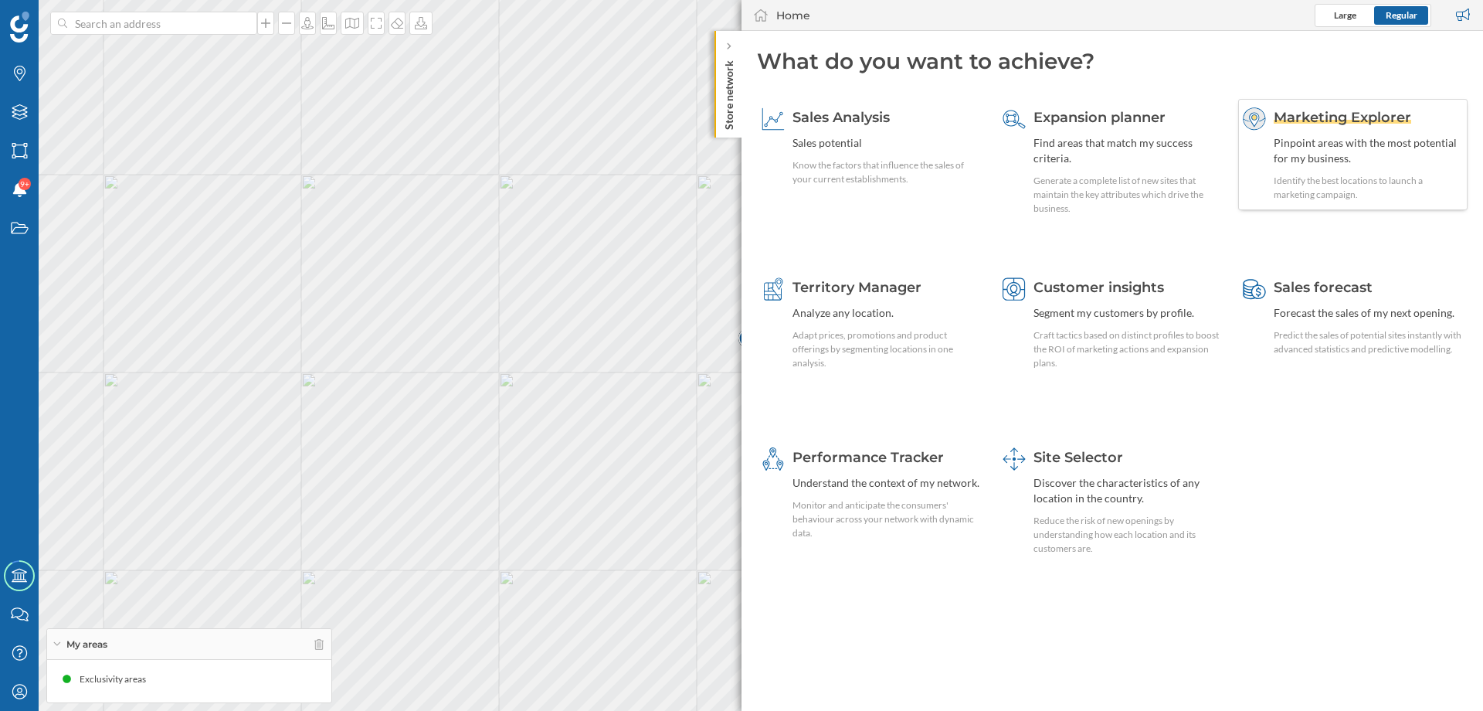
click at [1327, 117] on span "Marketing Explorer" at bounding box center [1343, 117] width 138 height 17
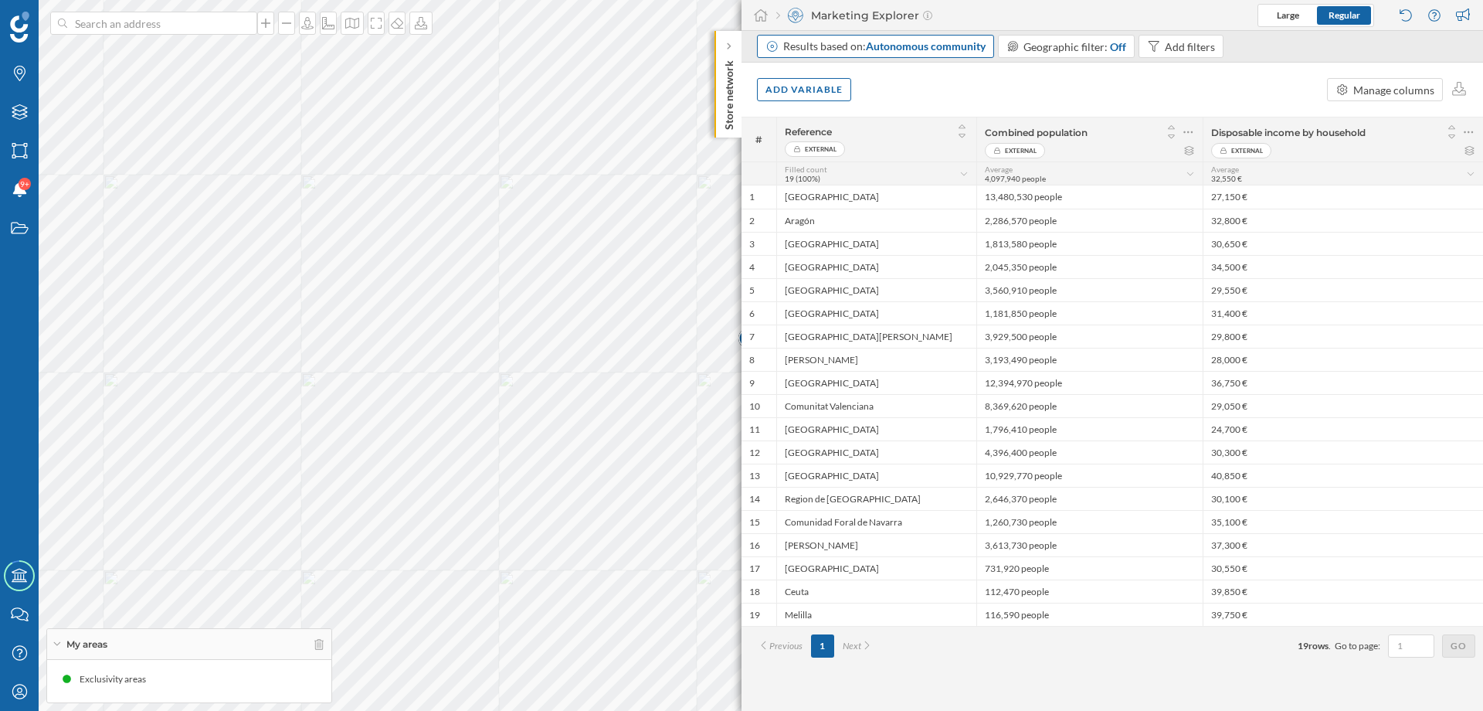
click at [893, 53] on div "Results based on: Autonomous community" at bounding box center [884, 46] width 202 height 15
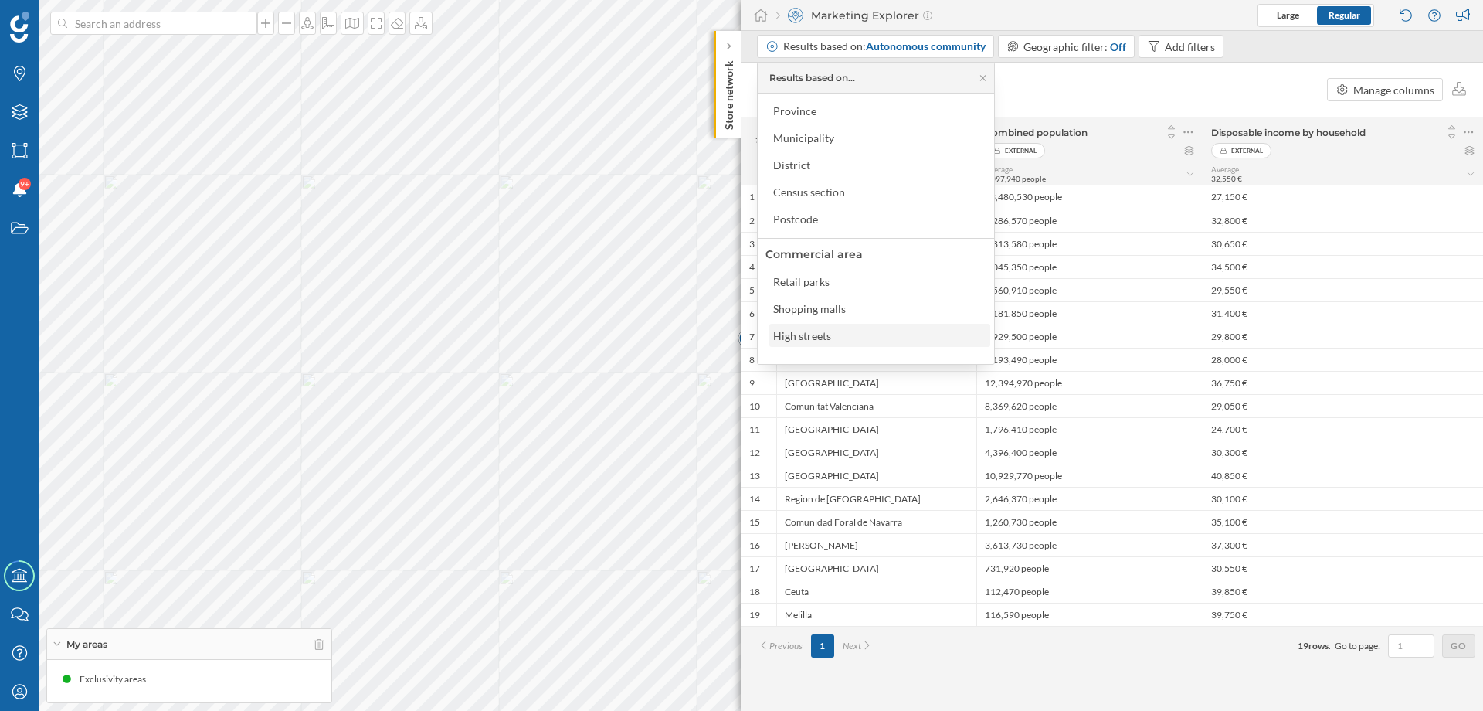
scroll to position [102, 0]
click at [1058, 93] on div "Add variable Manage columns" at bounding box center [1113, 90] width 742 height 54
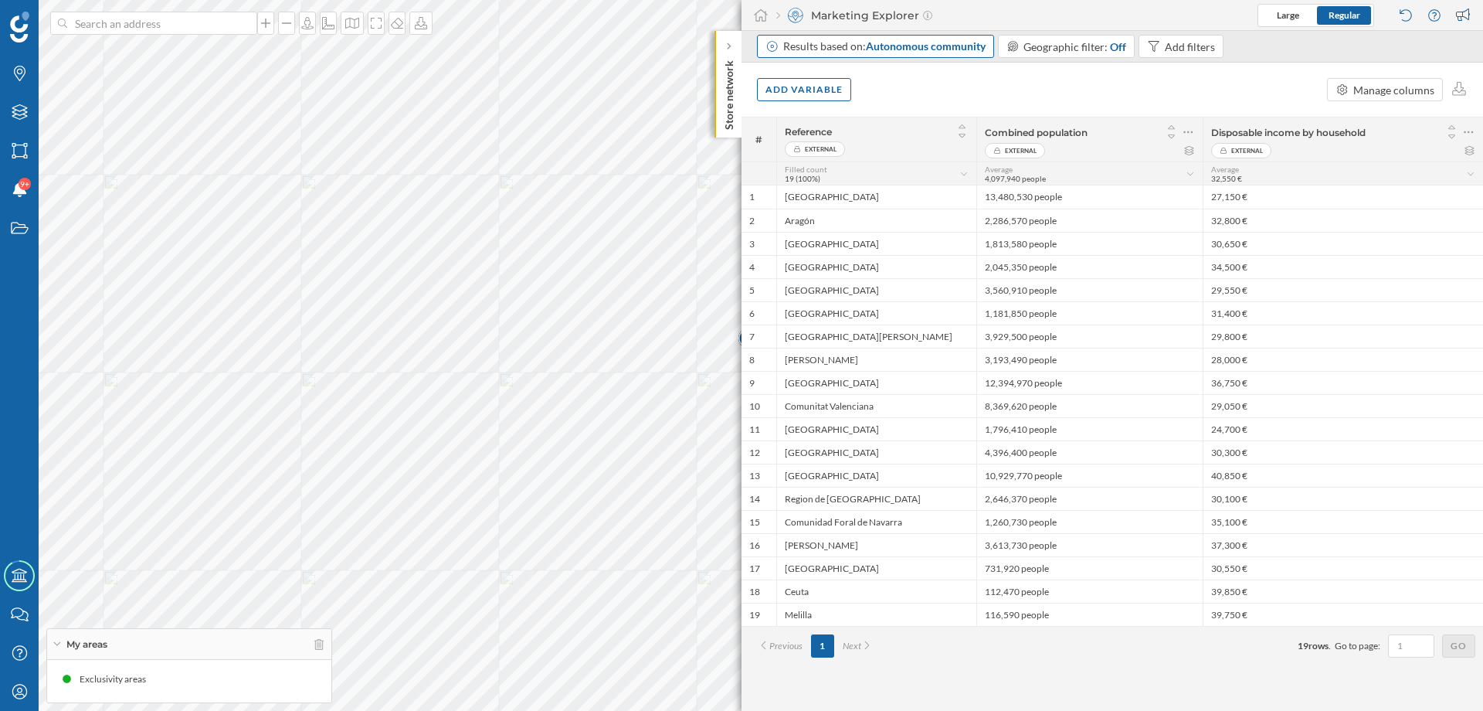
click at [919, 47] on span "Autonomous community" at bounding box center [926, 45] width 120 height 13
